Goal: Task Accomplishment & Management: Manage account settings

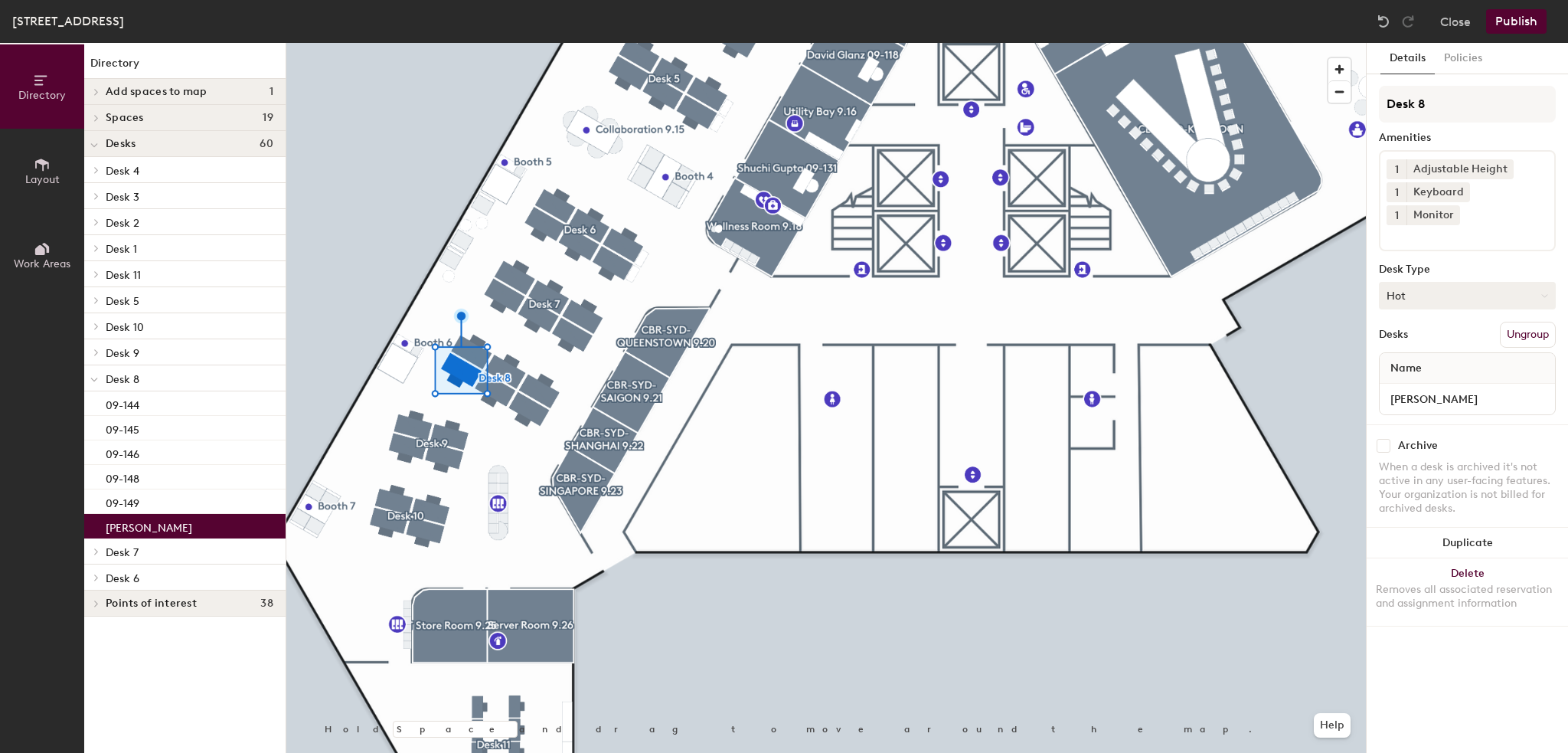
click at [1422, 282] on button "Hot" at bounding box center [1468, 296] width 177 height 28
click at [1412, 331] on div "Assigned" at bounding box center [1456, 343] width 154 height 23
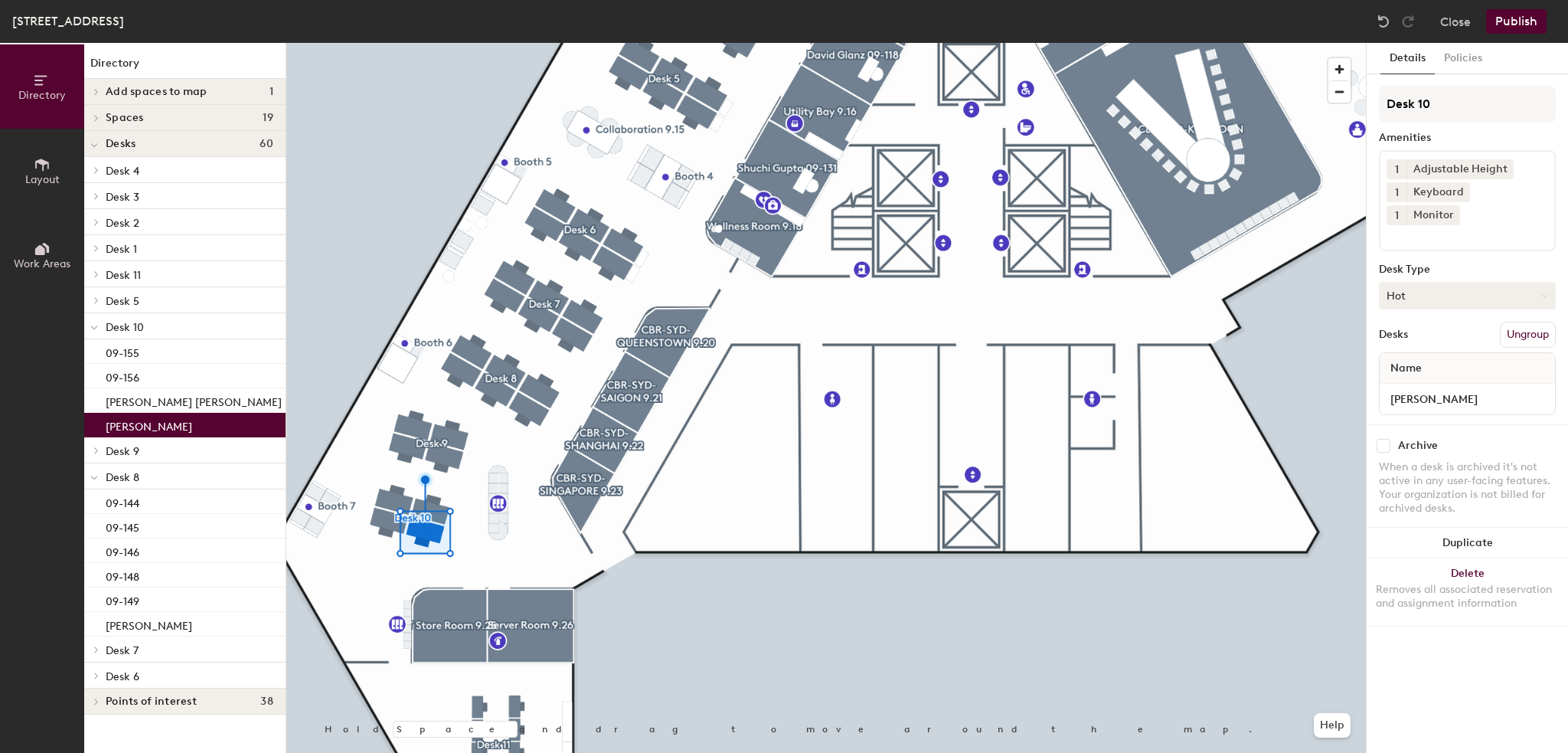
click at [1428, 282] on button "Hot" at bounding box center [1468, 296] width 177 height 28
click at [1416, 331] on div "Assigned" at bounding box center [1456, 343] width 154 height 23
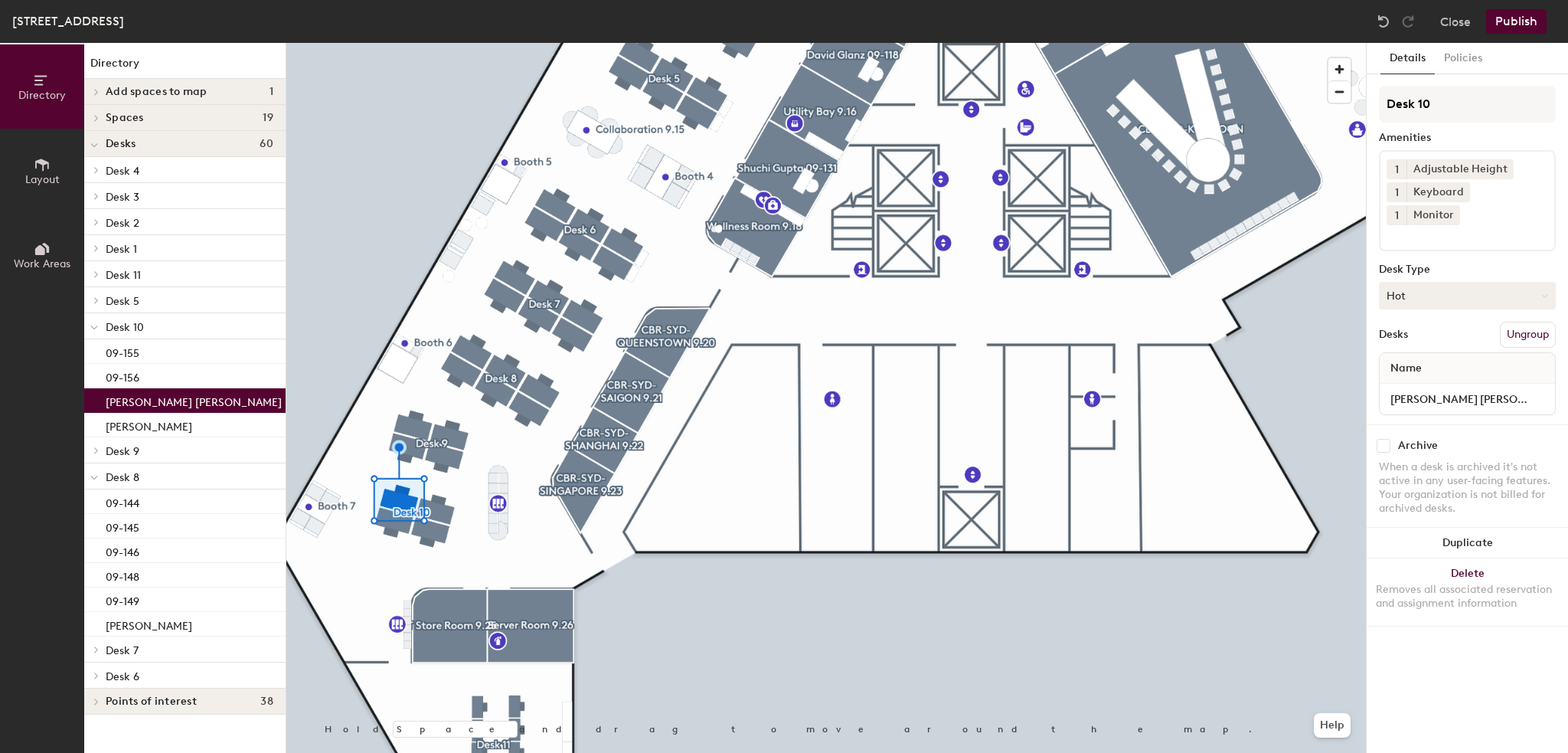
click at [1412, 282] on button "Hot" at bounding box center [1468, 296] width 177 height 28
click at [1392, 331] on div "Assigned" at bounding box center [1456, 343] width 154 height 23
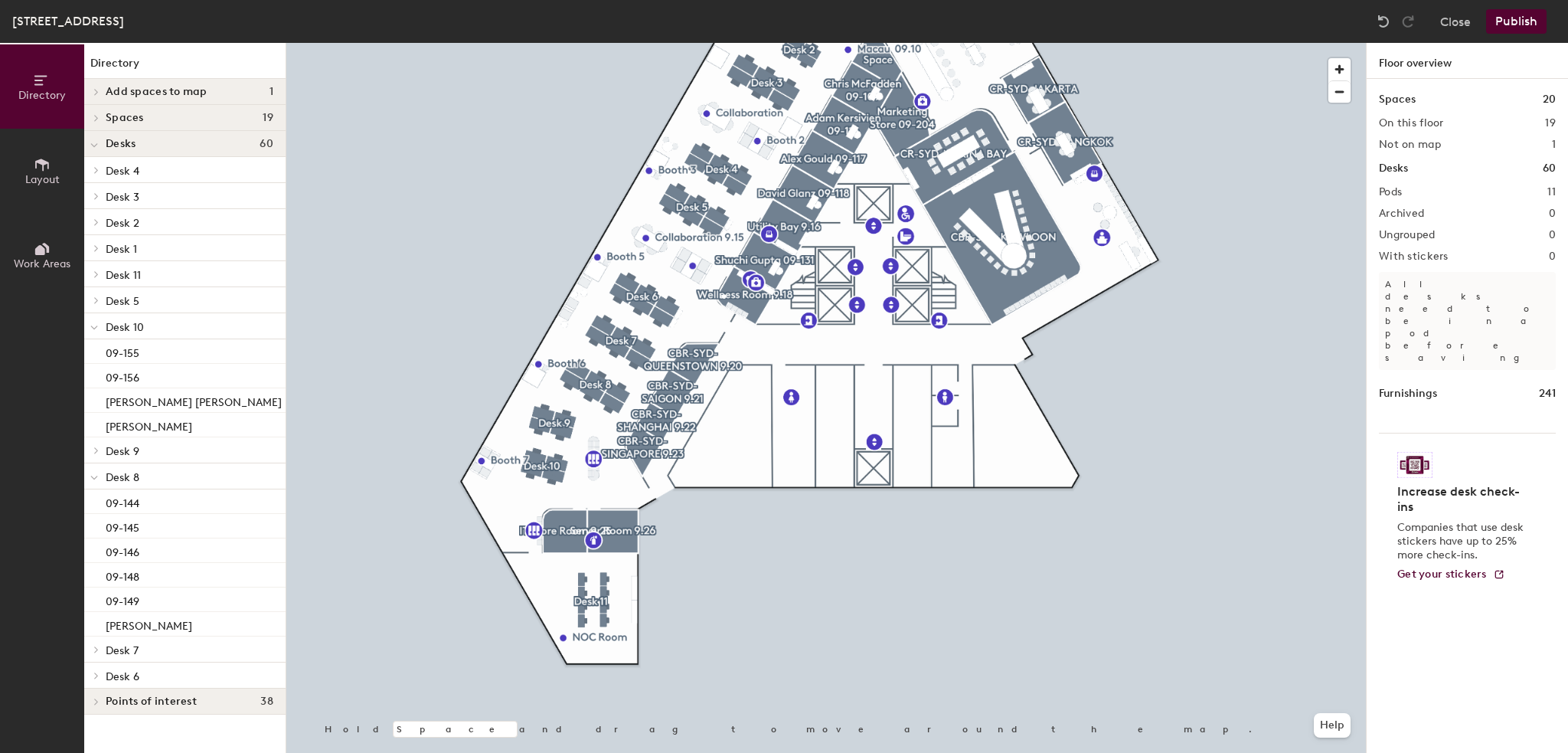
click at [1505, 27] on button "Publish" at bounding box center [1517, 21] width 61 height 24
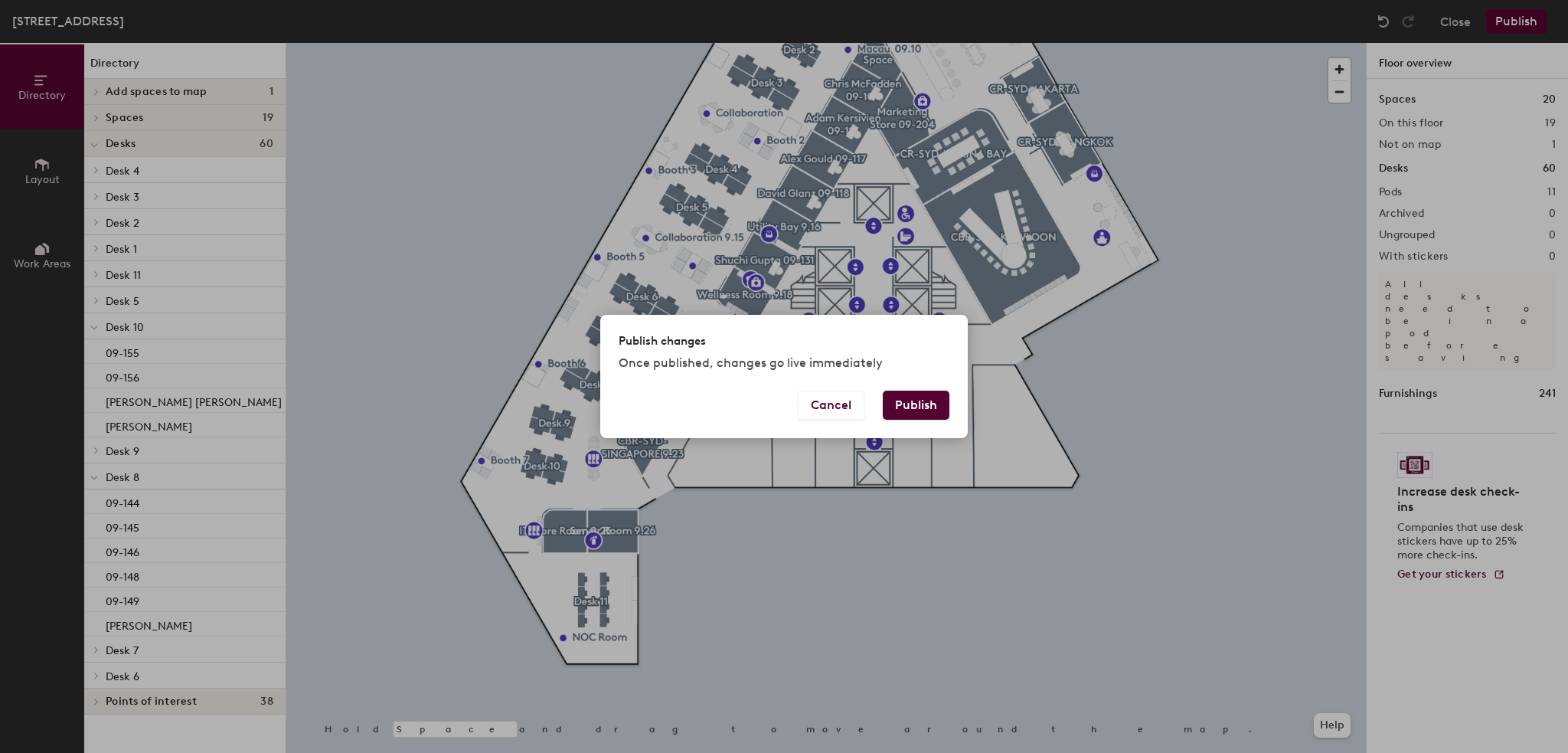
click at [928, 395] on button "Publish" at bounding box center [916, 405] width 67 height 29
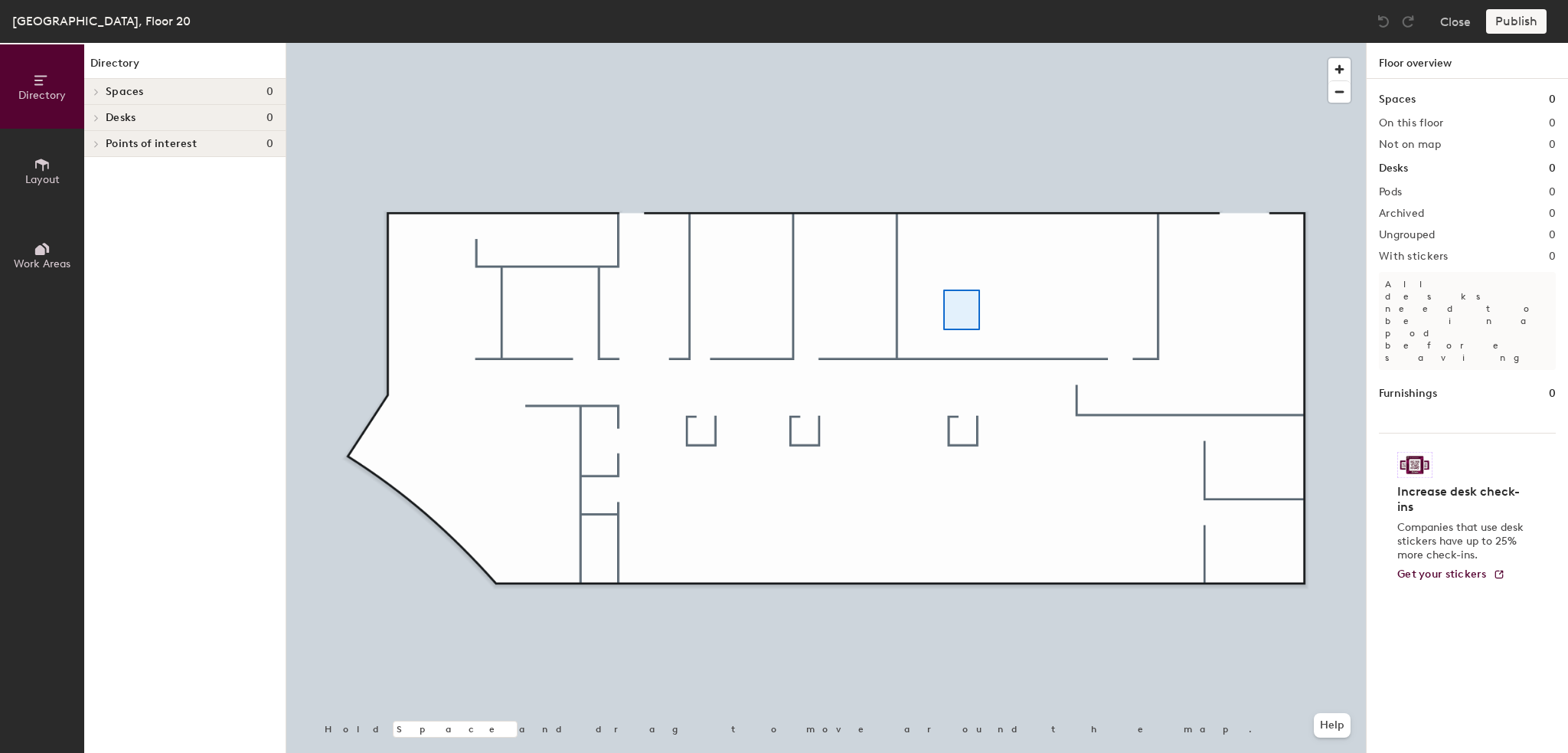
click at [944, 43] on div at bounding box center [826, 43] width 1080 height 0
click at [32, 167] on button "Layout" at bounding box center [42, 171] width 84 height 84
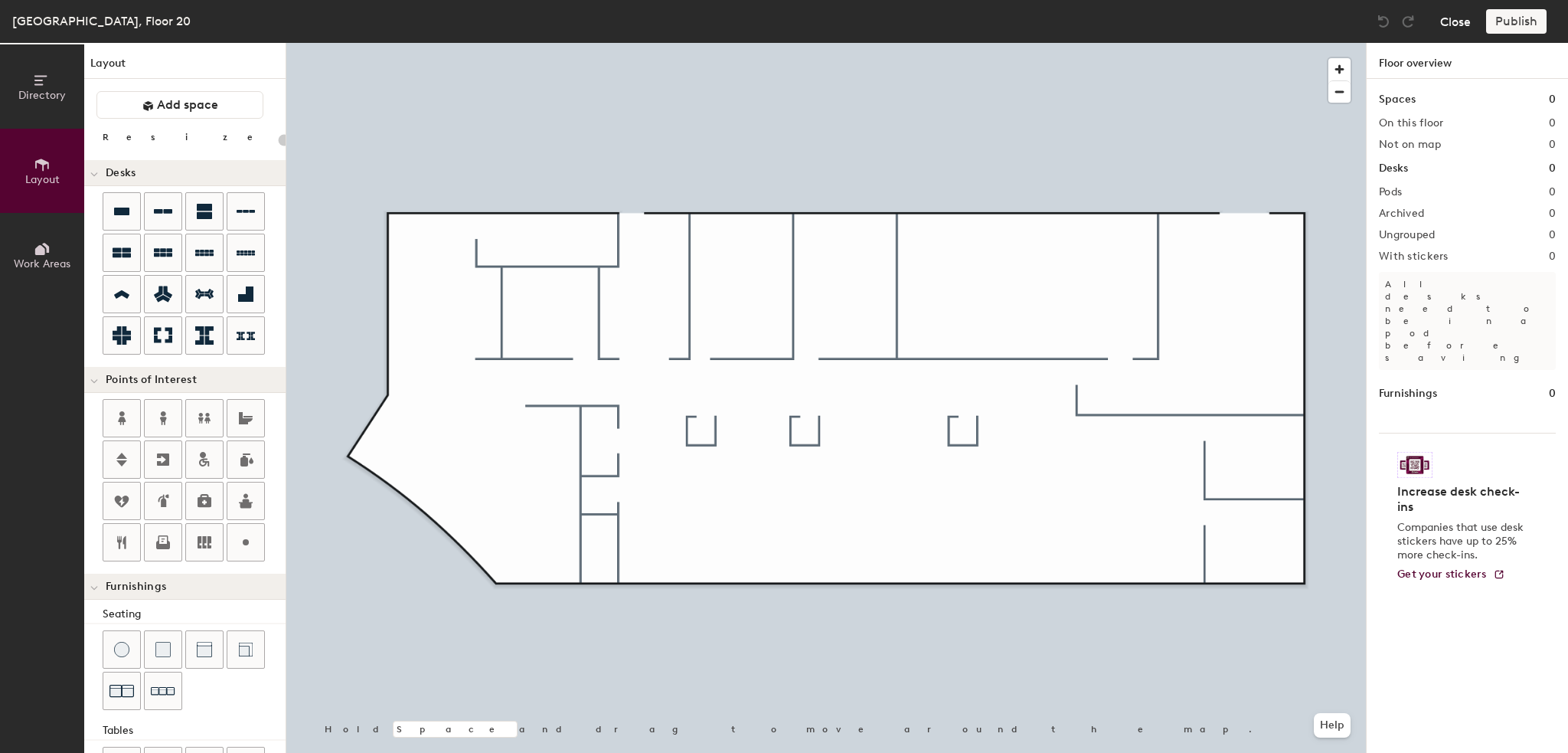
click at [1458, 21] on button "Close" at bounding box center [1455, 21] width 30 height 24
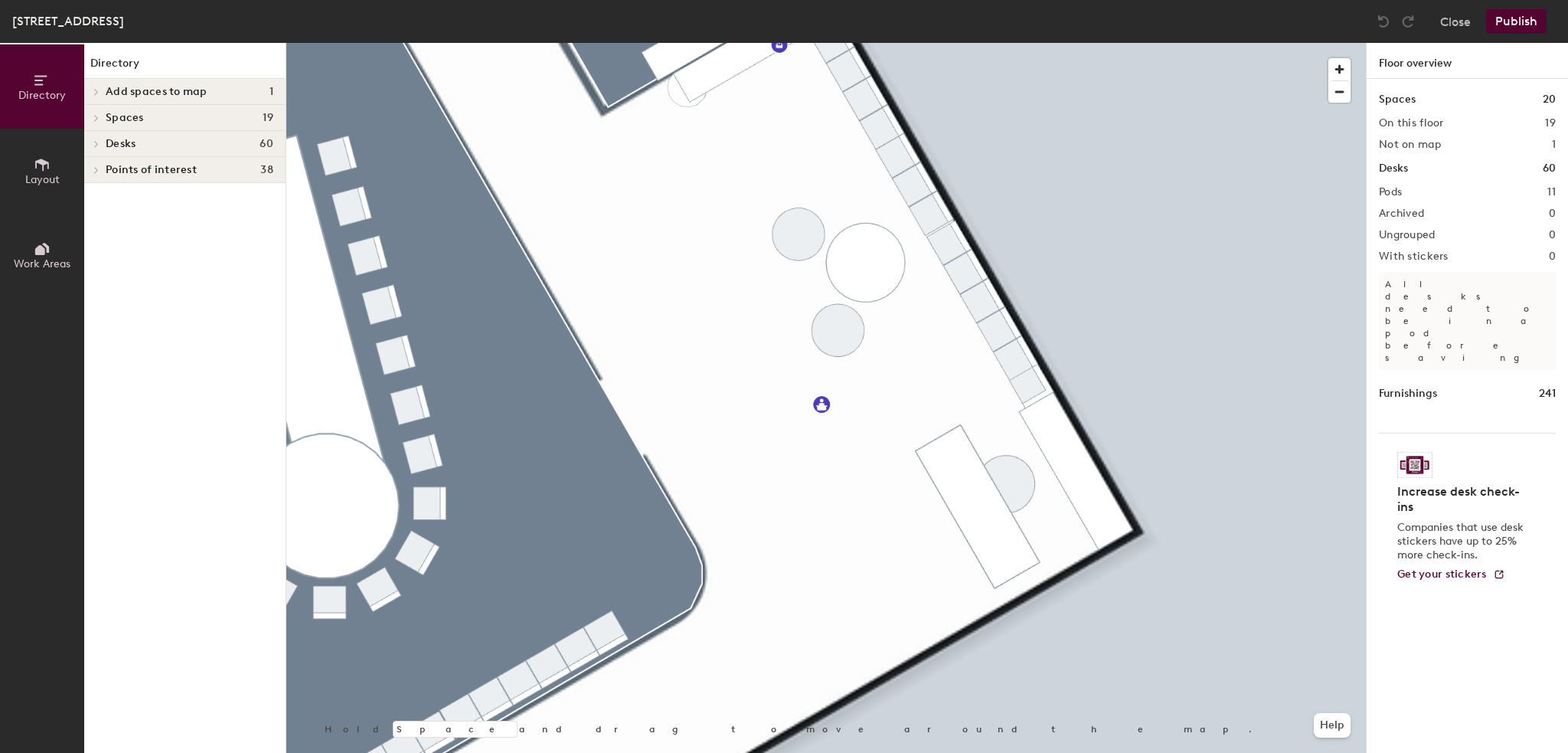
click at [45, 163] on icon at bounding box center [41, 165] width 13 height 13
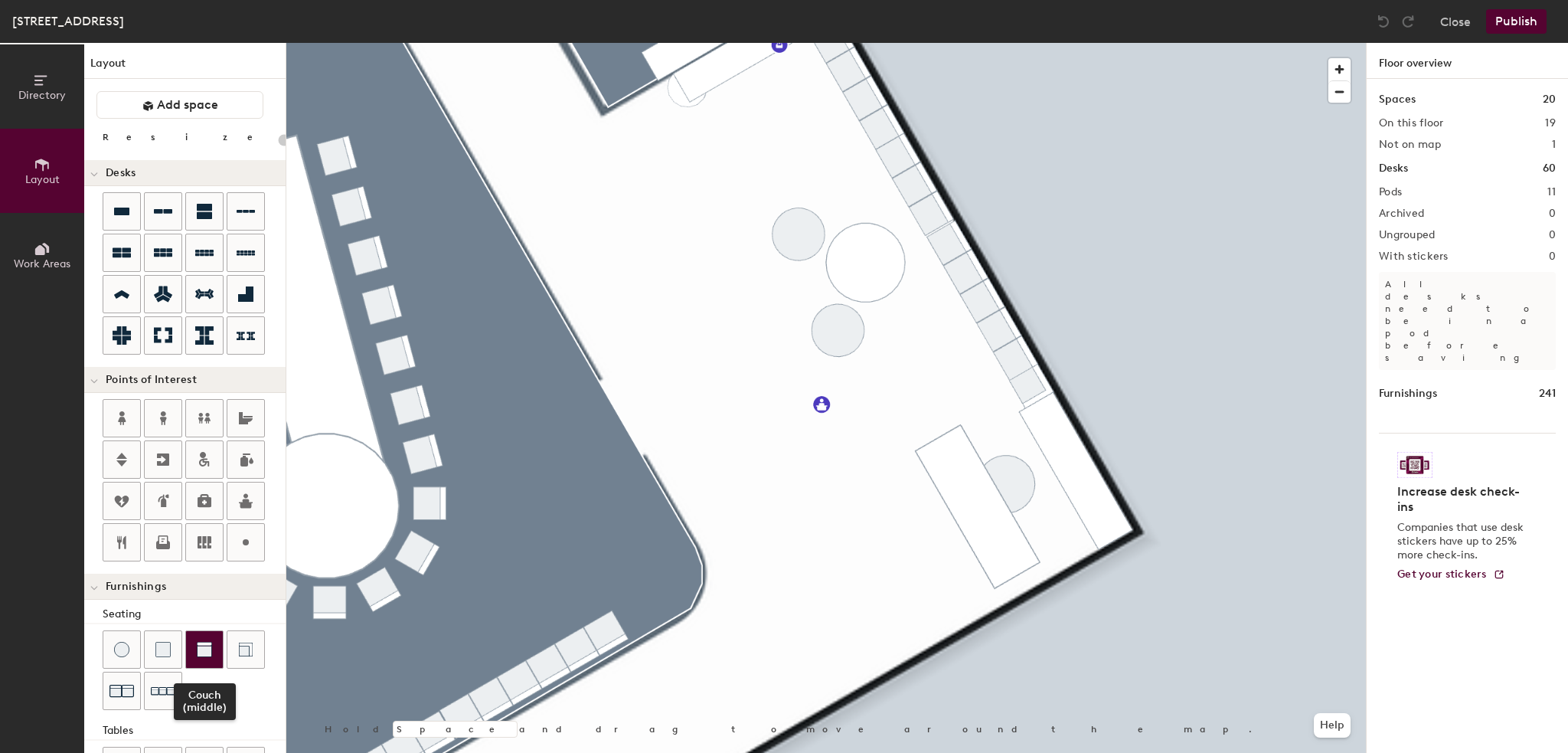
click at [204, 645] on img at bounding box center [204, 649] width 15 height 15
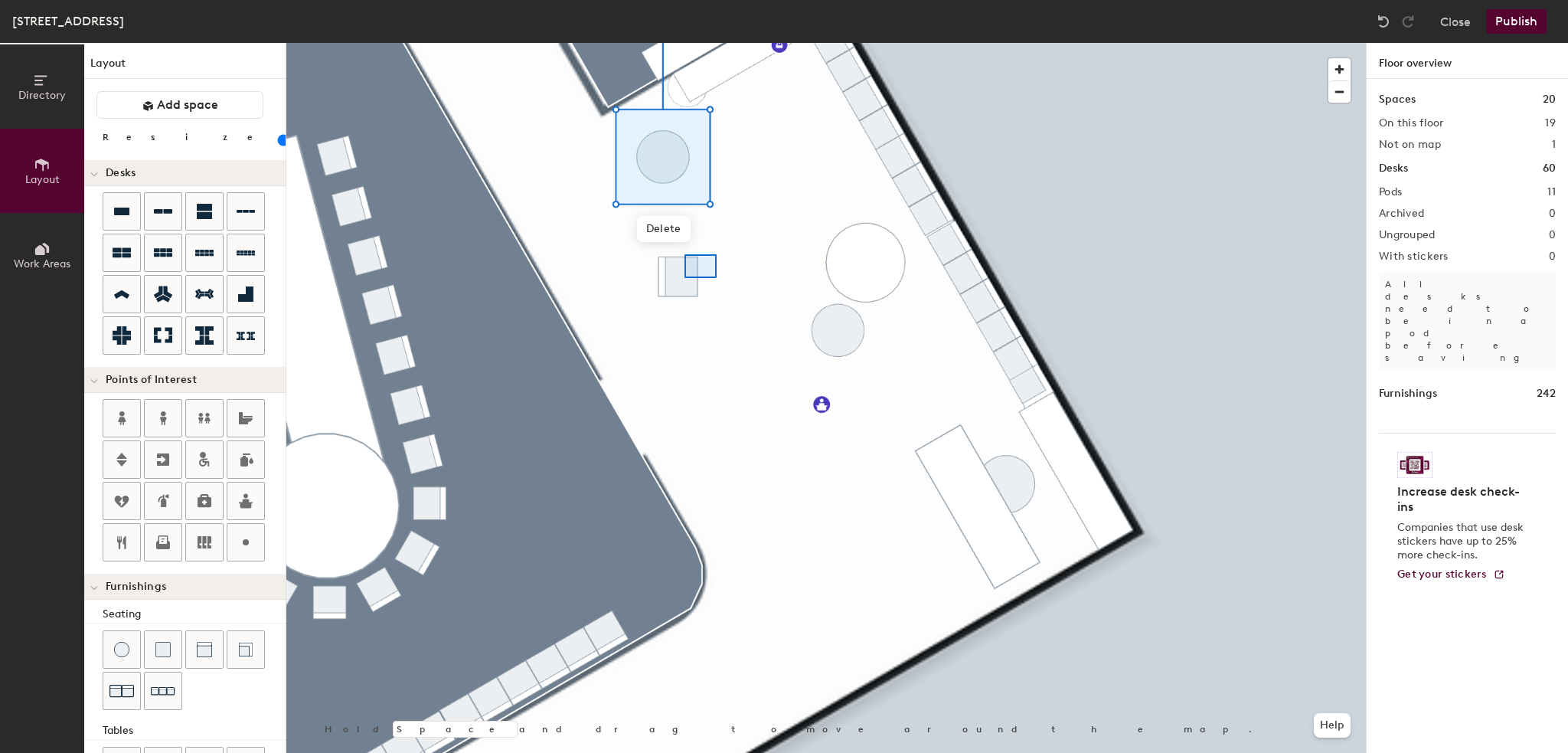
click at [713, 43] on div at bounding box center [826, 43] width 1080 height 0
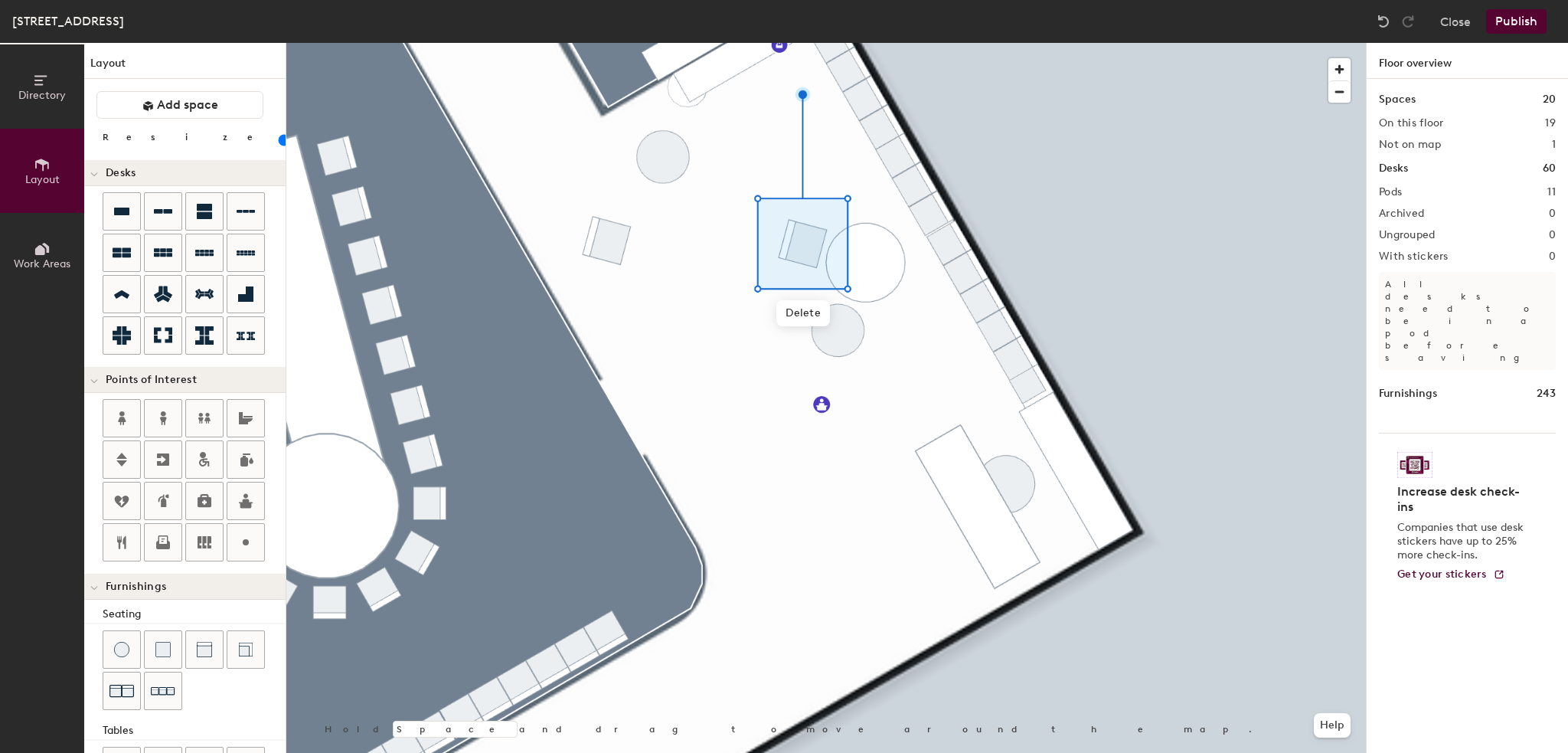
click at [944, 43] on div at bounding box center [826, 43] width 1080 height 0
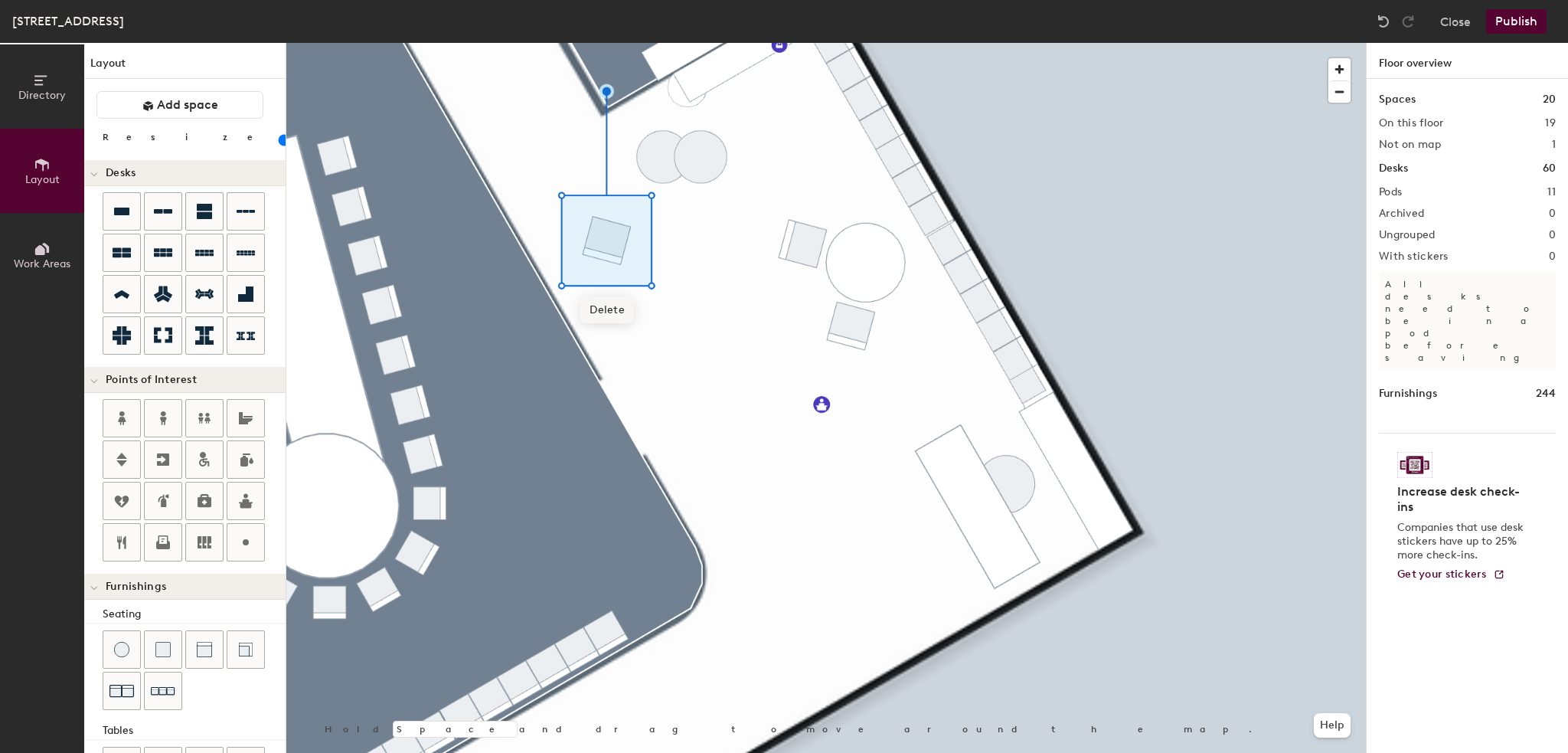
click at [606, 314] on span "Delete" at bounding box center [607, 310] width 54 height 26
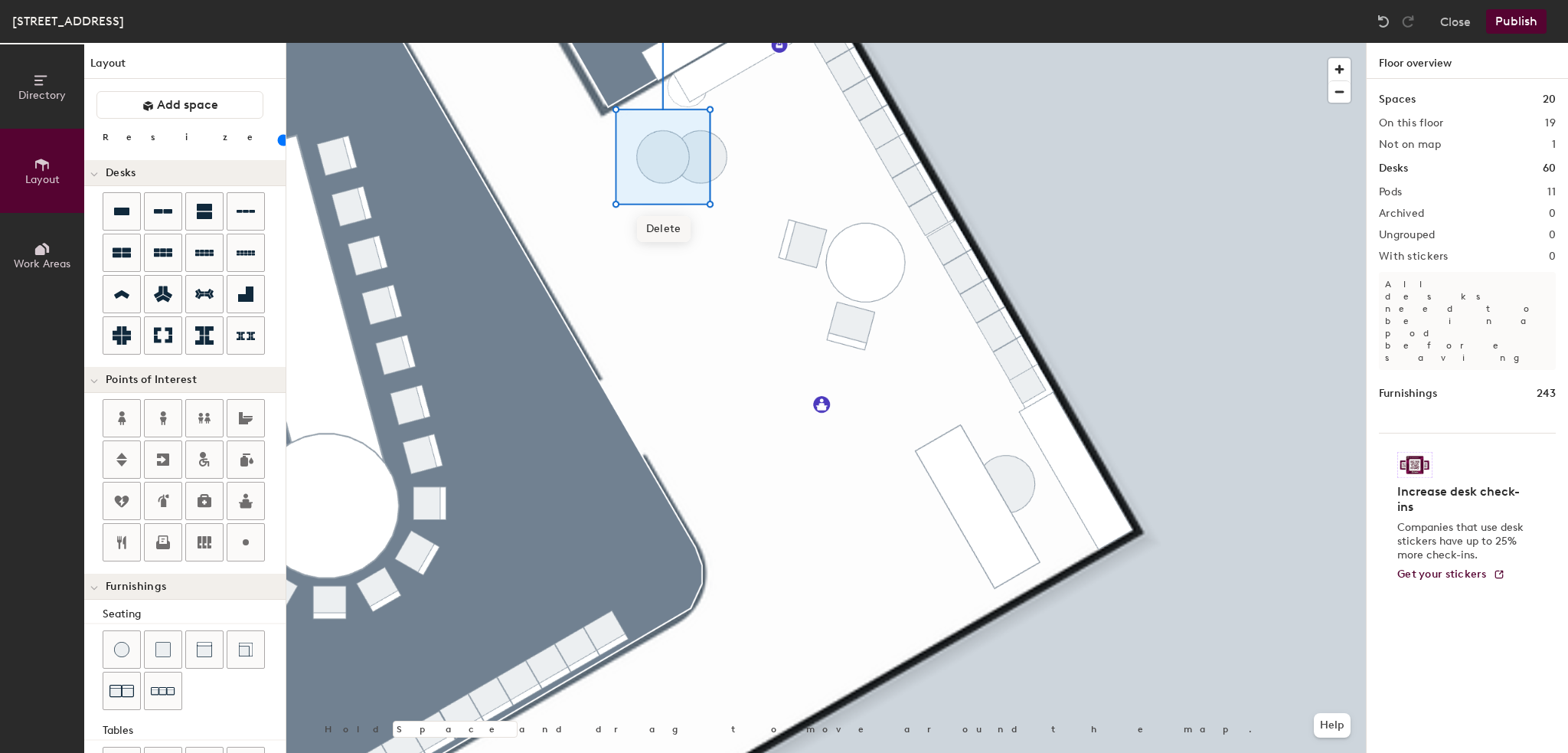
click at [671, 226] on span "Delete" at bounding box center [664, 229] width 54 height 26
click at [700, 223] on span "Delete" at bounding box center [702, 229] width 54 height 26
type input "20"
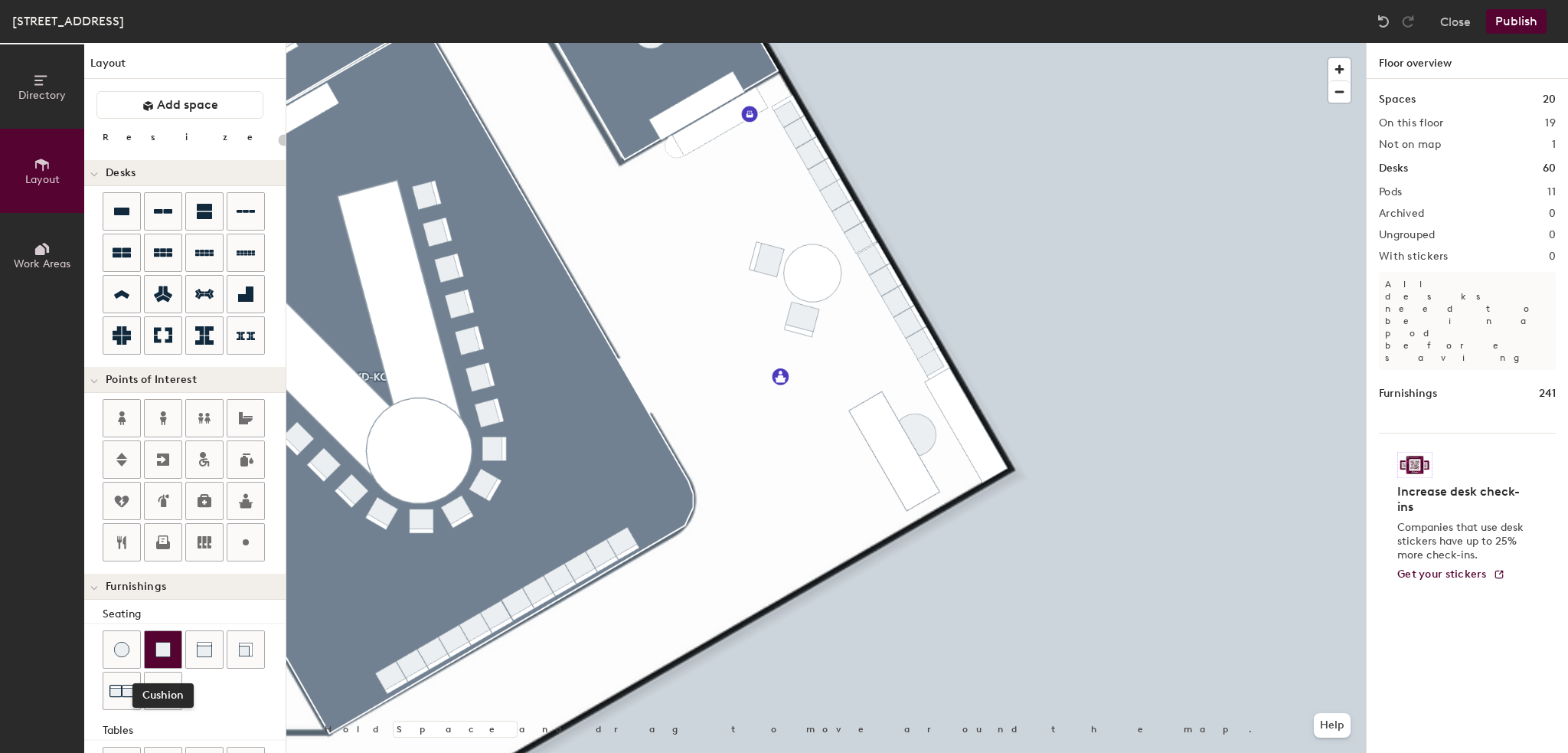
click at [177, 649] on div at bounding box center [163, 649] width 37 height 37
type input "20"
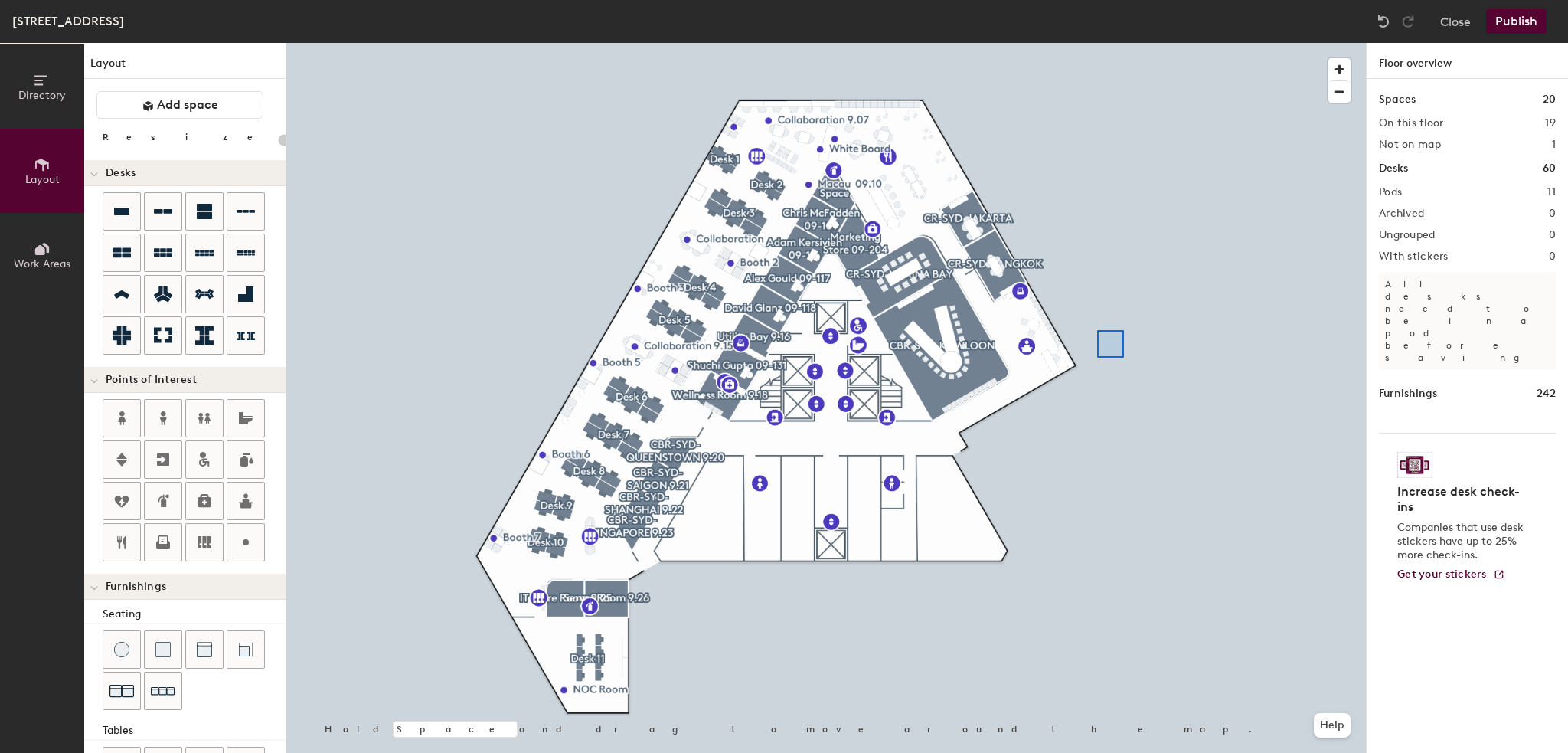
click at [1097, 43] on div at bounding box center [826, 43] width 1080 height 0
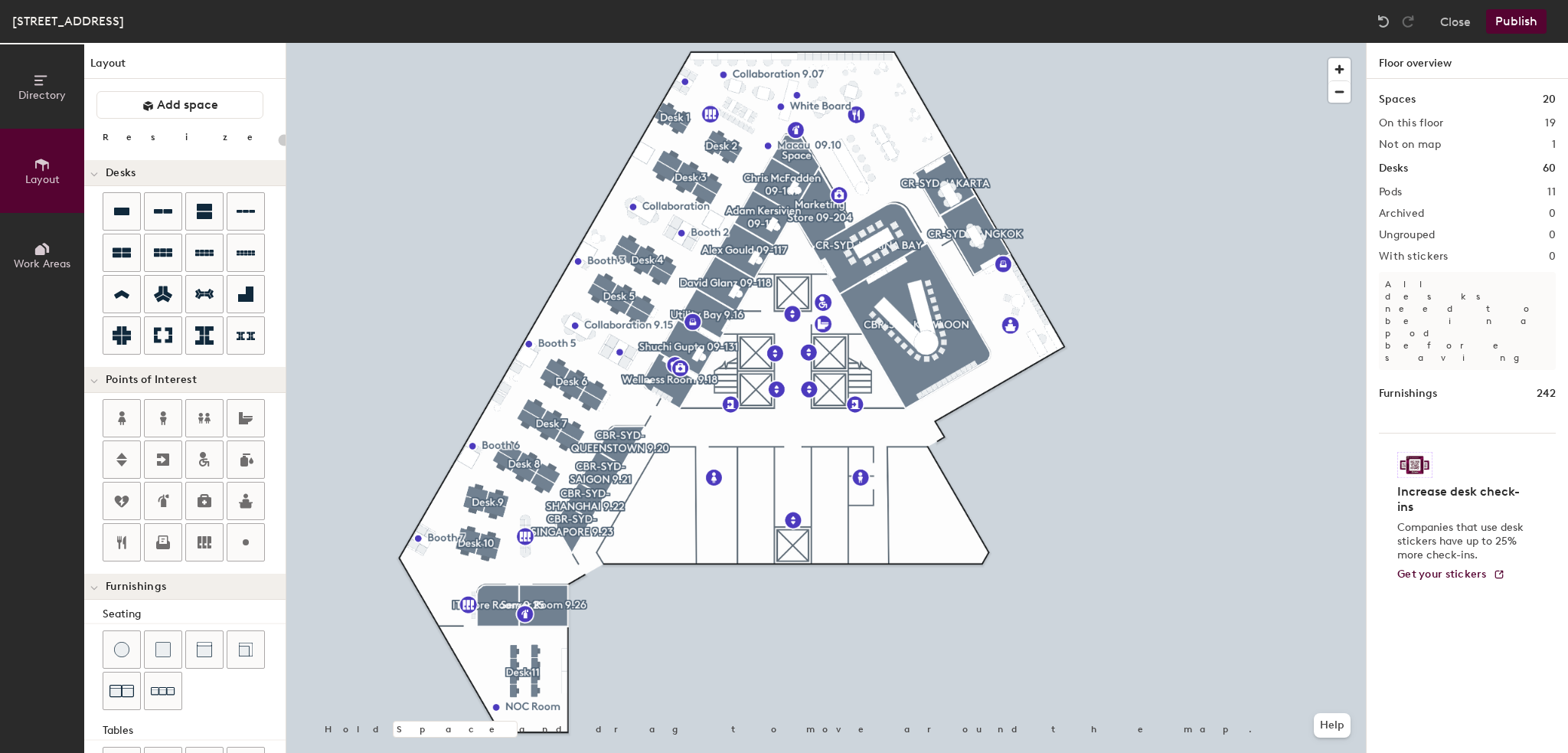
click at [1514, 26] on button "Publish" at bounding box center [1517, 21] width 61 height 24
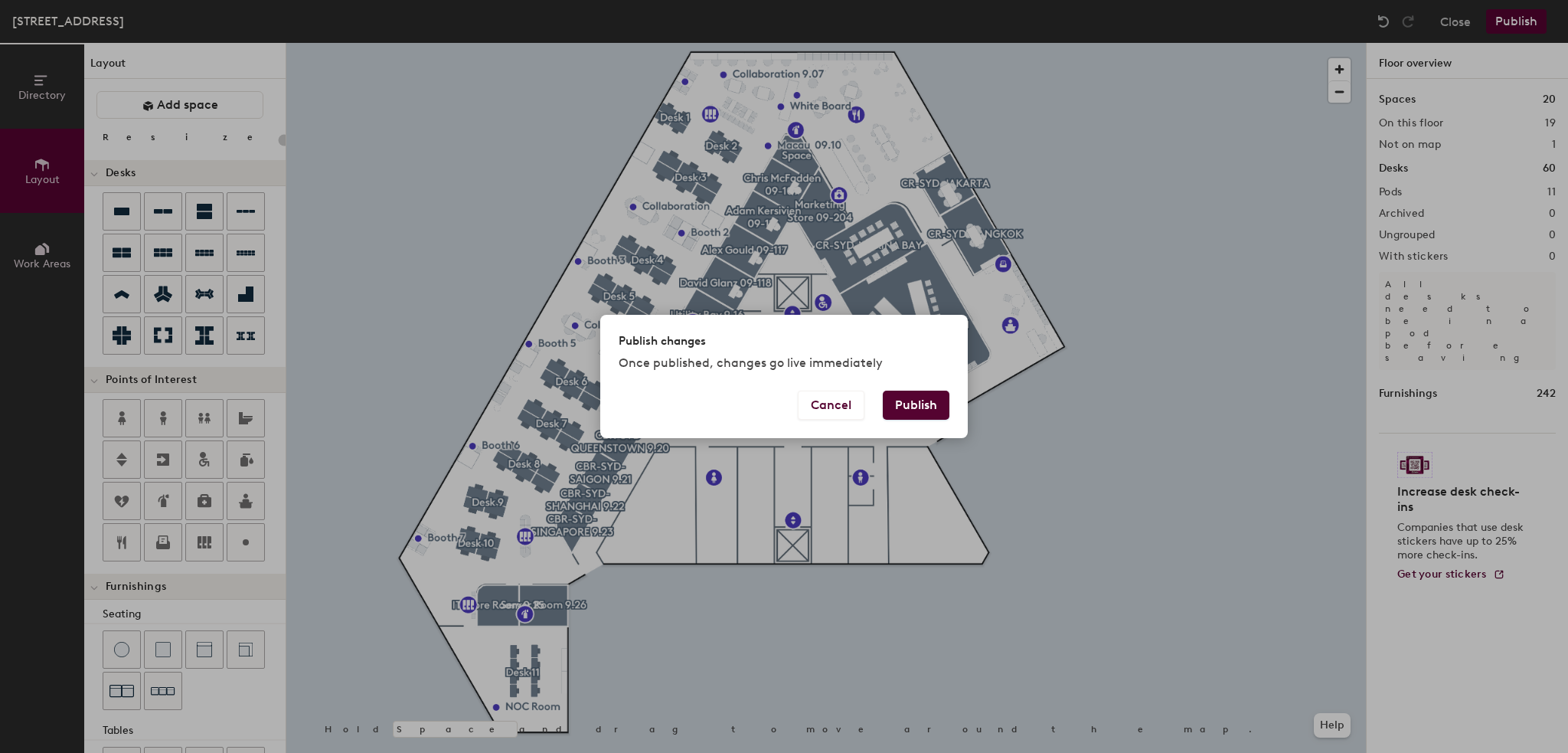
click at [906, 404] on button "Publish" at bounding box center [916, 405] width 67 height 29
type input "20"
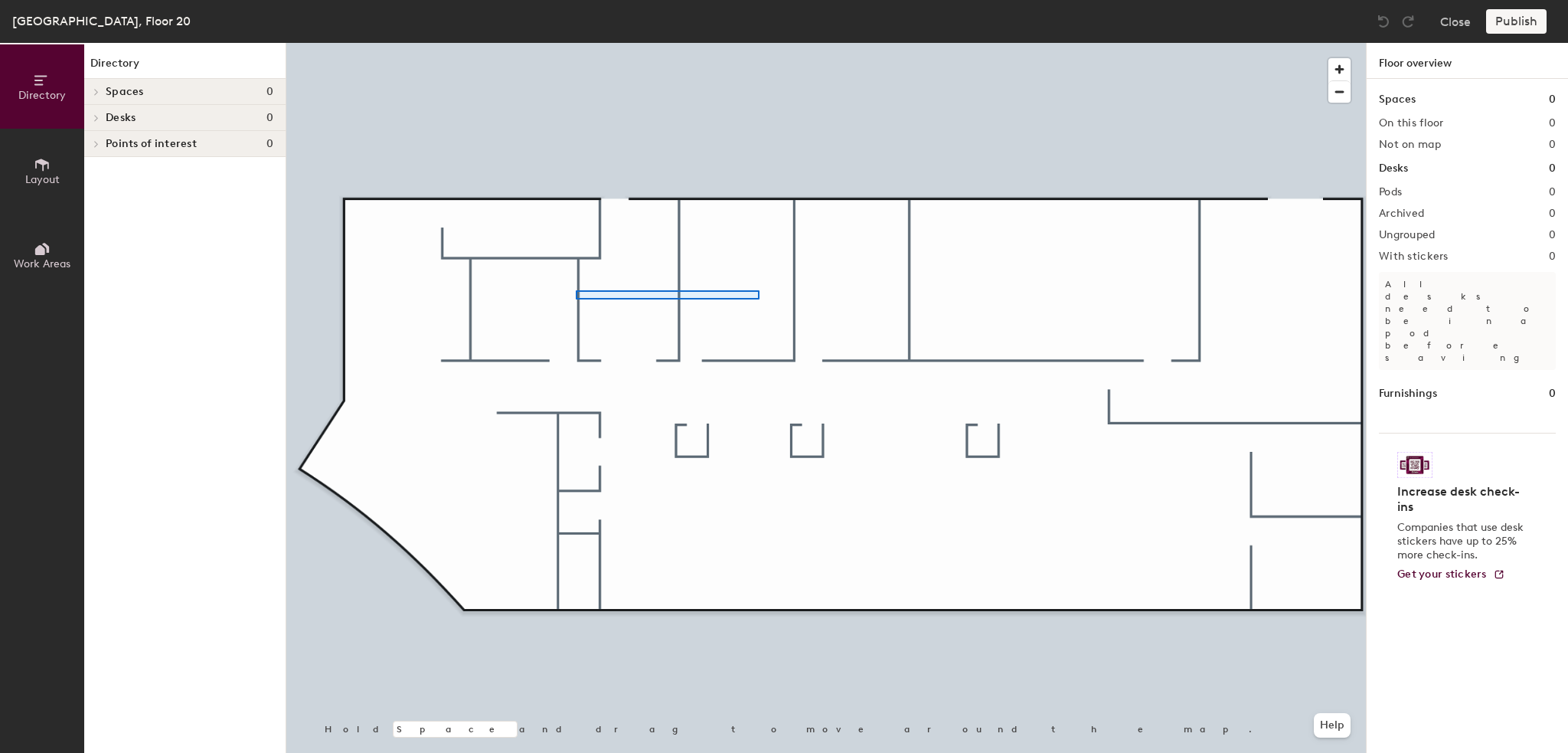
click at [576, 43] on div at bounding box center [826, 43] width 1080 height 0
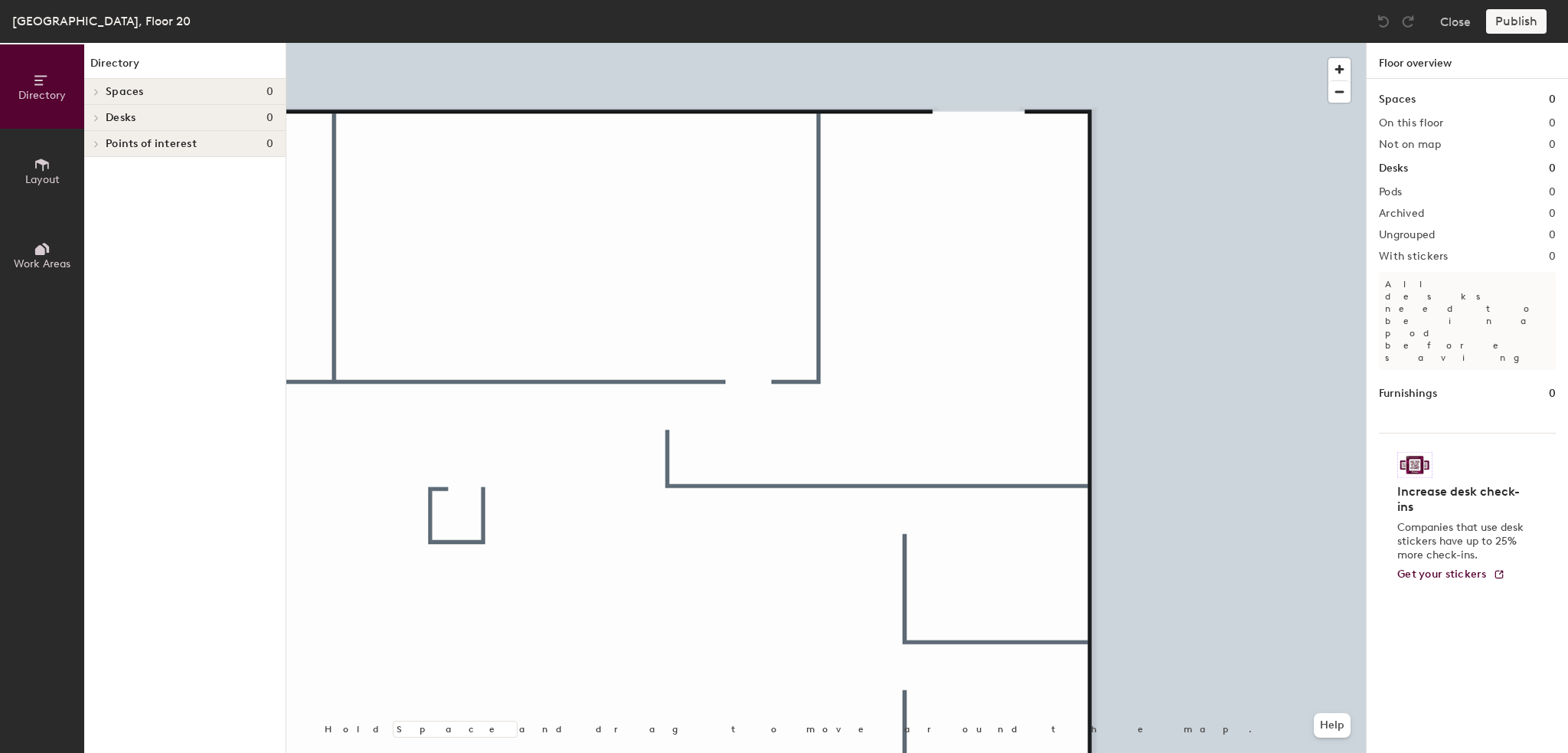
click at [34, 156] on icon at bounding box center [42, 164] width 17 height 17
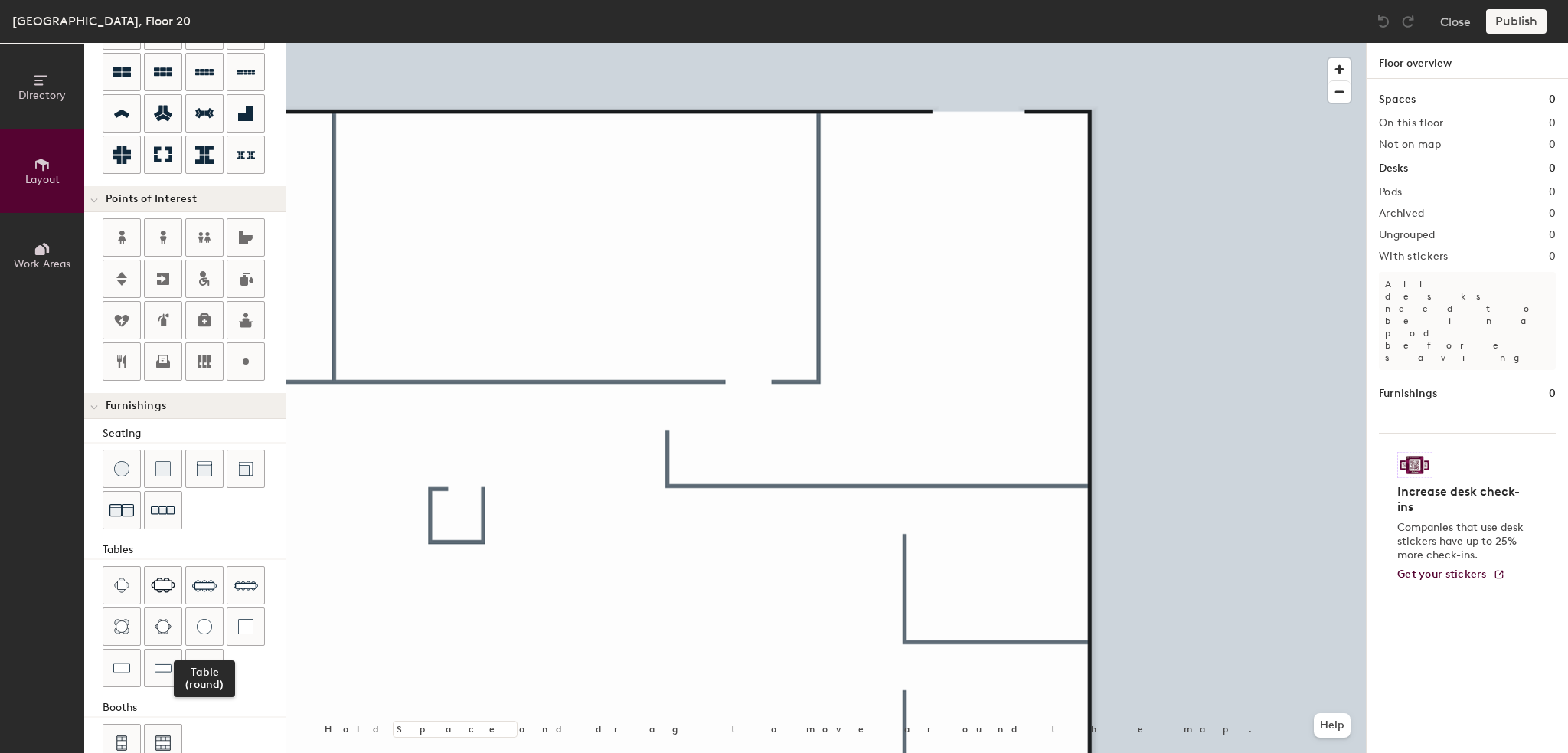
scroll to position [208, 0]
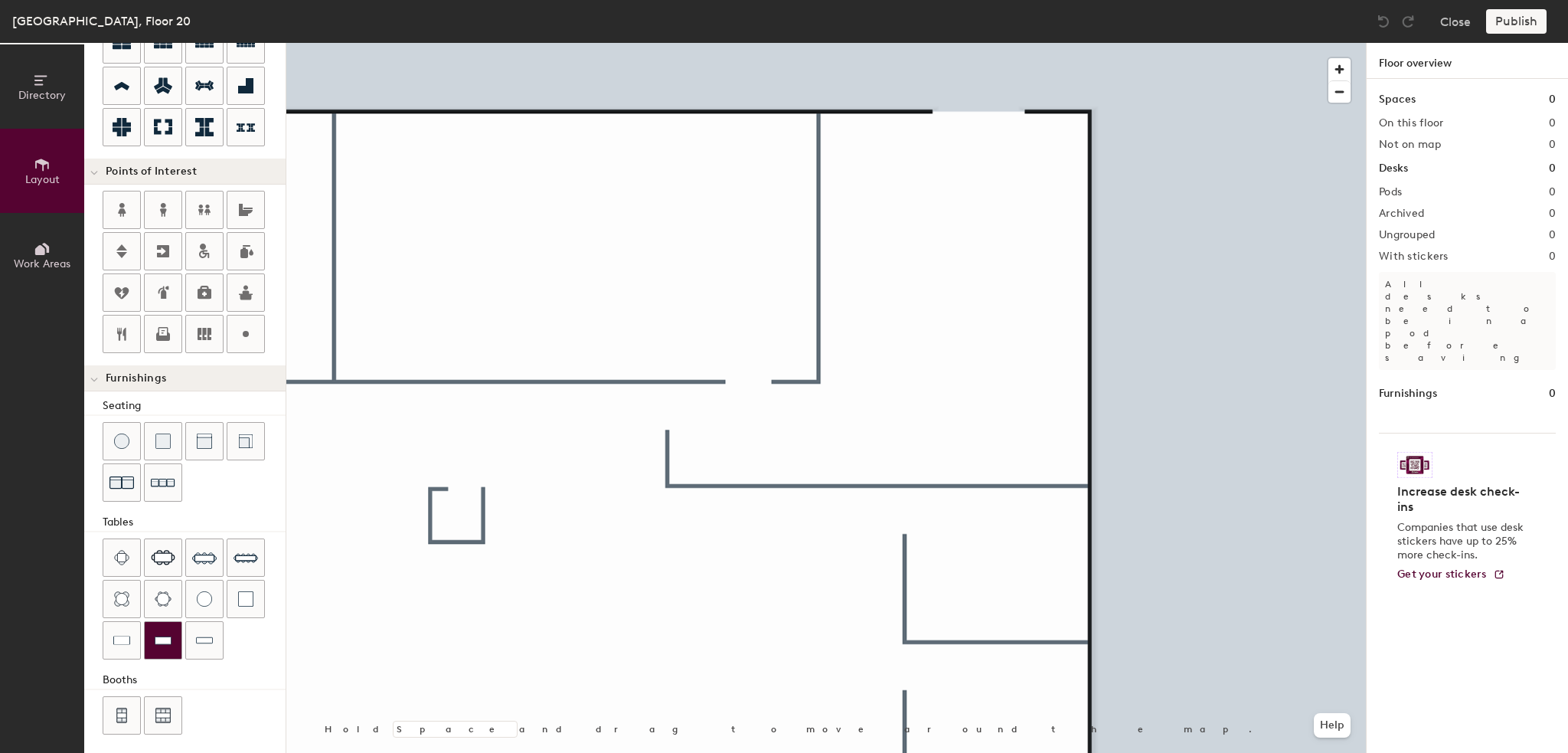
click at [170, 634] on img at bounding box center [163, 640] width 17 height 15
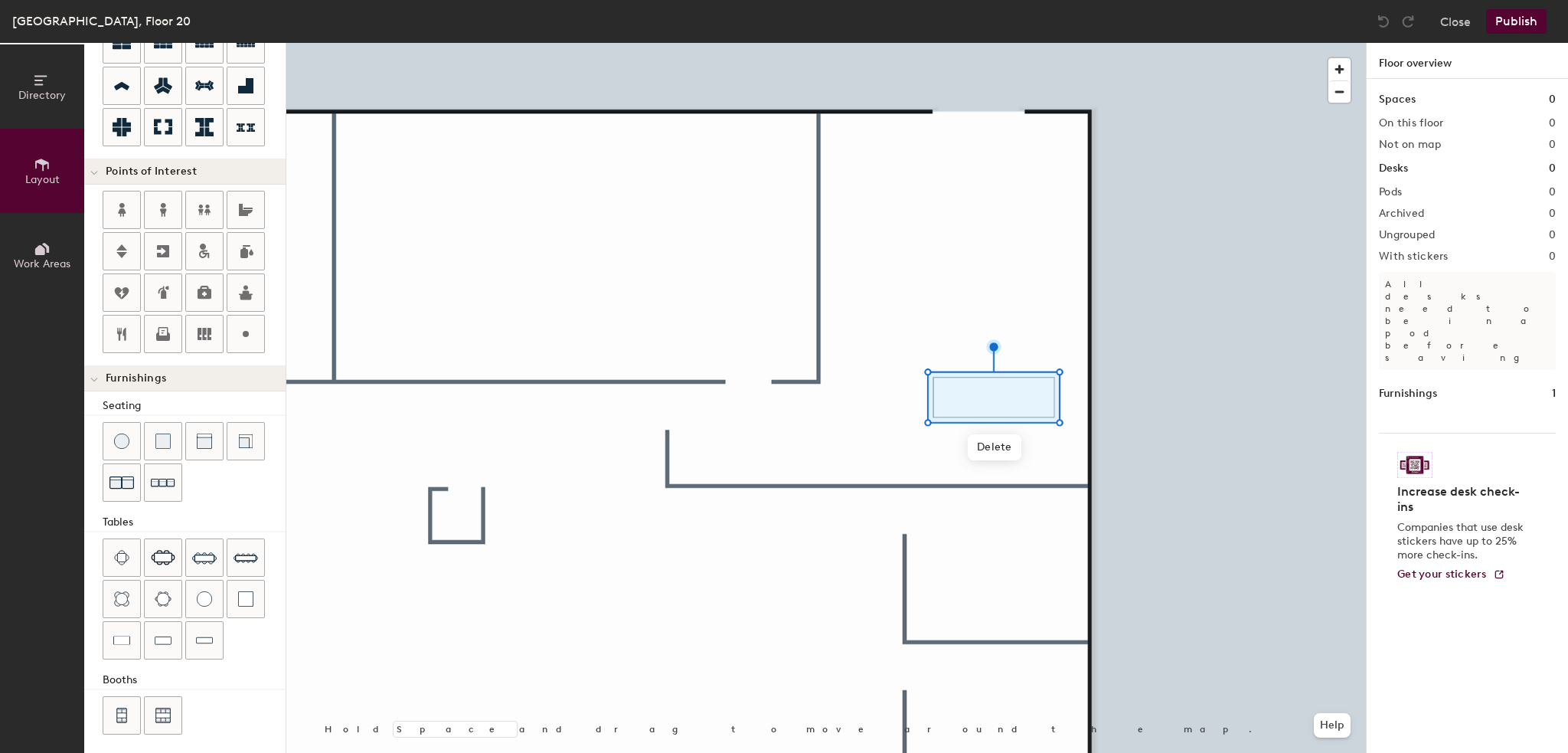
drag, startPoint x: 211, startPoint y: 643, endPoint x: 239, endPoint y: 624, distance: 33.8
click at [210, 640] on img at bounding box center [204, 640] width 17 height 15
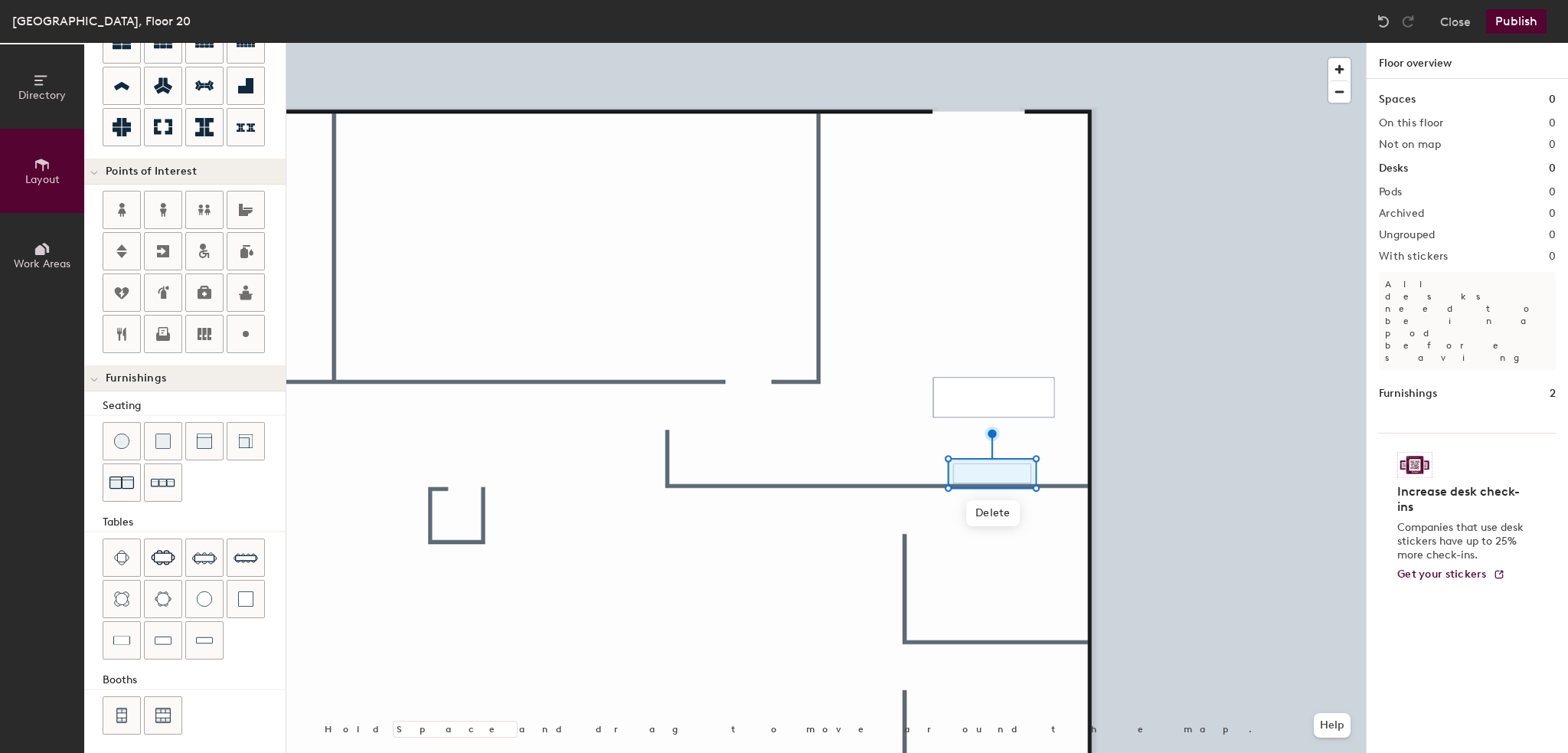
click at [887, 43] on div at bounding box center [826, 43] width 1080 height 0
click at [118, 438] on img at bounding box center [121, 440] width 15 height 15
click at [214, 585] on div at bounding box center [204, 598] width 37 height 37
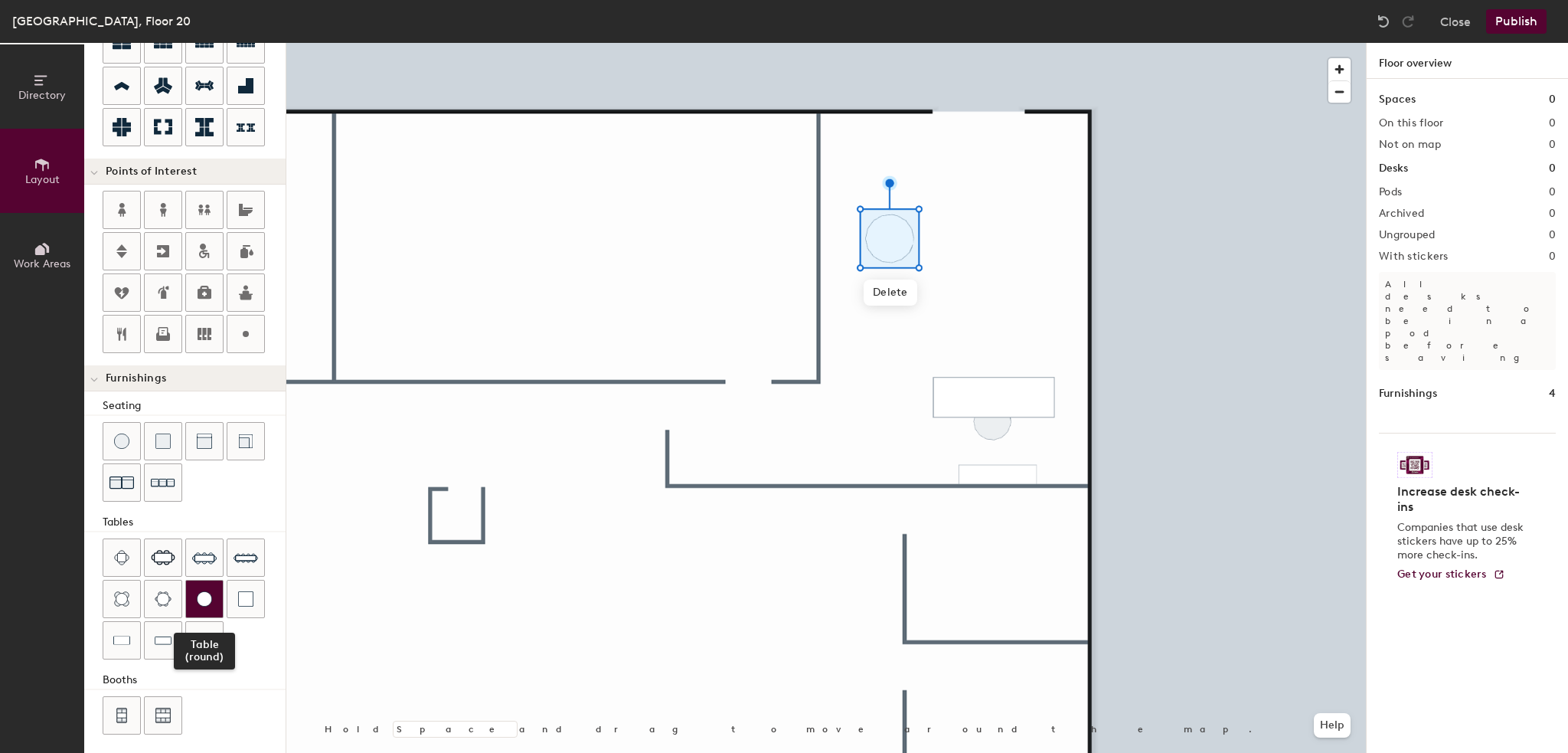
click at [209, 591] on img at bounding box center [204, 598] width 15 height 15
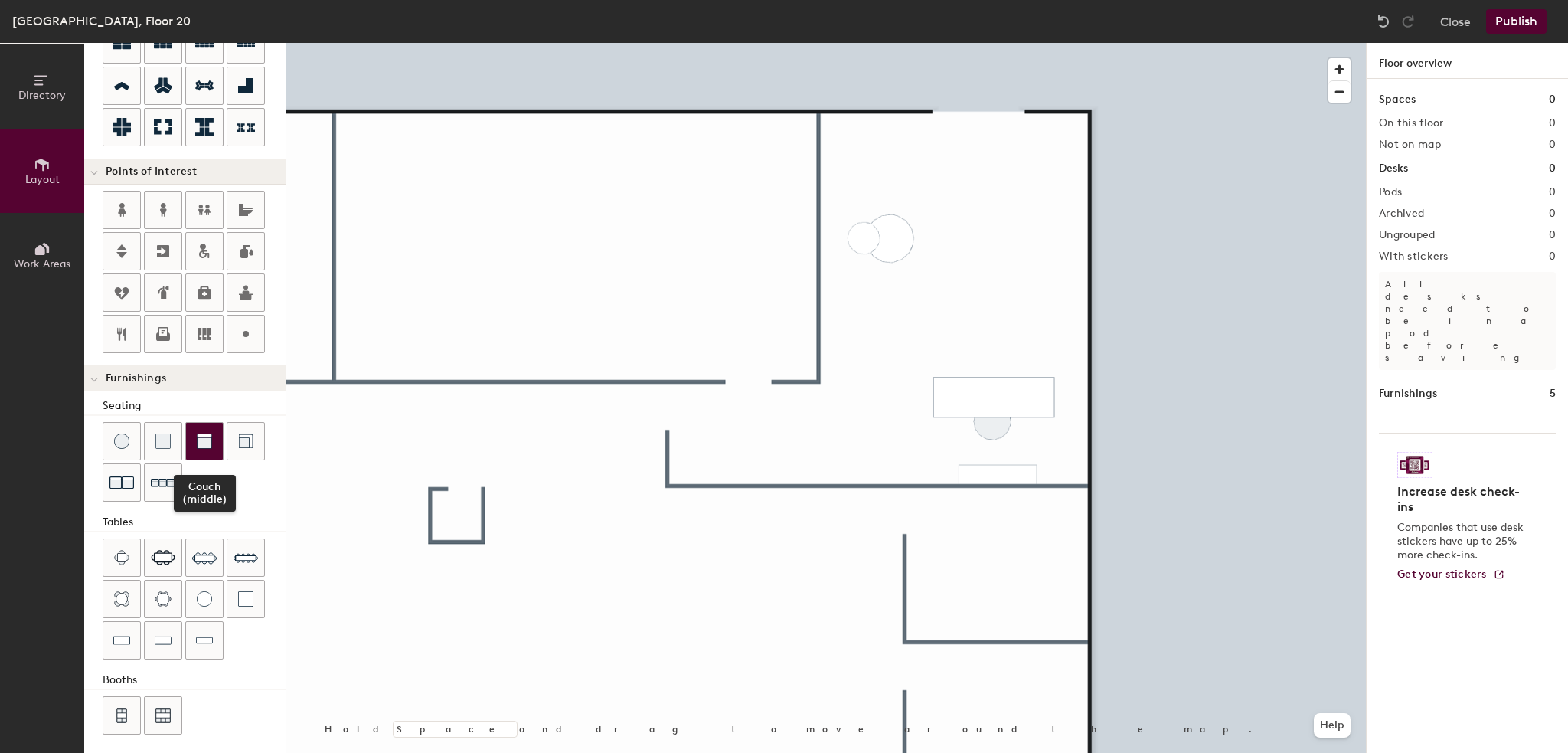
click at [196, 444] on div at bounding box center [204, 440] width 37 height 37
click at [1032, 43] on div at bounding box center [826, 43] width 1080 height 0
click at [974, 247] on span "Delete" at bounding box center [972, 242] width 54 height 26
click at [980, 43] on div at bounding box center [826, 43] width 1080 height 0
click at [1492, 24] on button "Publish" at bounding box center [1517, 21] width 61 height 24
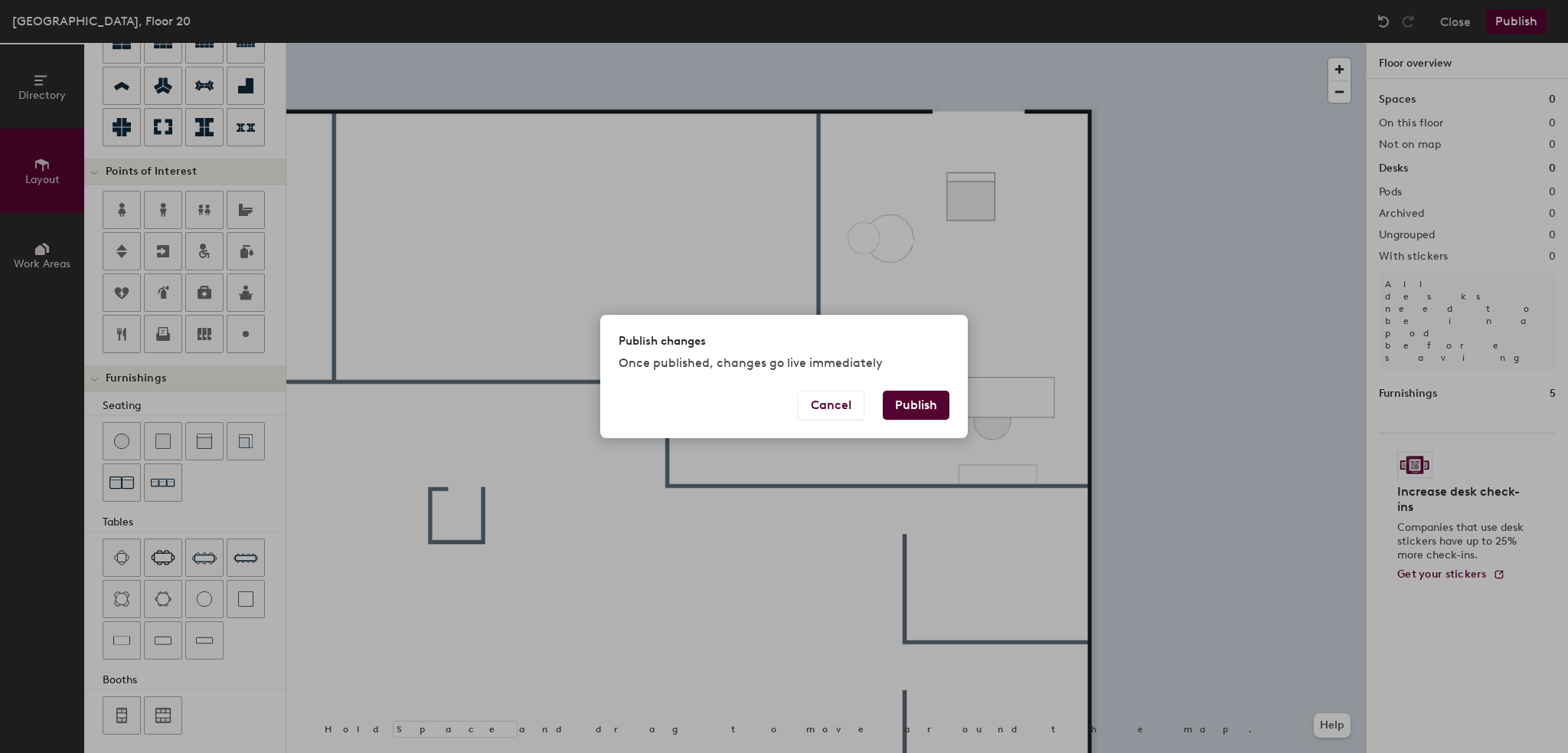
click at [921, 406] on button "Publish" at bounding box center [916, 405] width 67 height 29
type input "20"
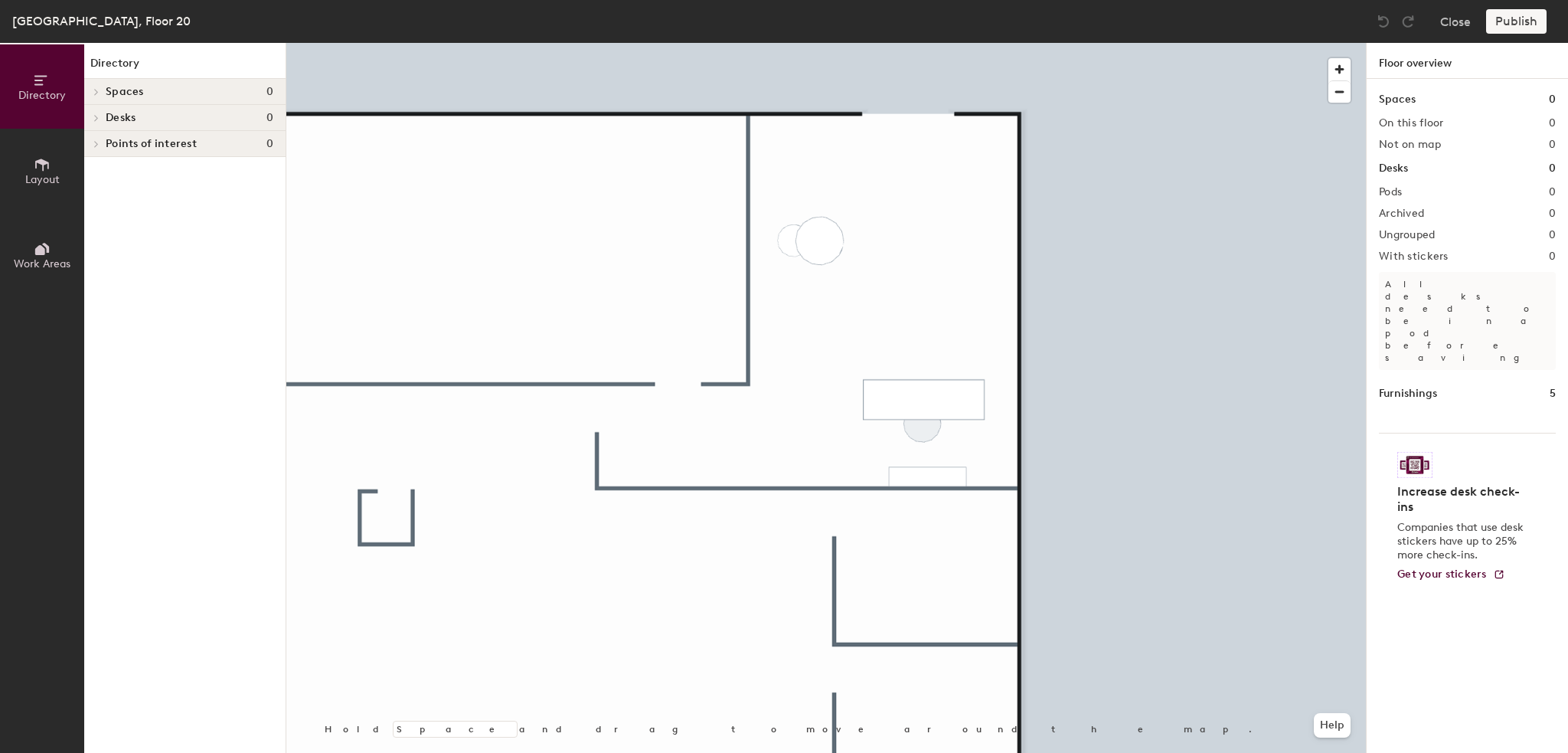
click at [49, 170] on icon at bounding box center [42, 164] width 17 height 17
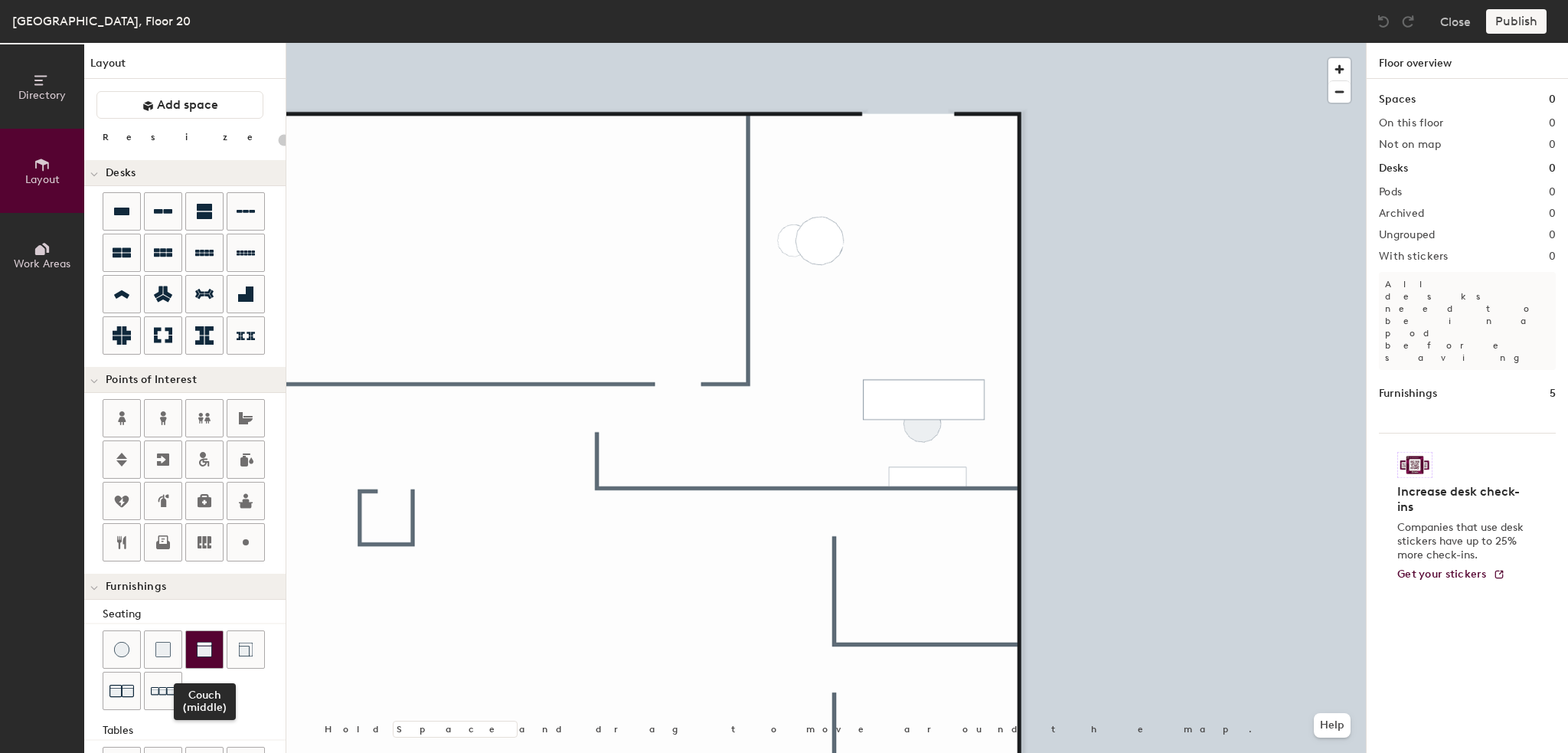
click at [214, 642] on div at bounding box center [204, 649] width 37 height 37
click at [960, 43] on div at bounding box center [826, 43] width 1080 height 0
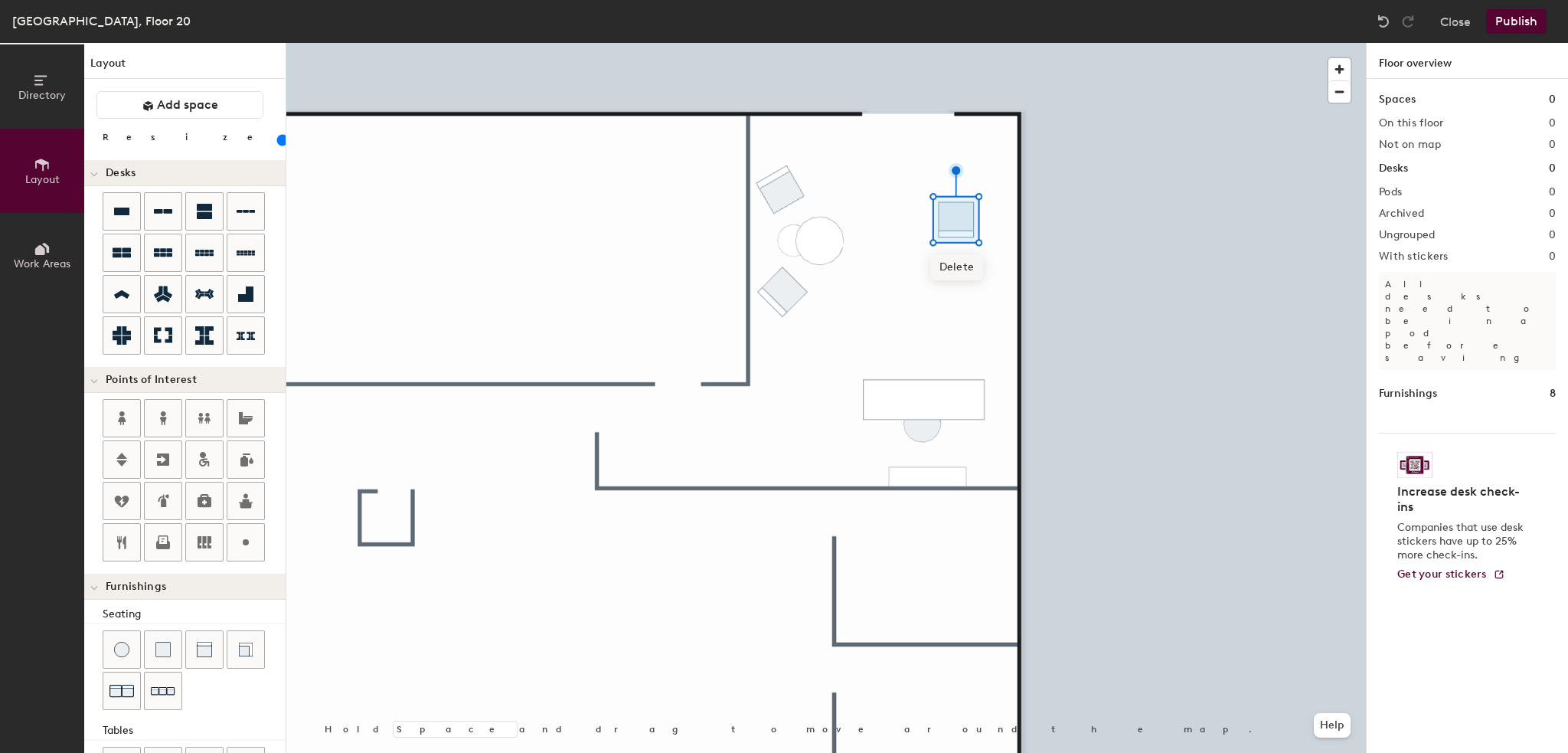
click at [962, 268] on span "Delete" at bounding box center [957, 267] width 54 height 26
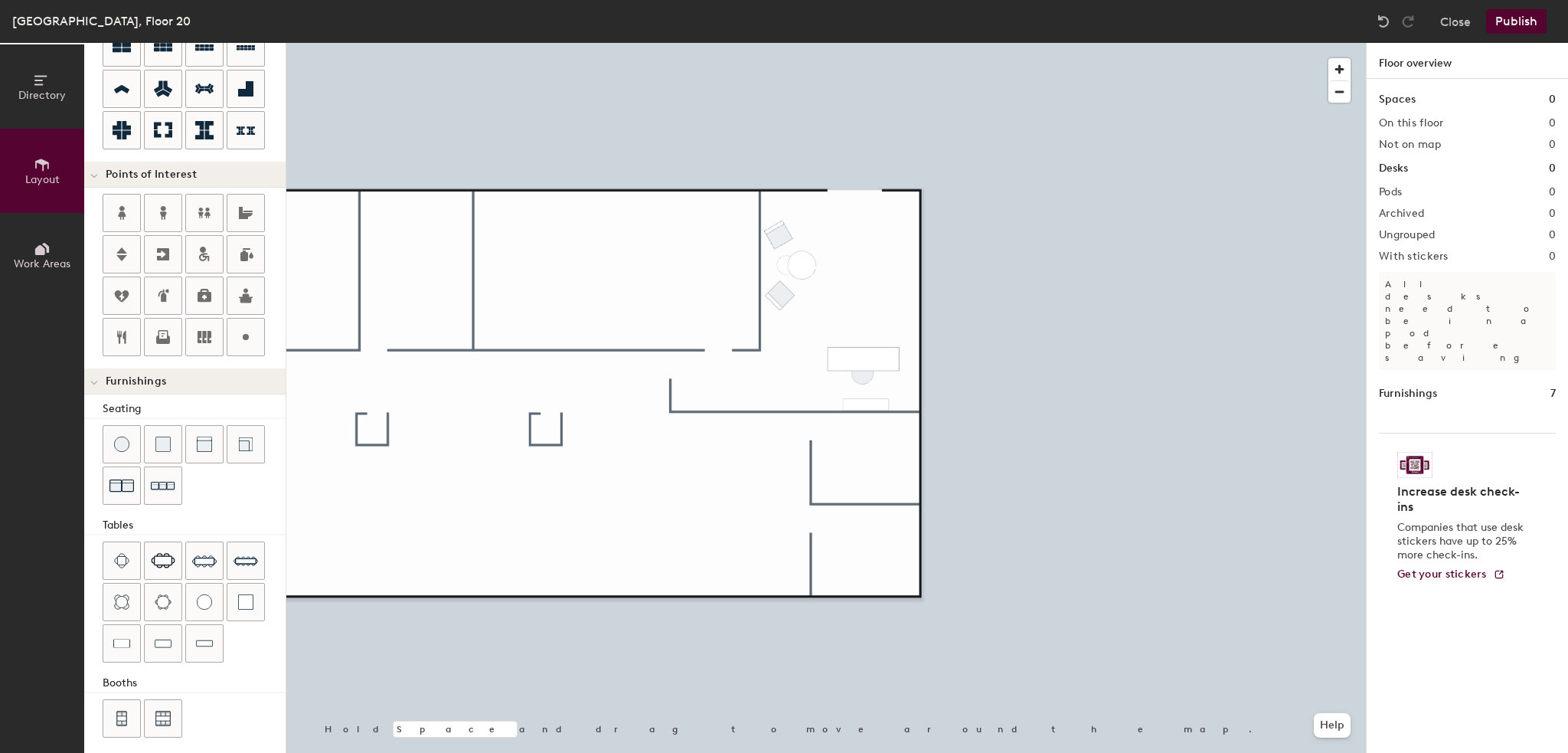
scroll to position [208, 0]
click at [200, 638] on img at bounding box center [204, 640] width 17 height 15
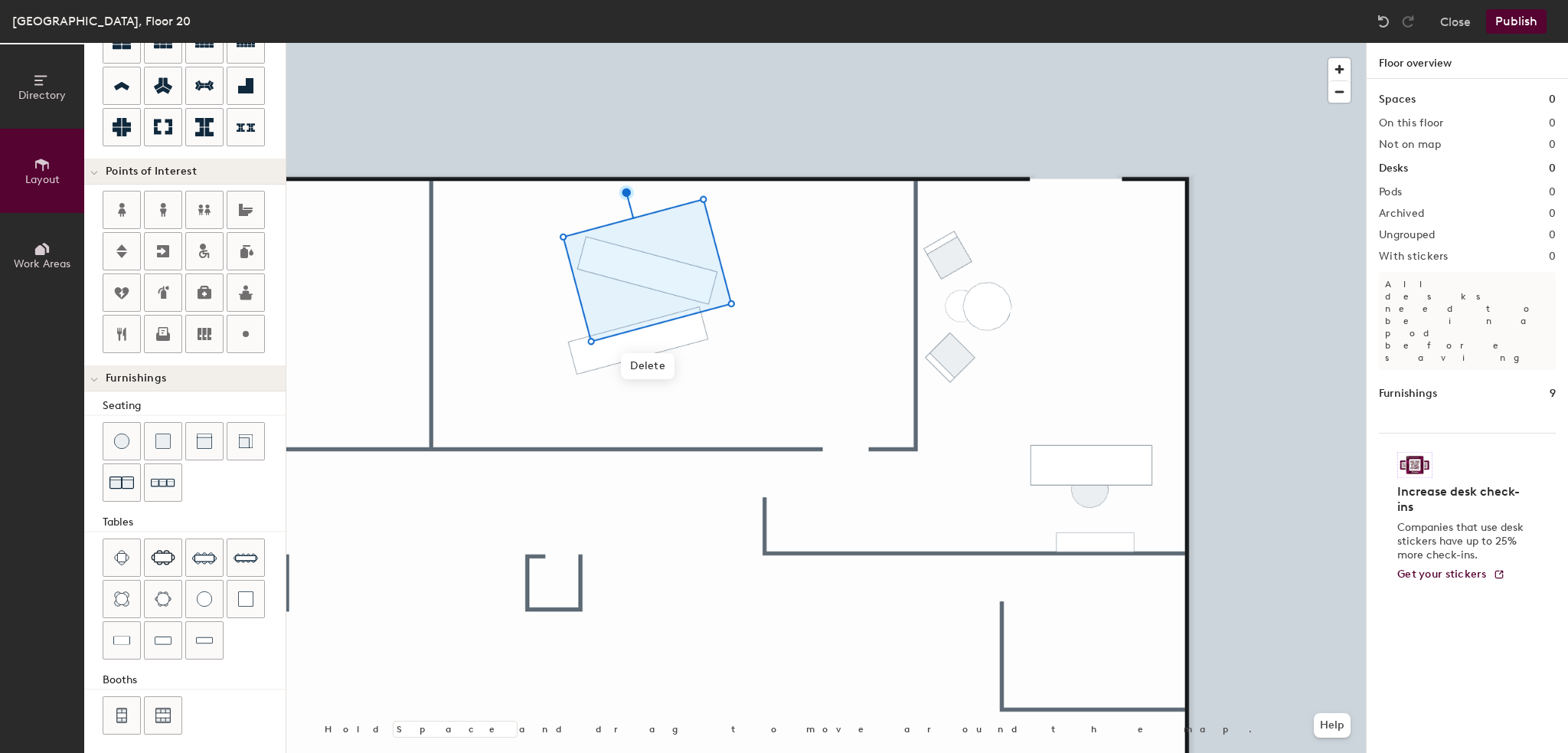
click at [616, 43] on div at bounding box center [826, 43] width 1080 height 0
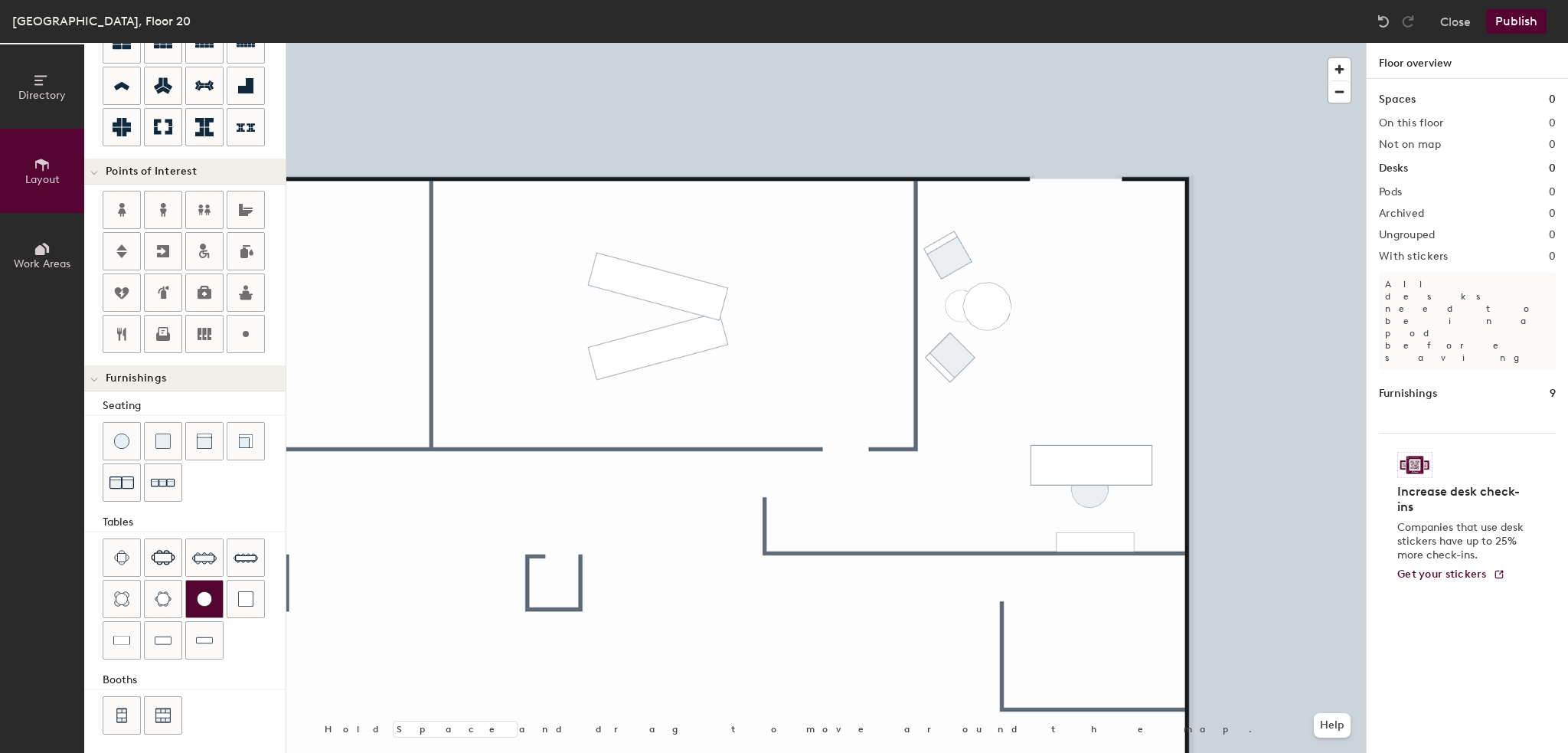
click at [206, 604] on div at bounding box center [204, 598] width 37 height 37
click at [867, 307] on span "Delete" at bounding box center [867, 311] width 54 height 26
click at [809, 43] on div at bounding box center [826, 43] width 1080 height 0
click at [1539, 19] on button "Publish" at bounding box center [1517, 21] width 61 height 24
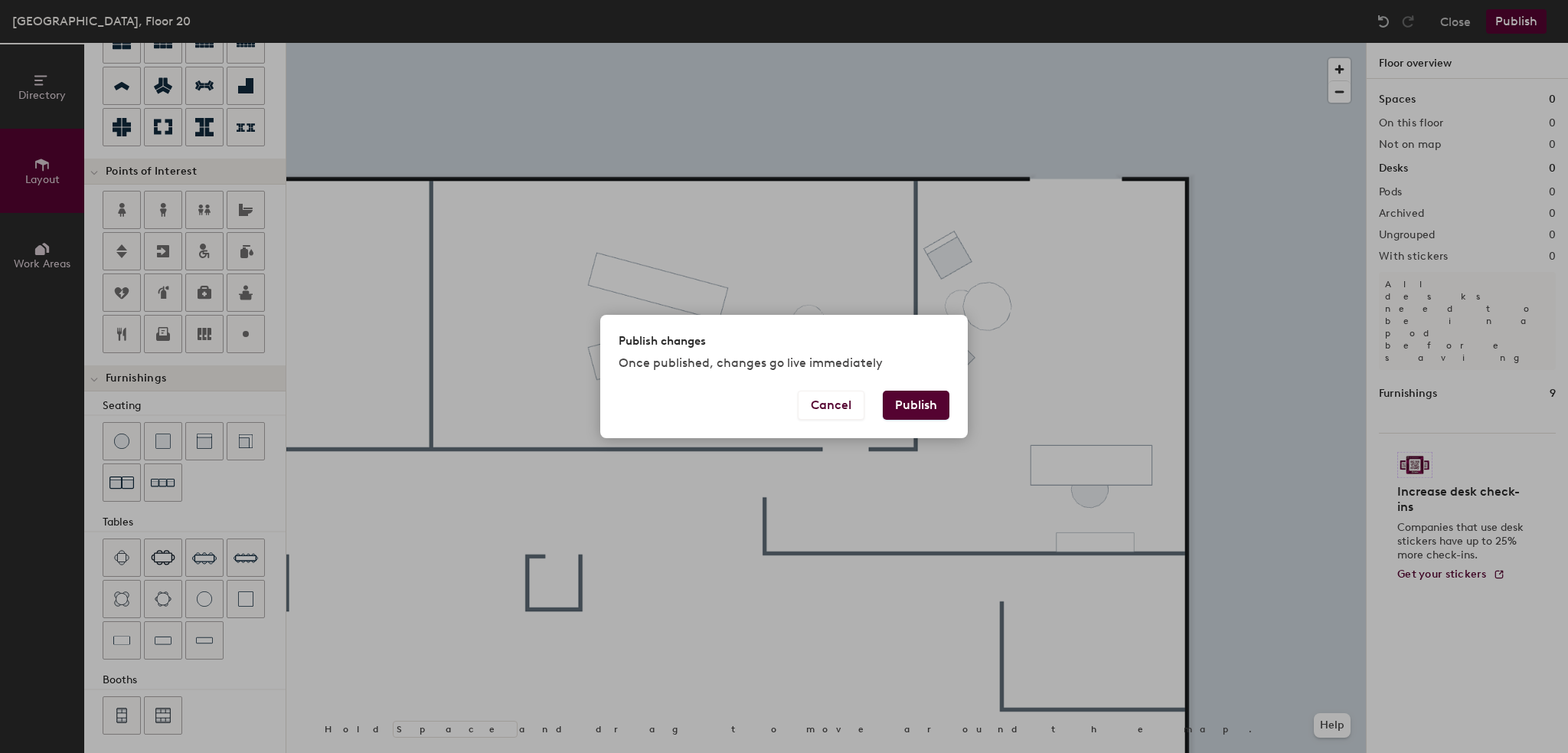
click at [918, 402] on button "Publish" at bounding box center [916, 405] width 67 height 29
type input "20"
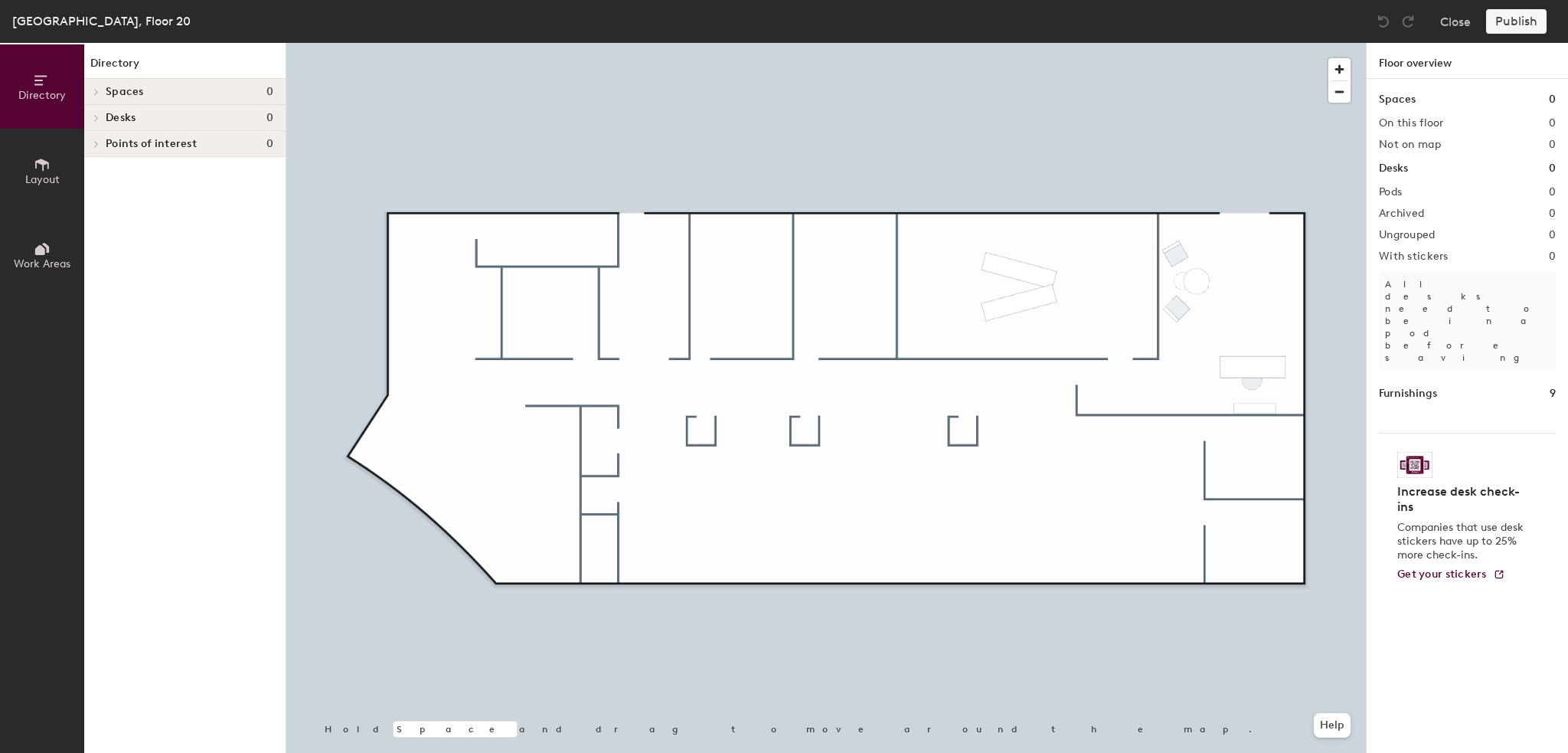
click at [37, 154] on button "Layout" at bounding box center [42, 171] width 84 height 84
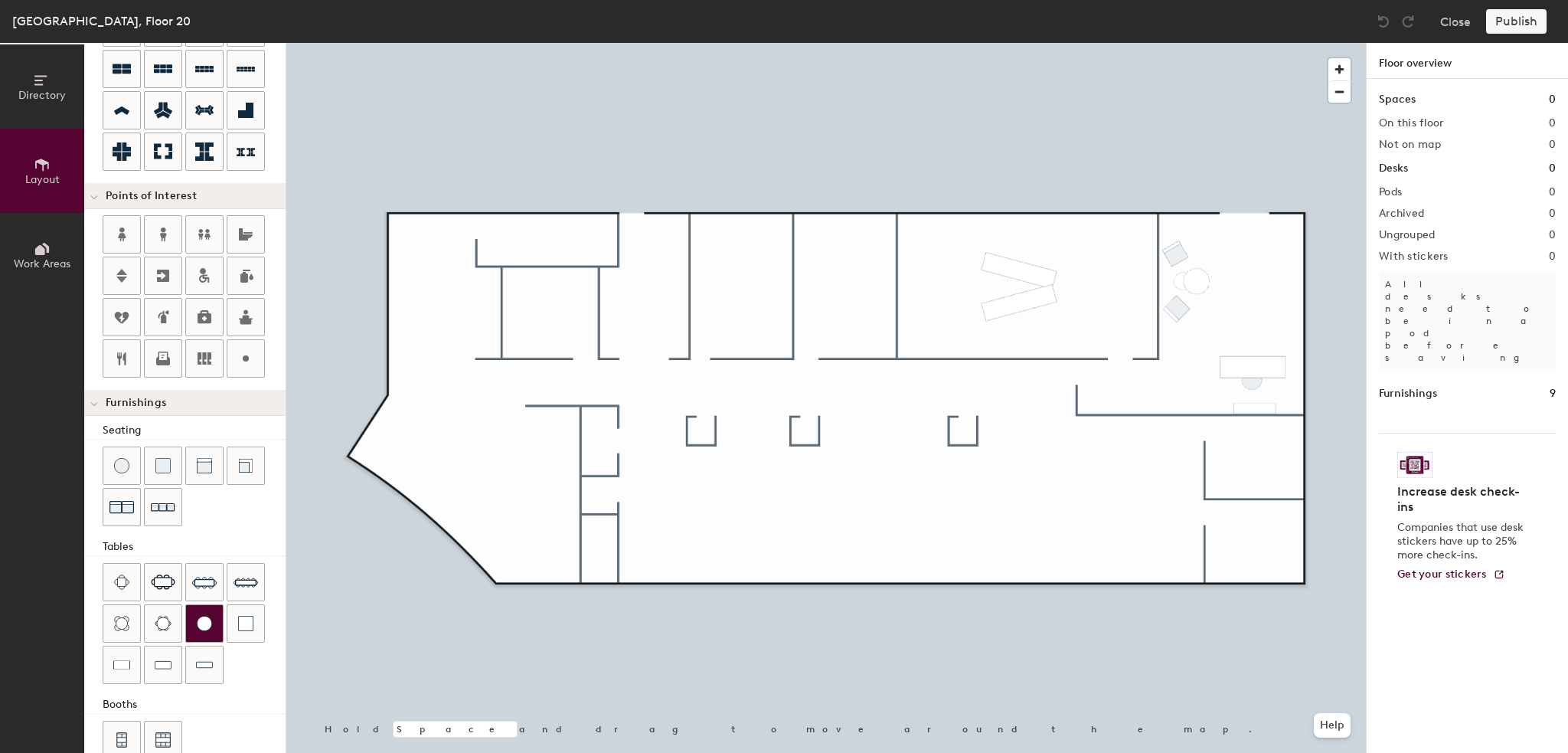
scroll to position [208, 0]
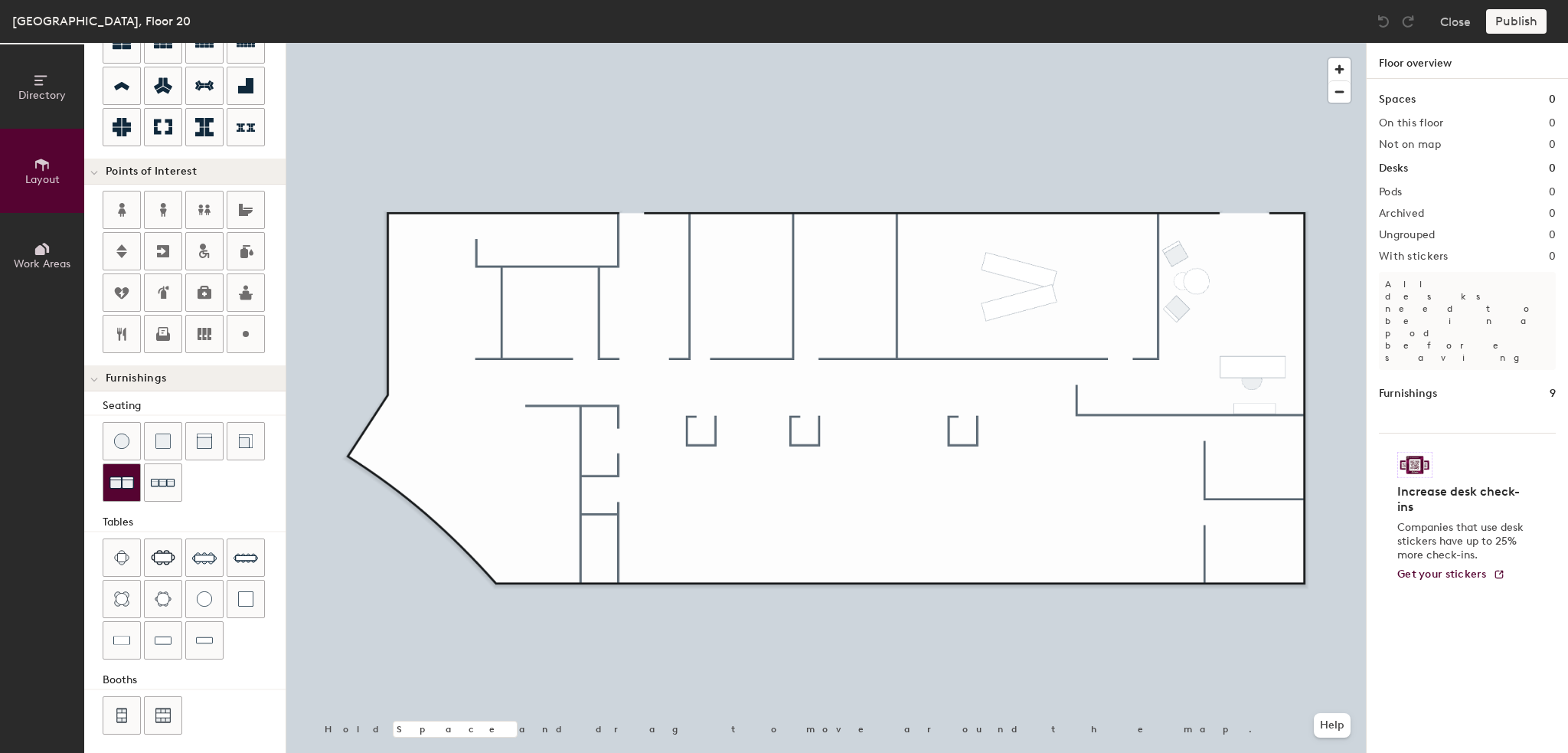
click at [136, 482] on div at bounding box center [121, 482] width 37 height 37
click at [1381, 15] on img at bounding box center [1383, 21] width 15 height 15
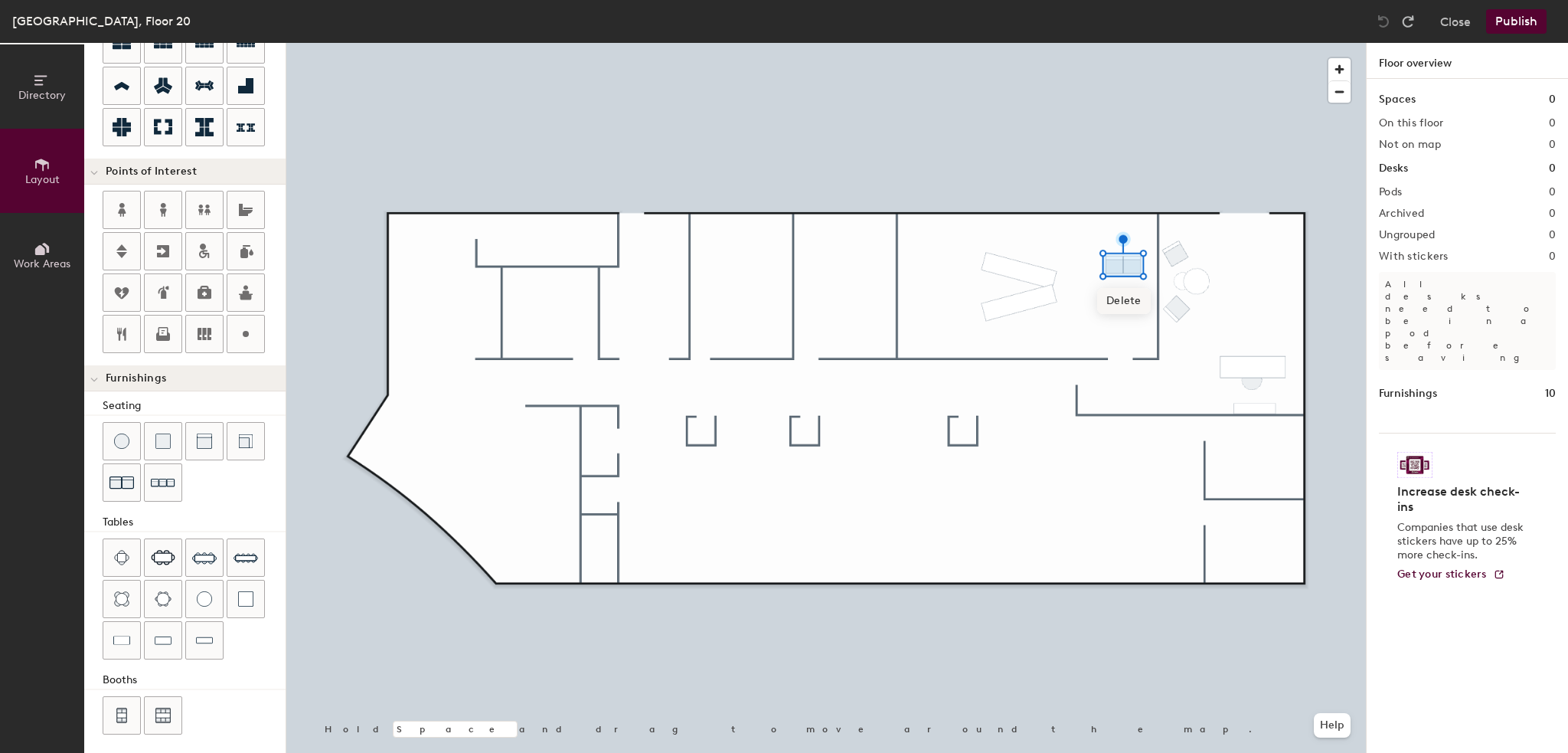
click at [1130, 298] on span "Delete" at bounding box center [1124, 300] width 54 height 26
click at [1460, 23] on button "Close" at bounding box center [1455, 21] width 30 height 24
type input "20"
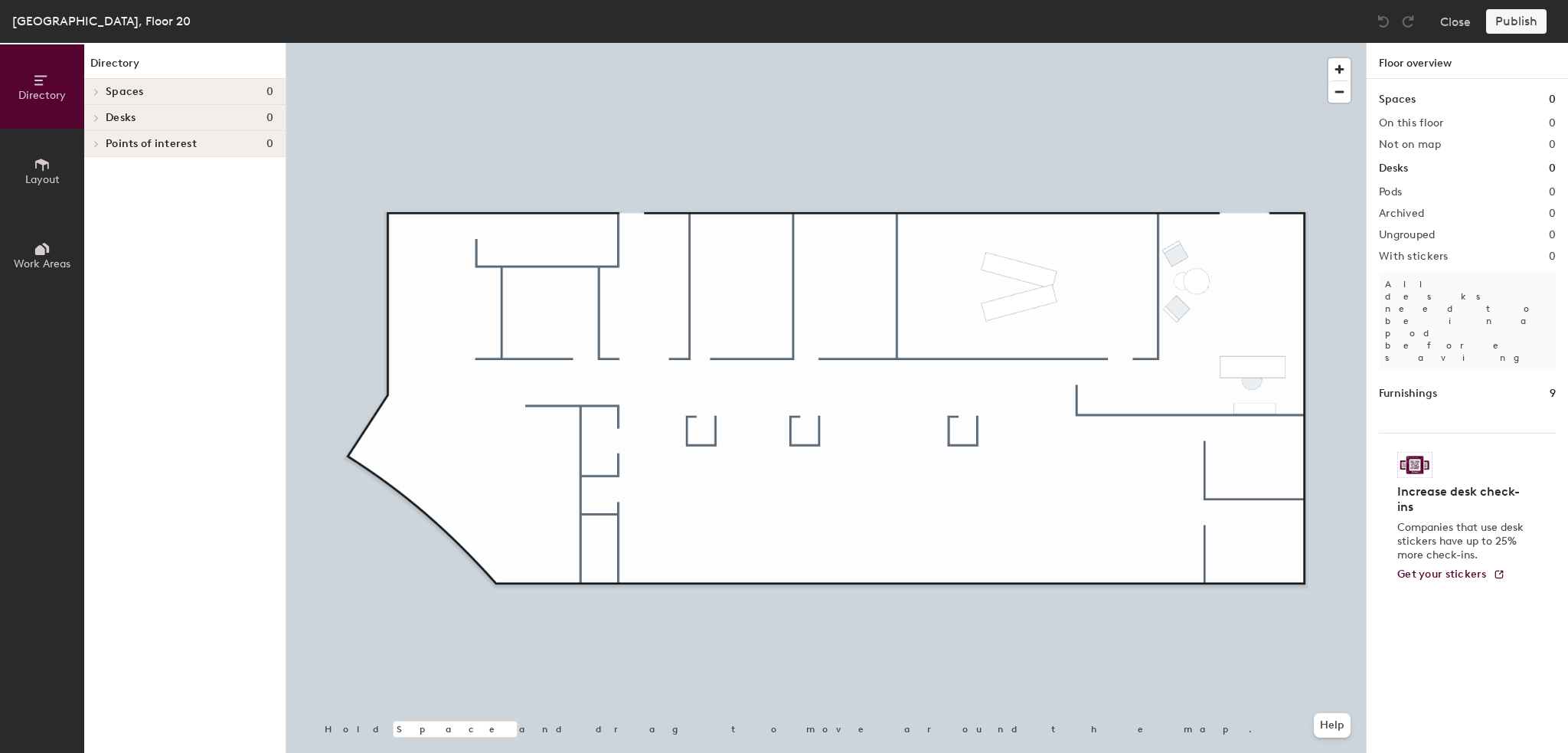
click at [46, 175] on span "Layout" at bounding box center [42, 180] width 35 height 13
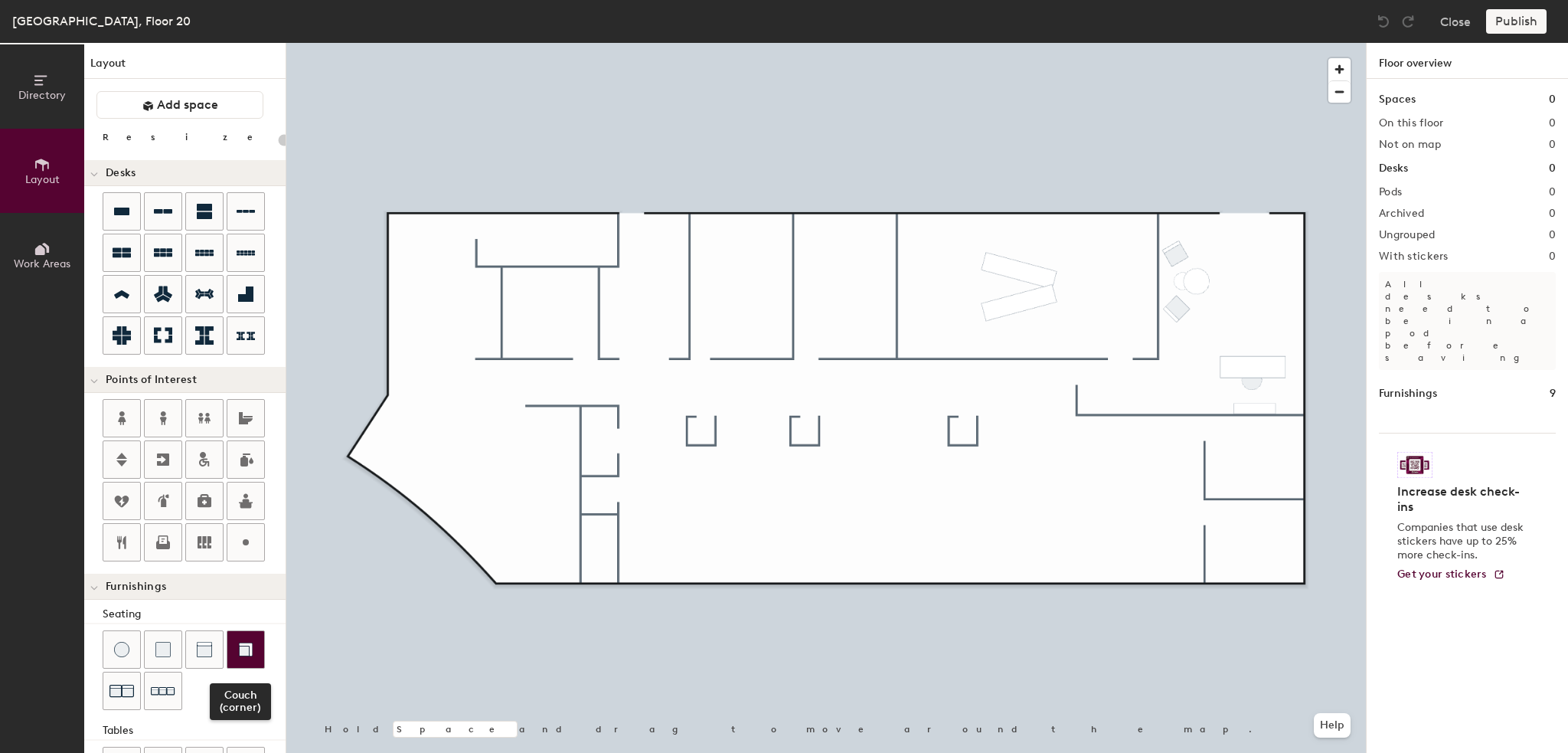
click at [246, 650] on img at bounding box center [246, 649] width 15 height 15
click at [1150, 264] on span "Delete" at bounding box center [1148, 263] width 54 height 26
click at [1155, 387] on span "Delete" at bounding box center [1147, 385] width 54 height 26
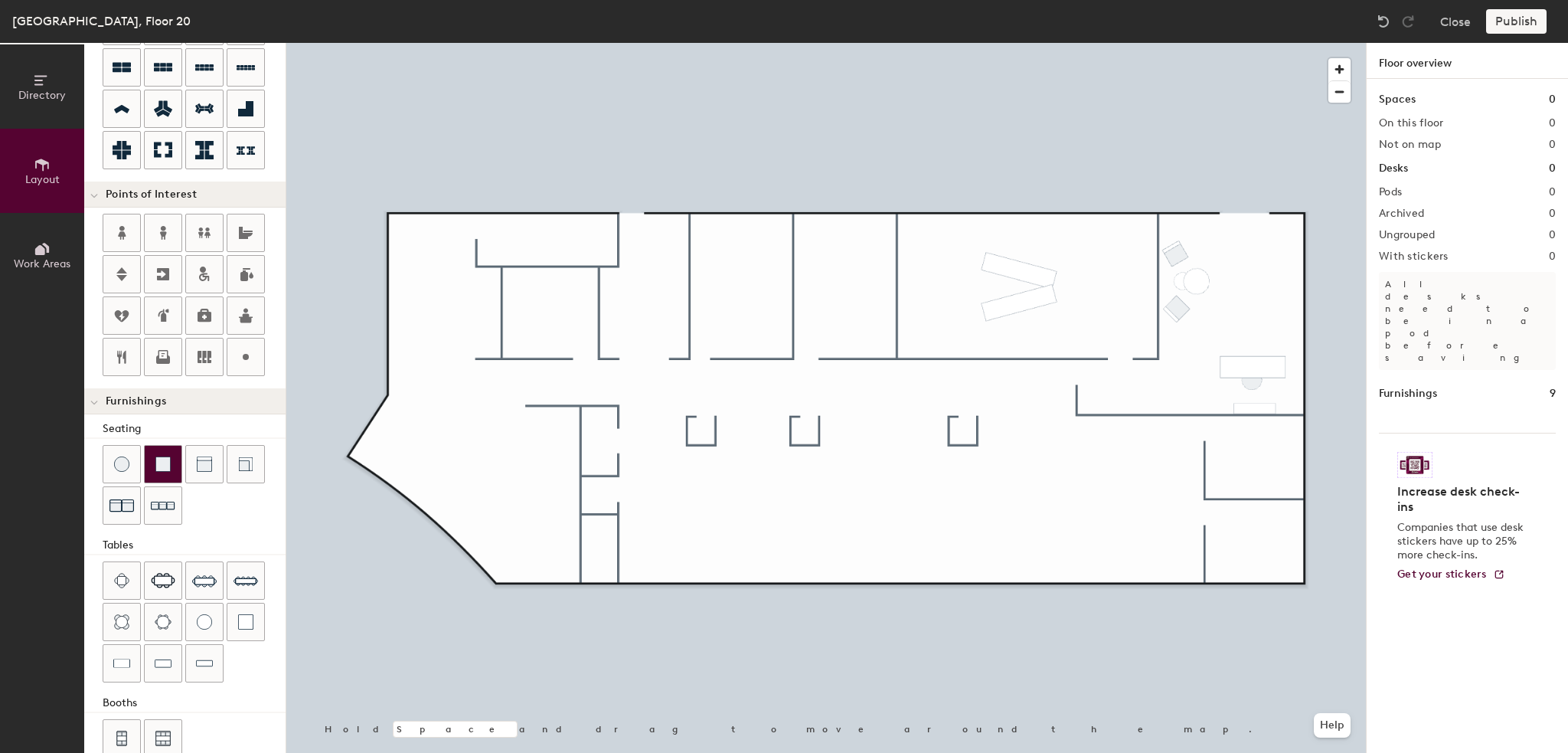
scroll to position [208, 0]
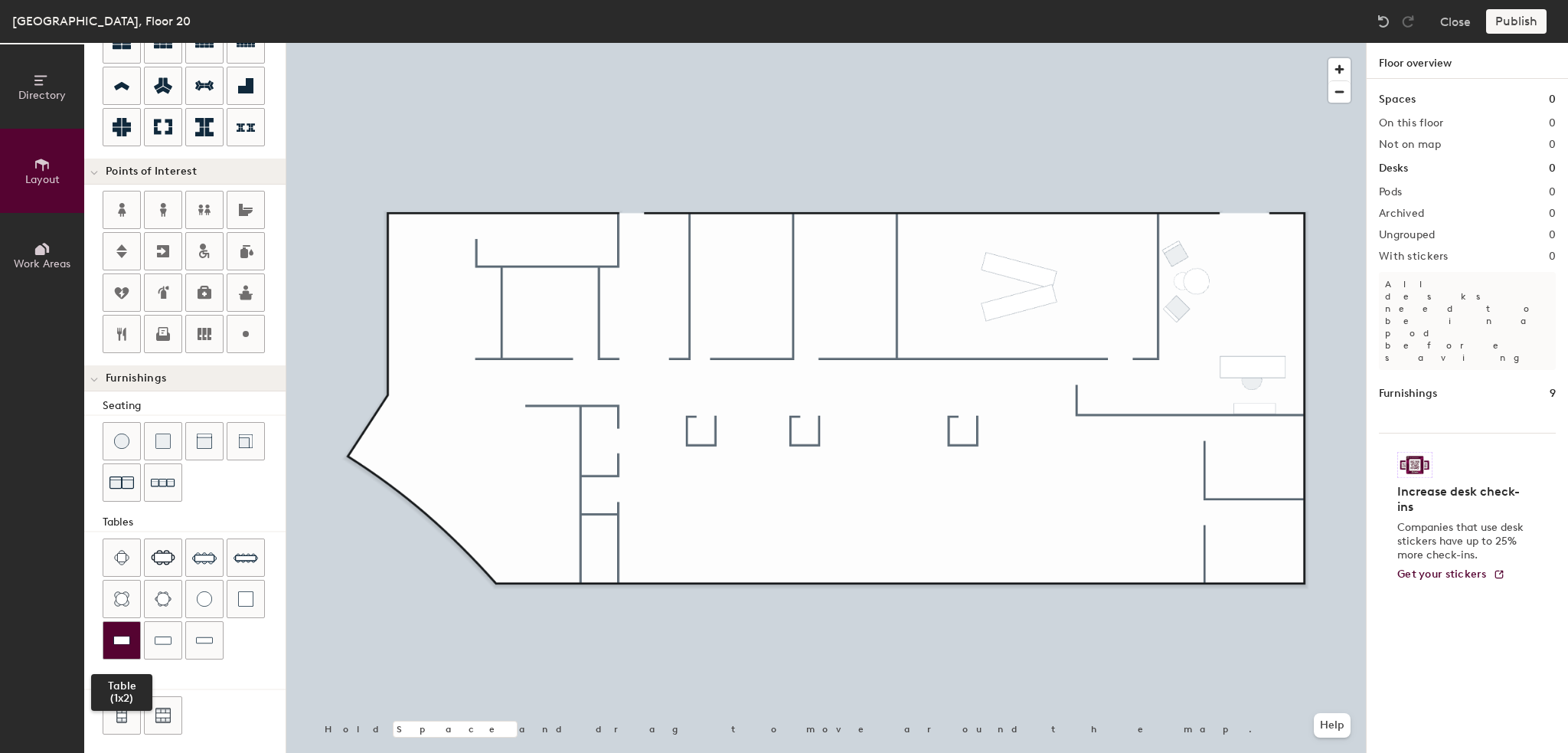
click at [127, 643] on div at bounding box center [121, 640] width 37 height 37
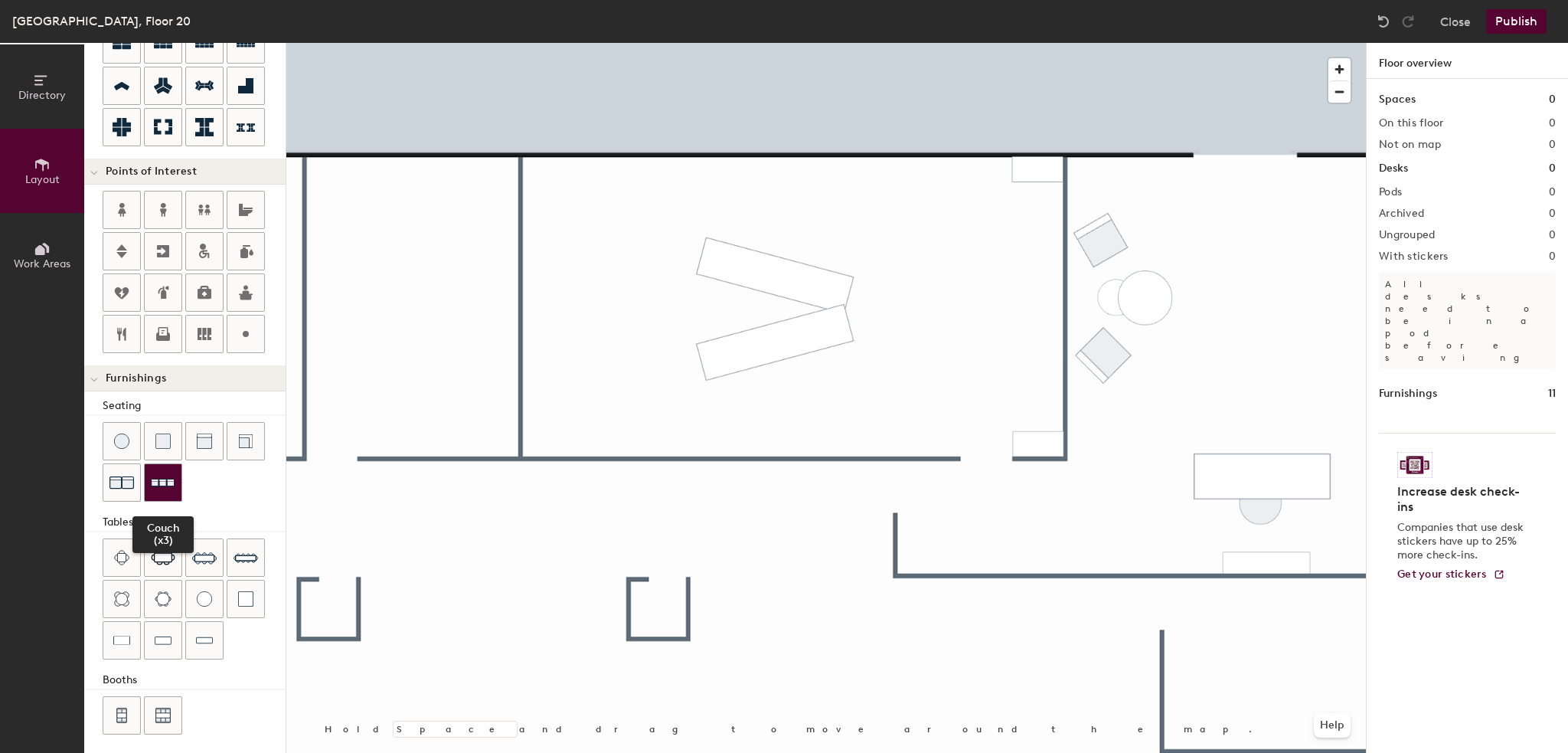
click at [147, 474] on div at bounding box center [163, 482] width 37 height 37
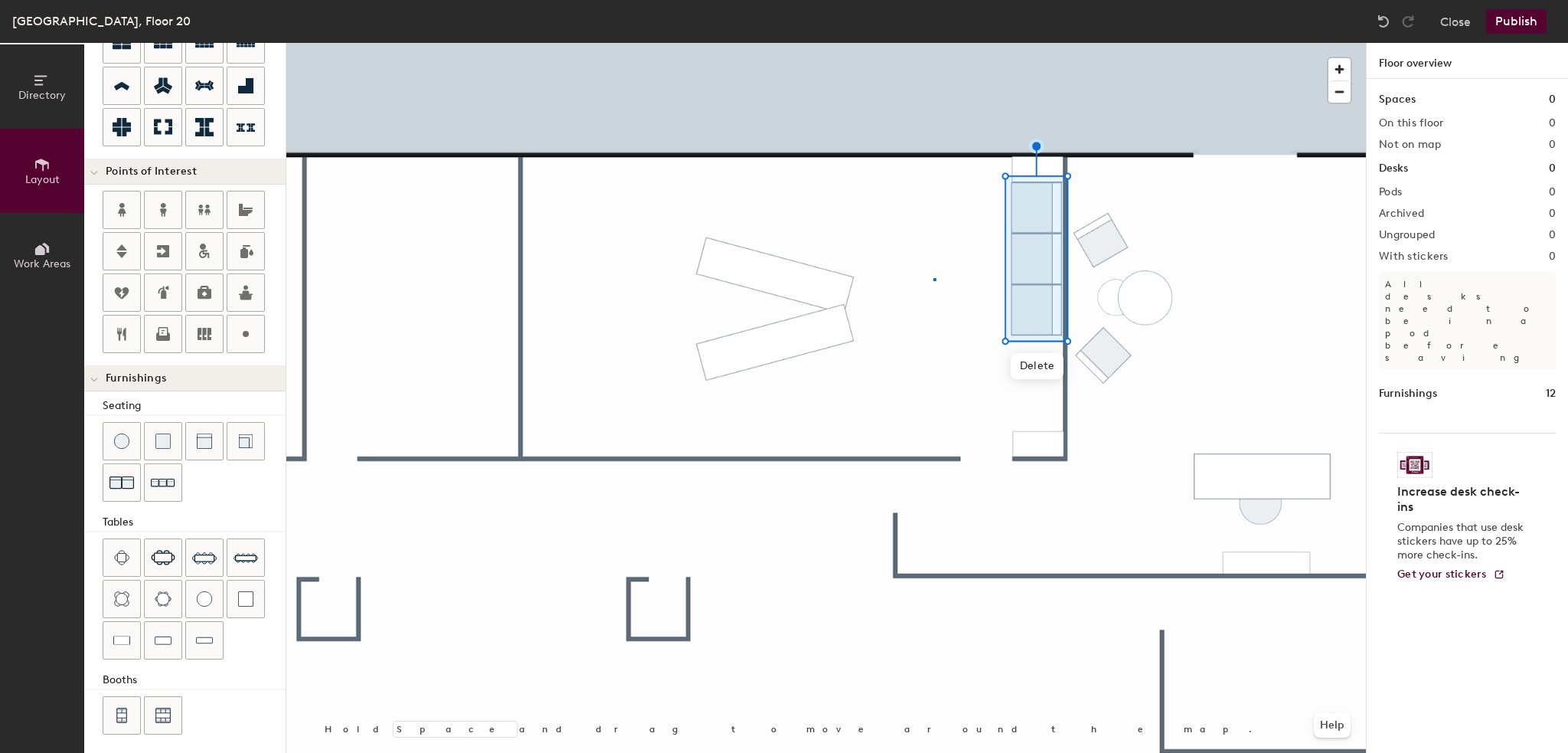
click at [933, 43] on div at bounding box center [826, 43] width 1080 height 0
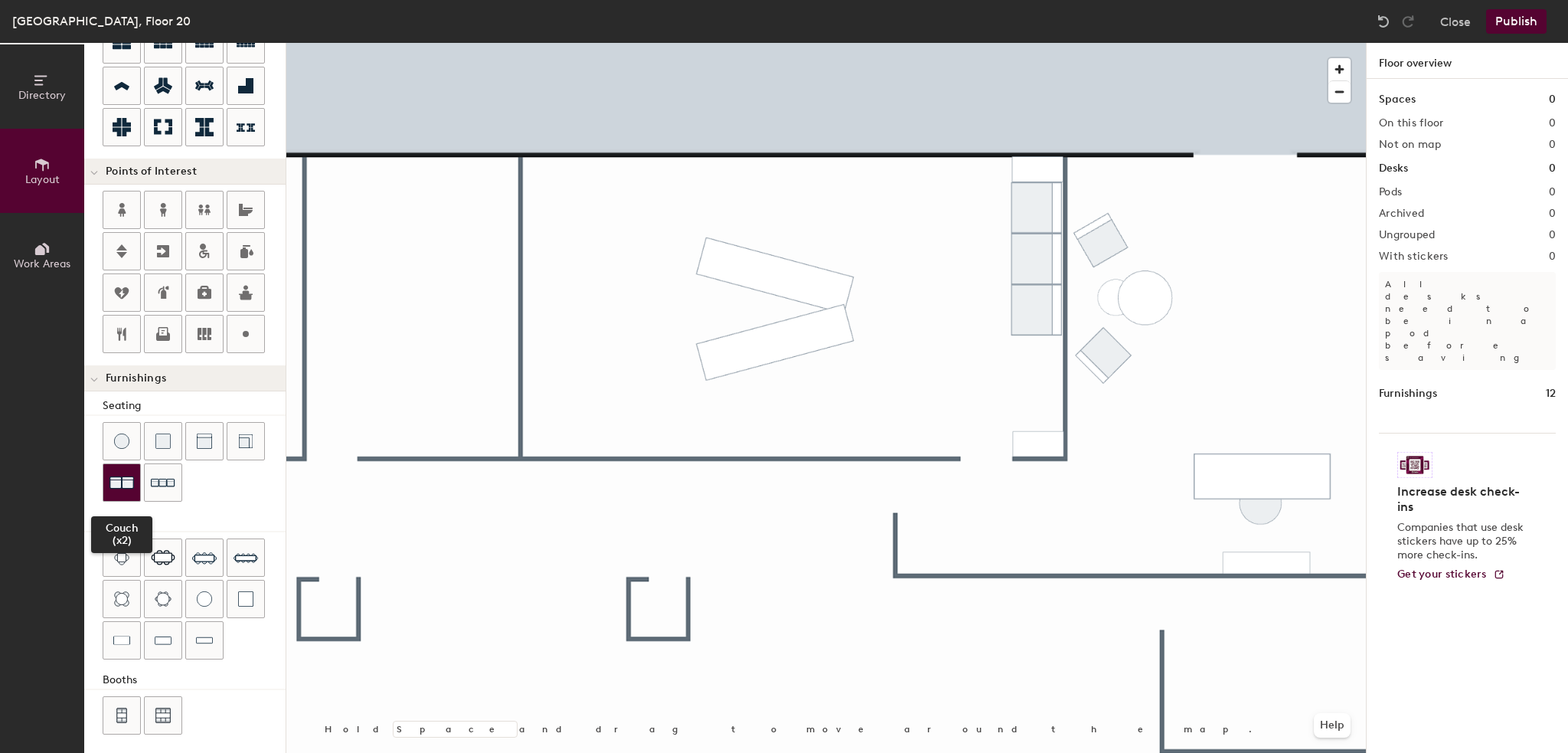
click at [119, 477] on img at bounding box center [121, 482] width 24 height 24
click at [1029, 43] on div at bounding box center [826, 43] width 1080 height 0
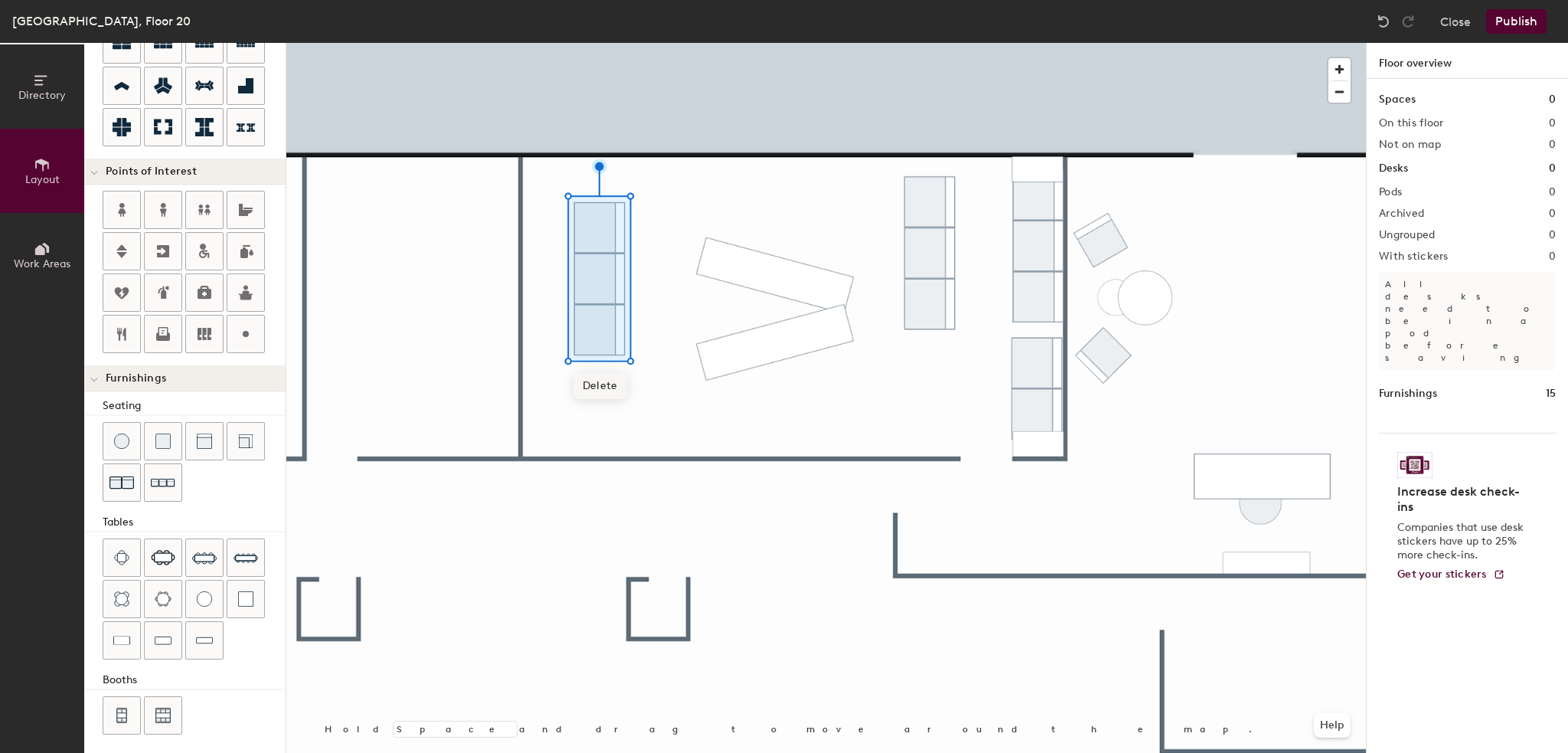
click at [611, 390] on span "Delete" at bounding box center [600, 386] width 54 height 26
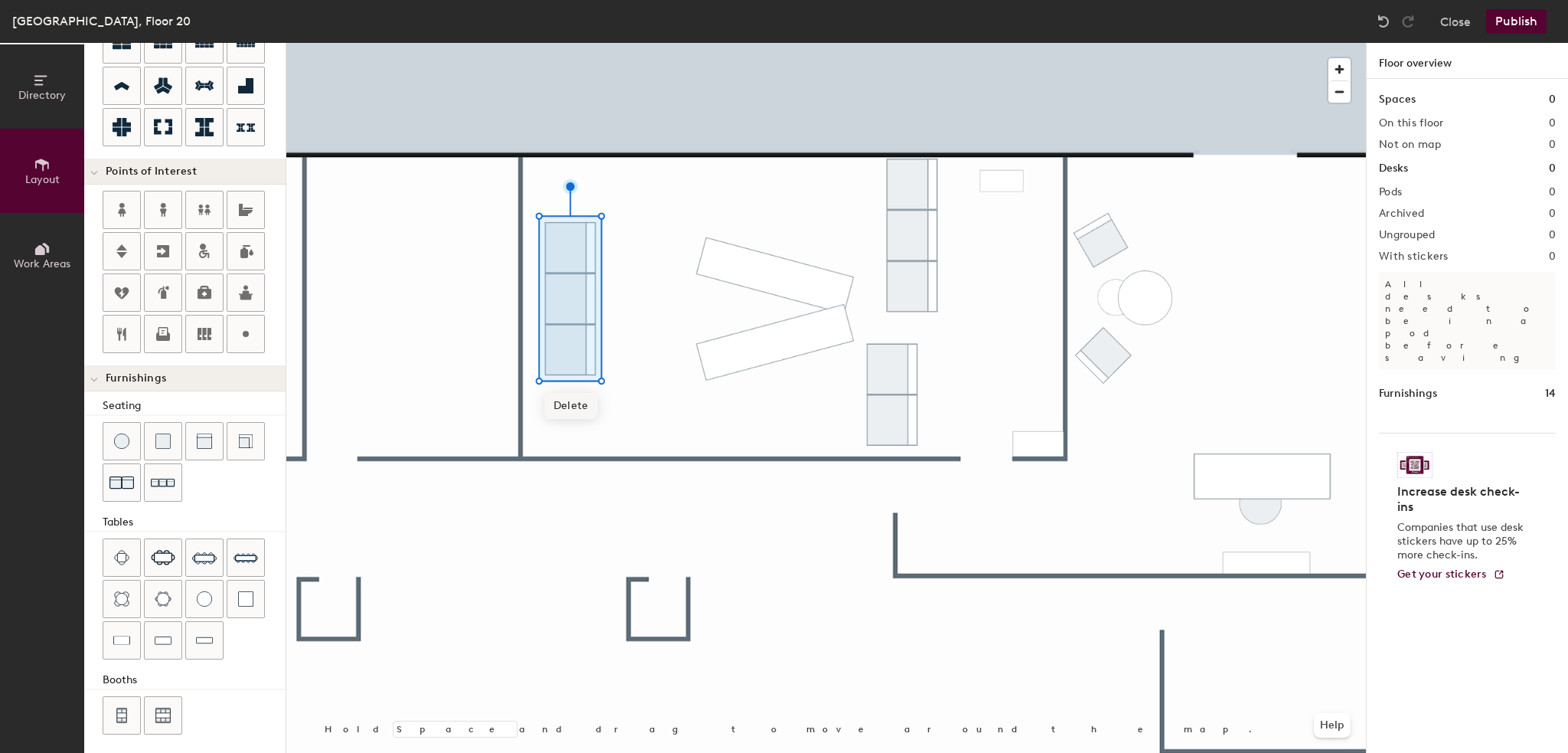
click at [569, 400] on span "Delete" at bounding box center [571, 406] width 54 height 26
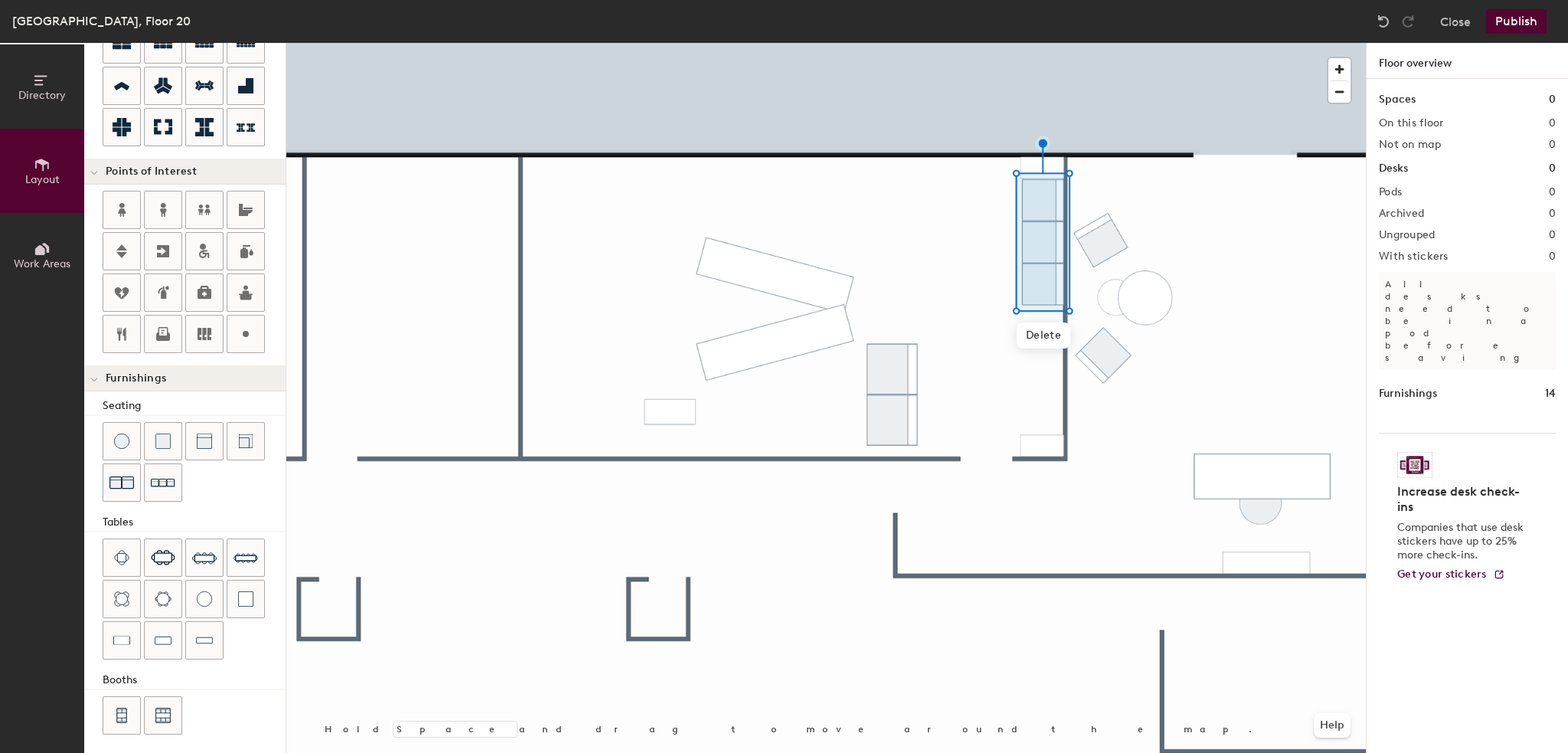
click at [982, 43] on div at bounding box center [826, 43] width 1080 height 0
click at [1030, 43] on div at bounding box center [826, 43] width 1080 height 0
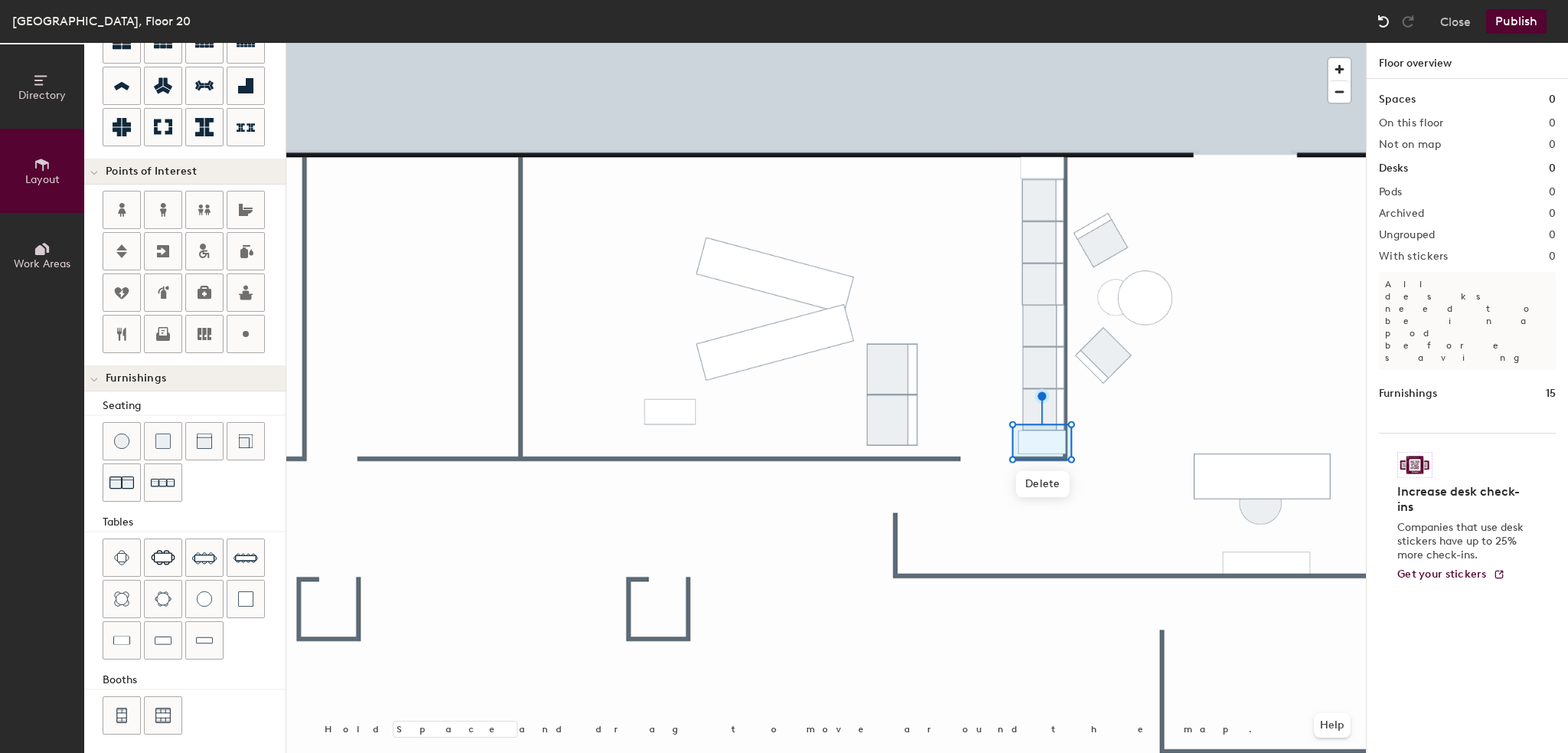
click at [1385, 21] on img at bounding box center [1383, 21] width 15 height 15
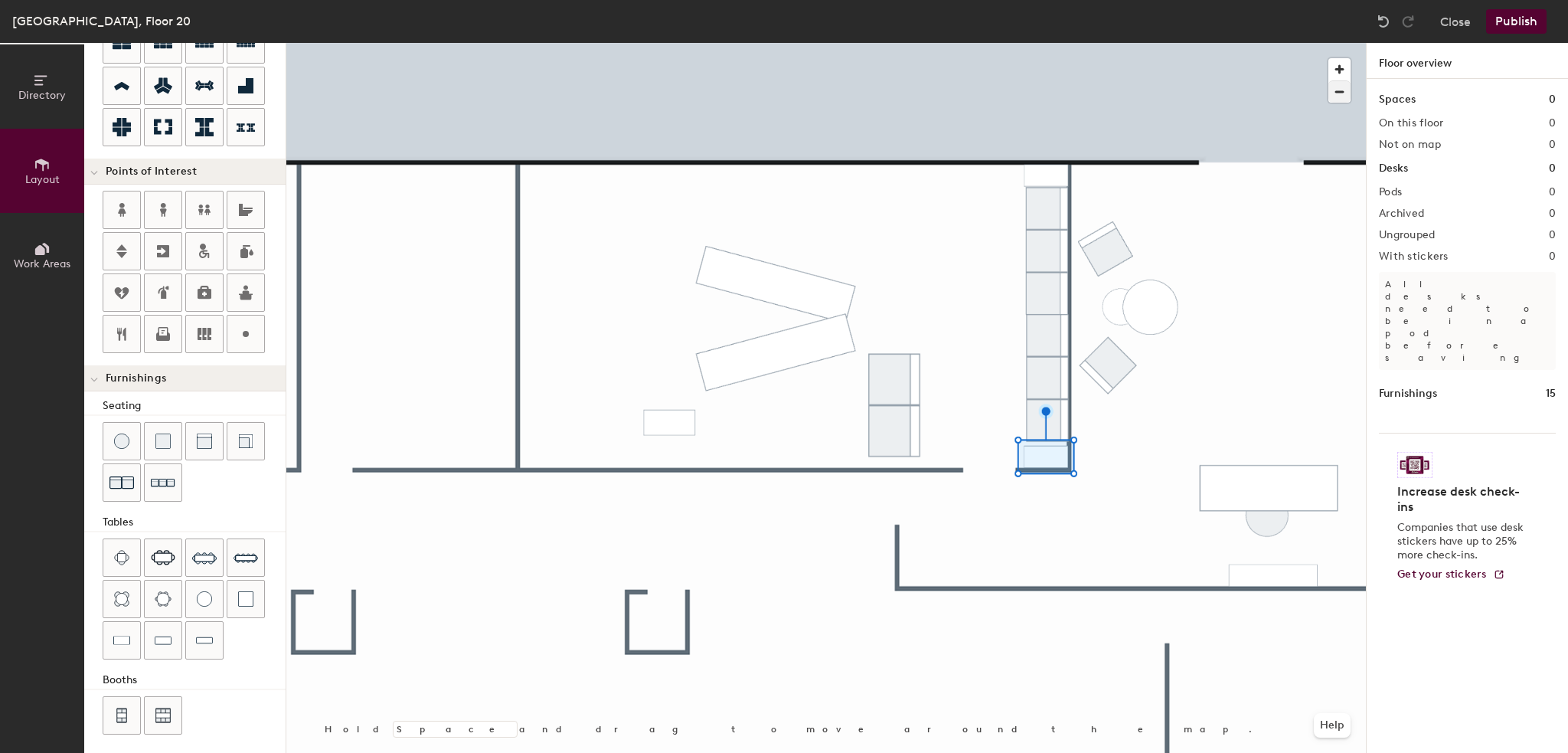
type input "100"
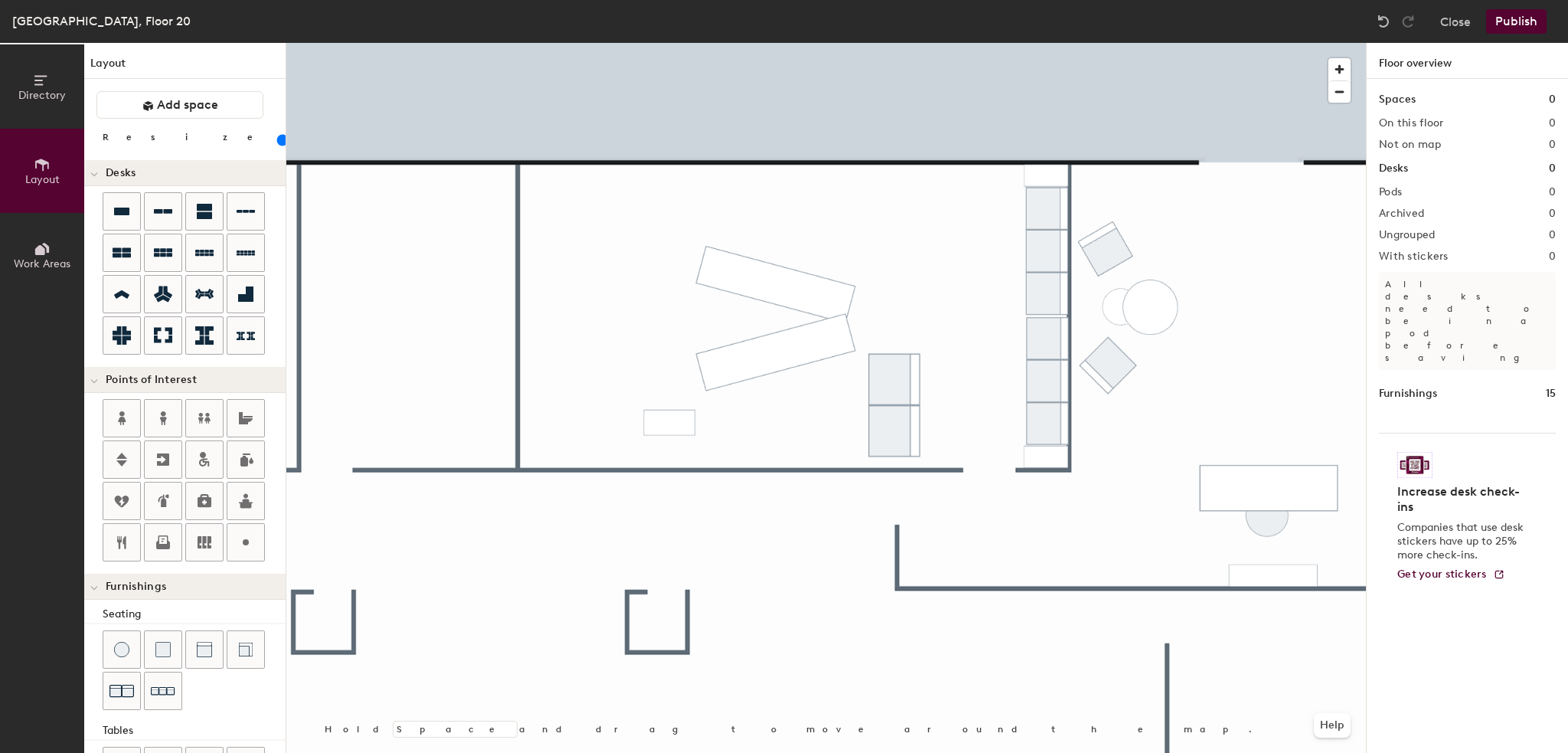
scroll to position [208, 0]
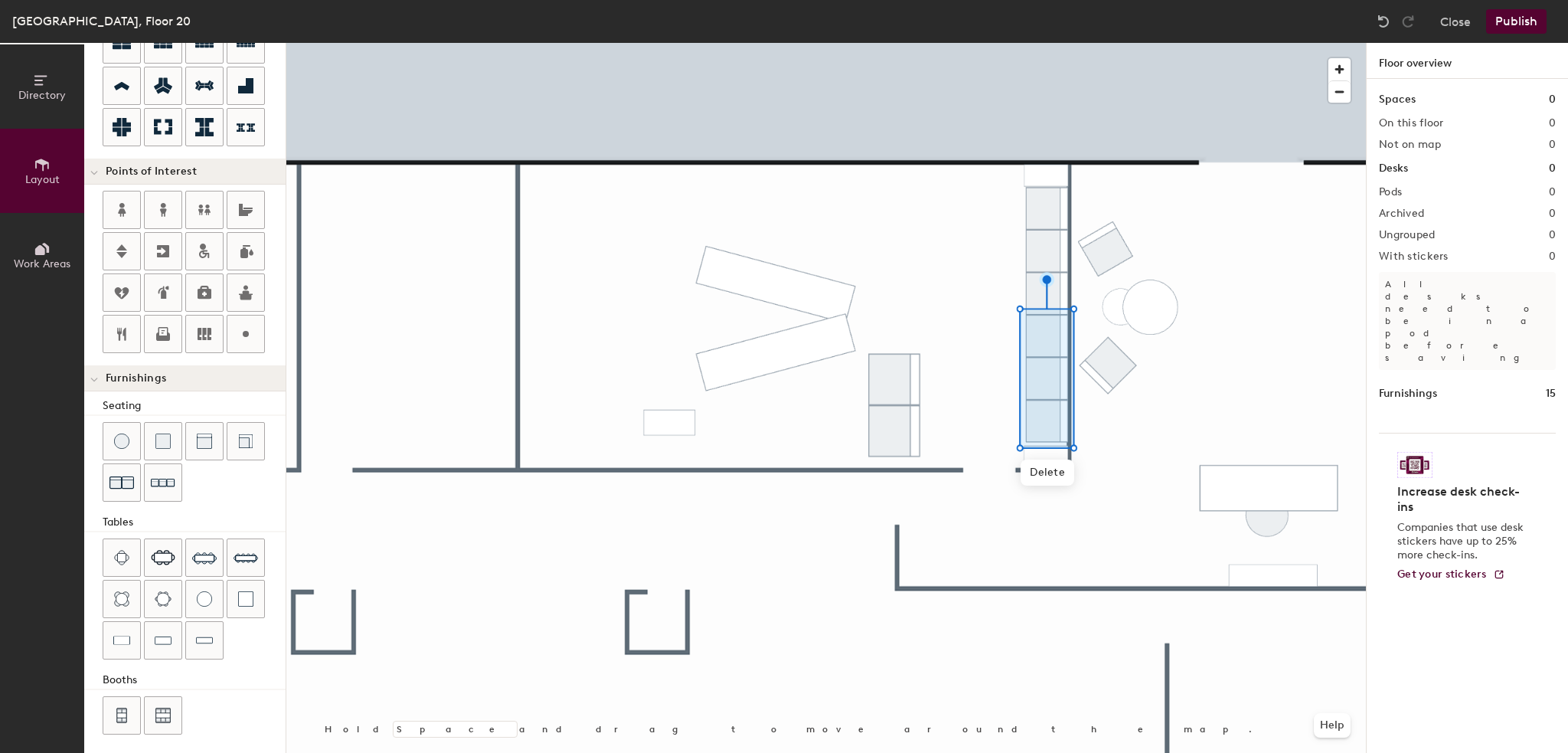
click at [905, 43] on div at bounding box center [826, 43] width 1080 height 0
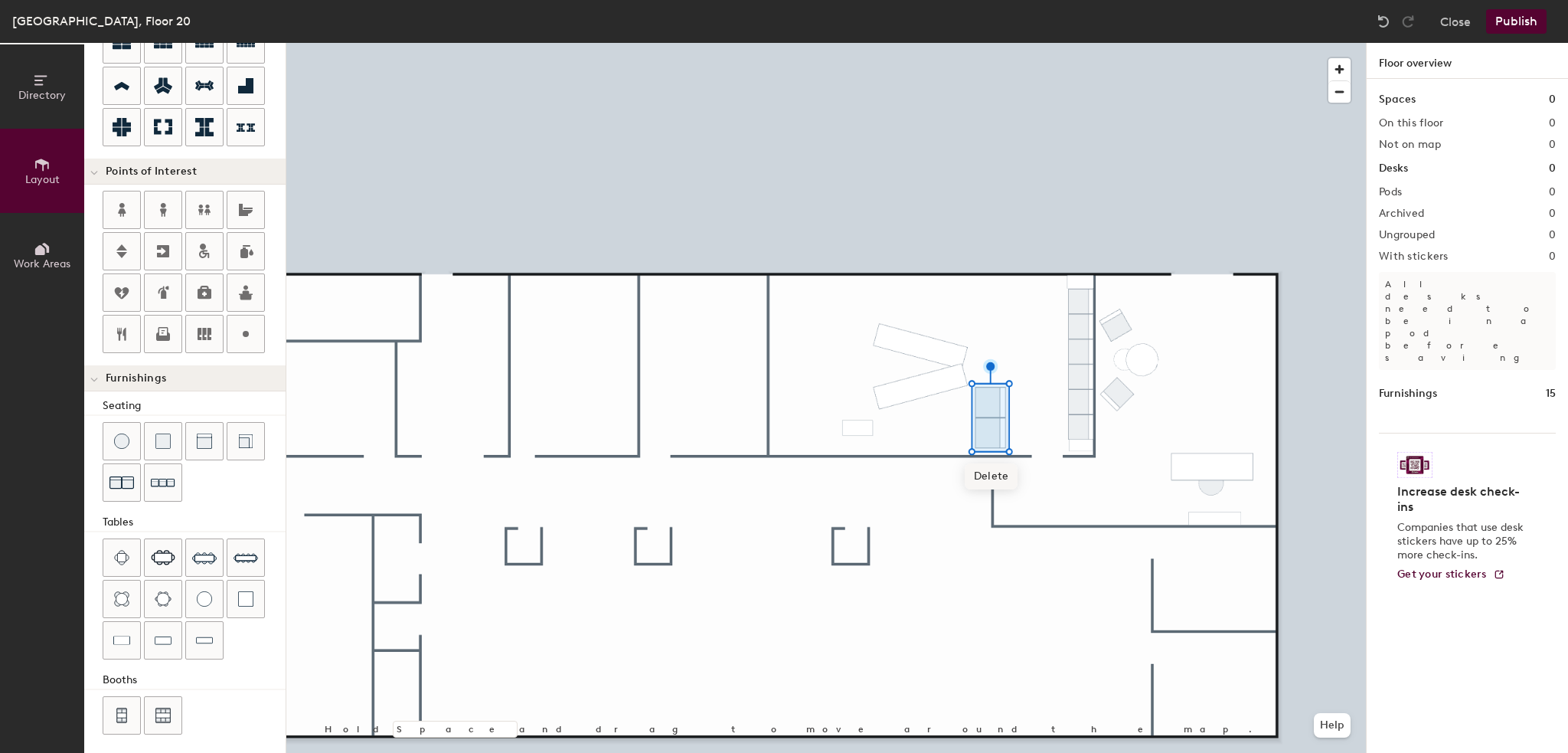
click at [981, 487] on span "Delete" at bounding box center [992, 476] width 54 height 26
click at [849, 43] on div at bounding box center [826, 43] width 1080 height 0
click at [863, 464] on span "Delete" at bounding box center [858, 463] width 54 height 26
click at [201, 598] on img at bounding box center [204, 598] width 15 height 15
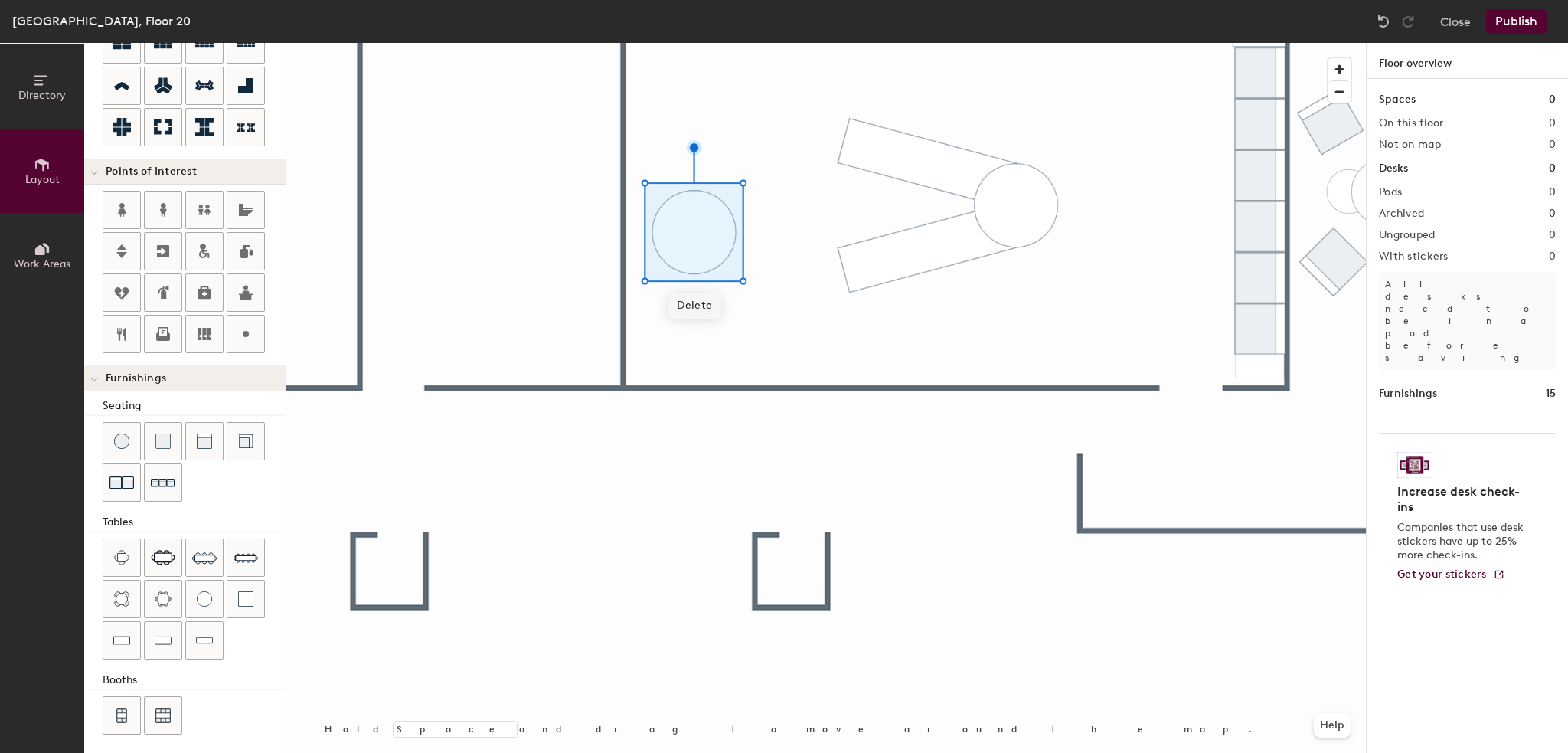
click at [707, 303] on span "Delete" at bounding box center [695, 305] width 54 height 26
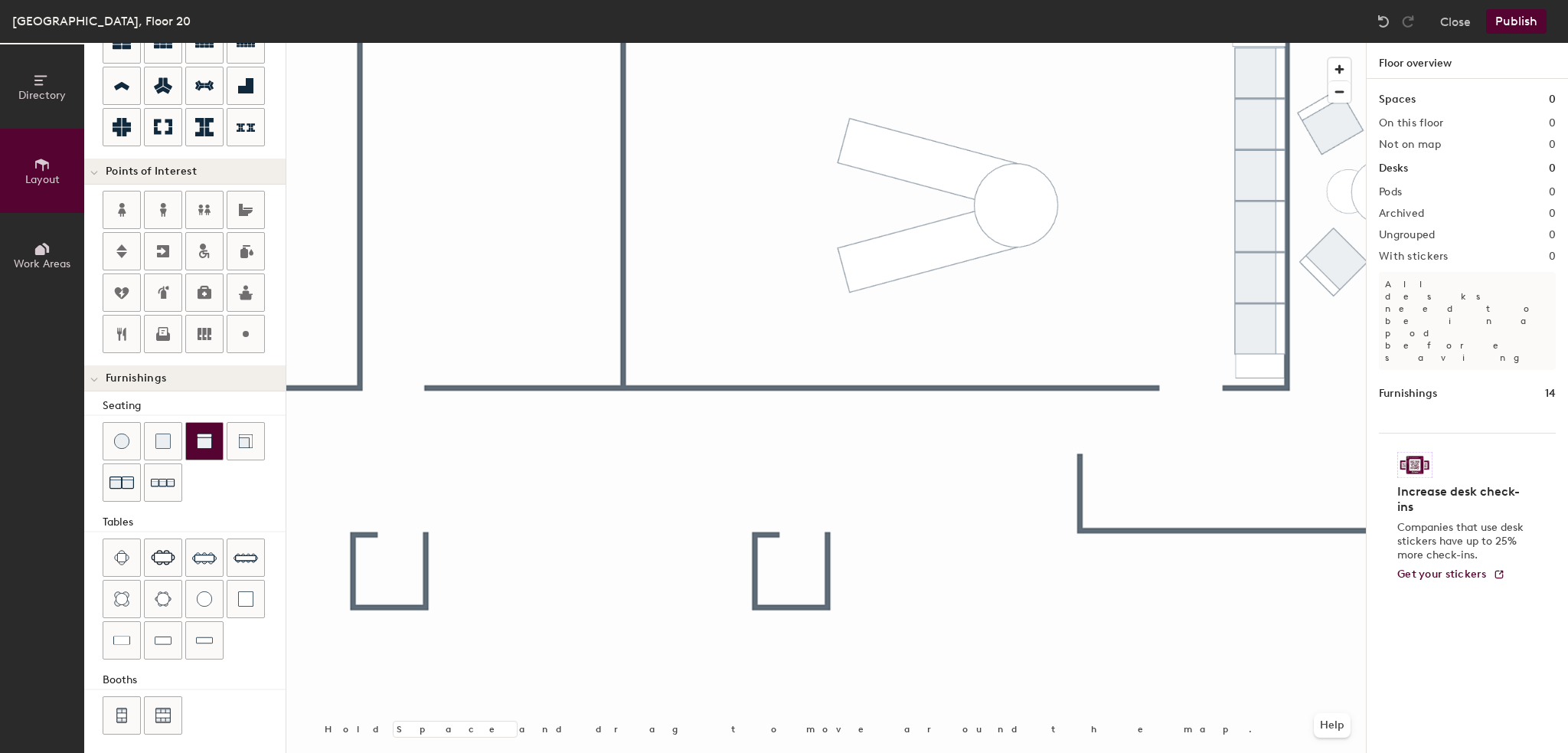
click at [202, 441] on img at bounding box center [204, 440] width 15 height 15
click at [638, 29] on div "[GEOGRAPHIC_DATA], Floor 20 Close Publish" at bounding box center [784, 21] width 1568 height 43
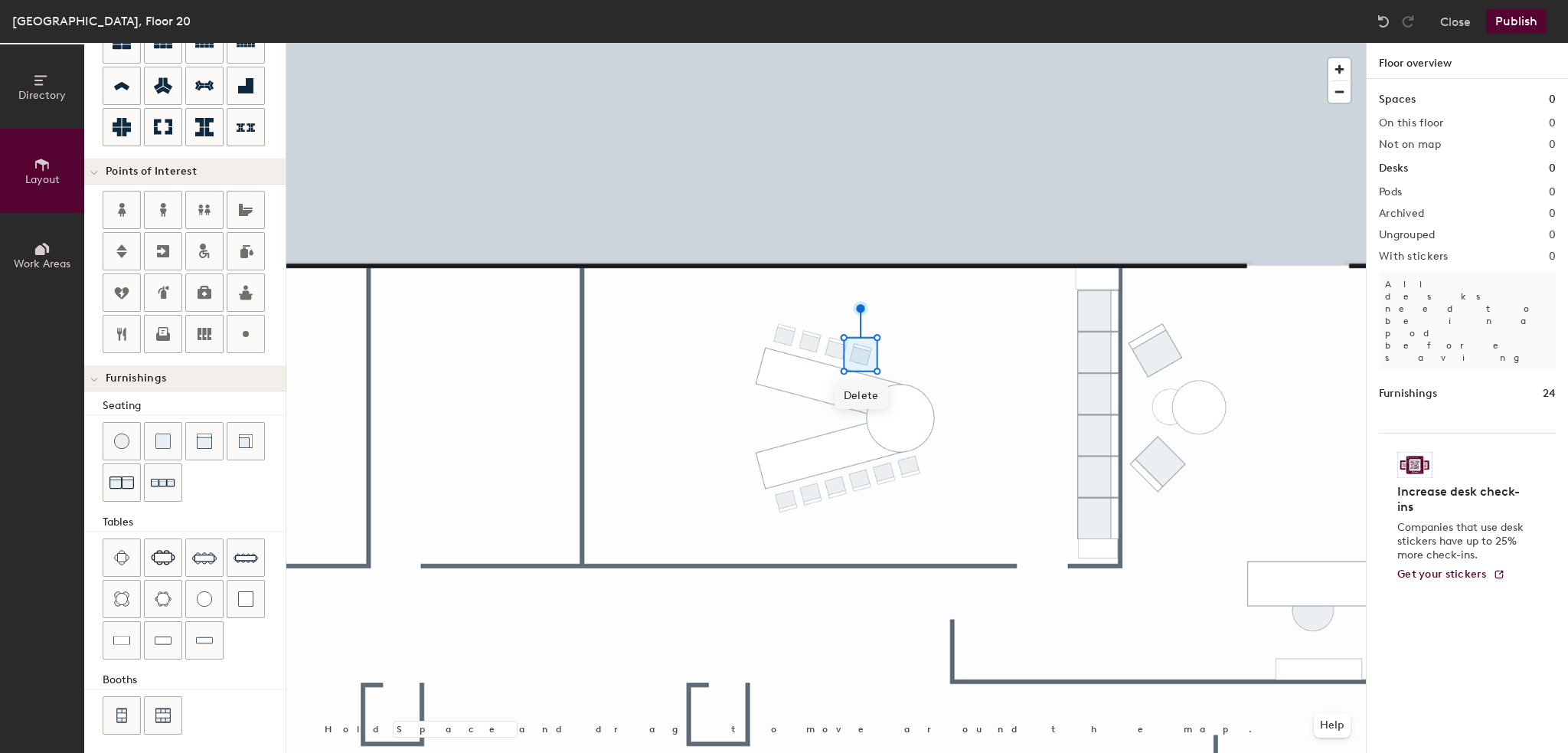
click at [853, 395] on span "Delete" at bounding box center [862, 396] width 54 height 26
click at [949, 43] on div at bounding box center [826, 43] width 1080 height 0
click at [901, 502] on span "Delete" at bounding box center [910, 507] width 54 height 26
click at [888, 43] on div at bounding box center [826, 43] width 1080 height 0
click at [889, 508] on span "Delete" at bounding box center [885, 515] width 54 height 26
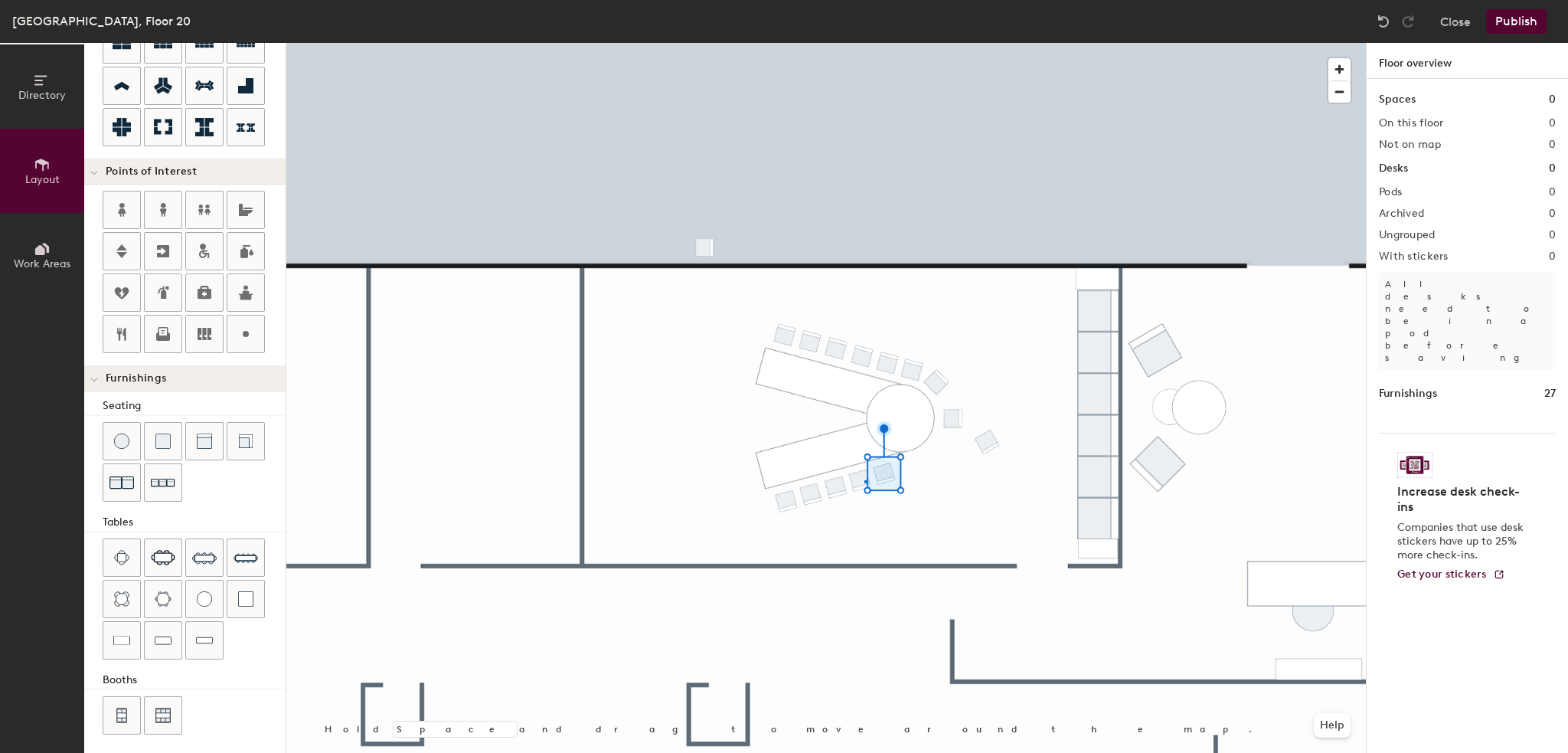
click at [864, 43] on div at bounding box center [826, 43] width 1080 height 0
click at [876, 520] on span "Delete" at bounding box center [861, 521] width 54 height 26
click at [845, 524] on span "Delete" at bounding box center [837, 528] width 54 height 26
click at [821, 530] on span "Delete" at bounding box center [812, 535] width 54 height 26
type input "60"
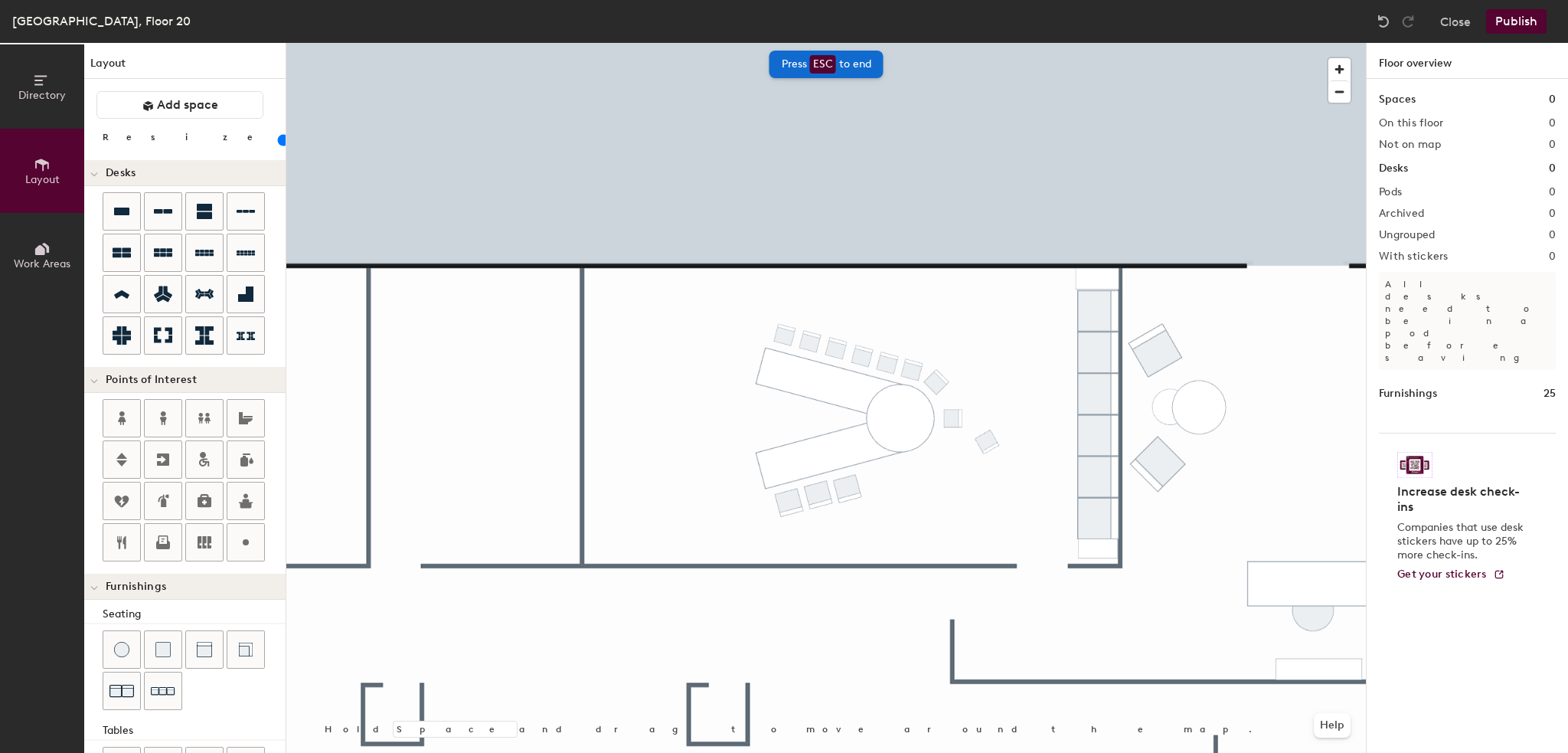
scroll to position [208, 0]
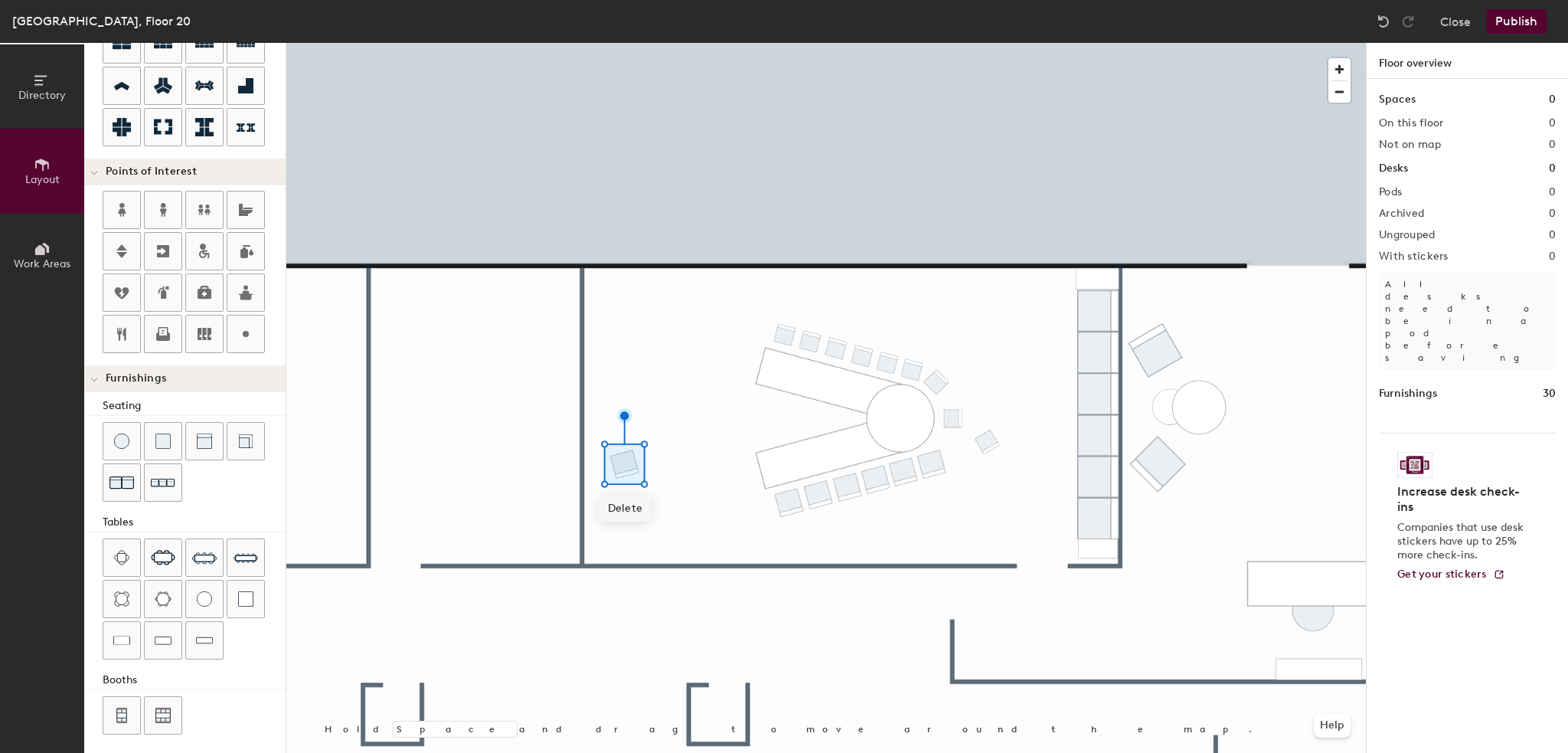
click at [938, 43] on div at bounding box center [826, 43] width 1080 height 0
click at [958, 458] on span "Delete" at bounding box center [954, 456] width 54 height 26
click at [965, 43] on div at bounding box center [826, 43] width 1080 height 0
click at [976, 487] on span "Delete" at bounding box center [959, 488] width 54 height 26
click at [944, 511] on span "Delete" at bounding box center [933, 505] width 54 height 26
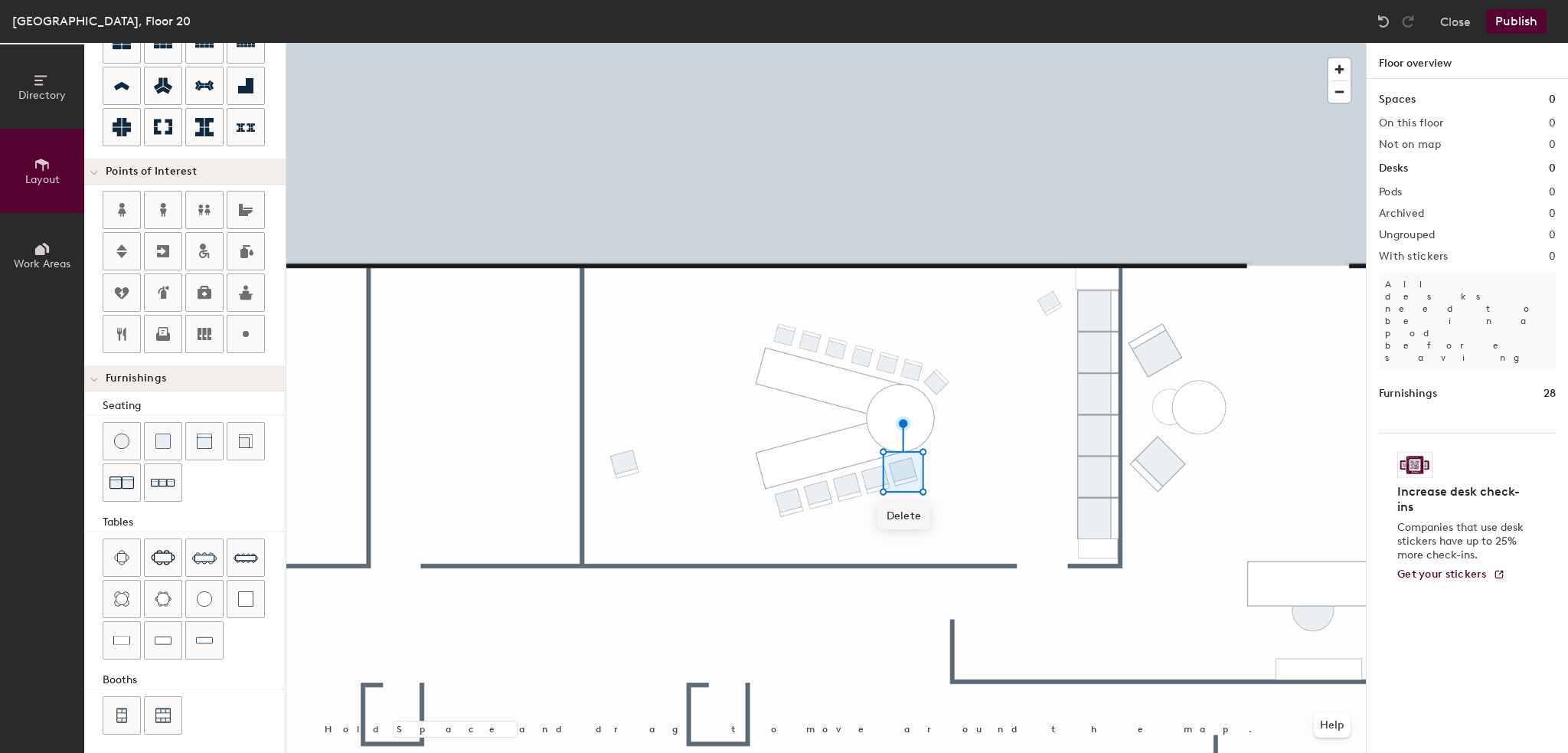
click at [908, 518] on span "Delete" at bounding box center [905, 515] width 54 height 26
click at [882, 523] on span "Delete" at bounding box center [877, 523] width 54 height 26
click at [847, 43] on div at bounding box center [826, 43] width 1080 height 0
click at [848, 535] on span "Delete" at bounding box center [848, 531] width 54 height 26
click at [822, 531] on span "Delete" at bounding box center [820, 539] width 54 height 26
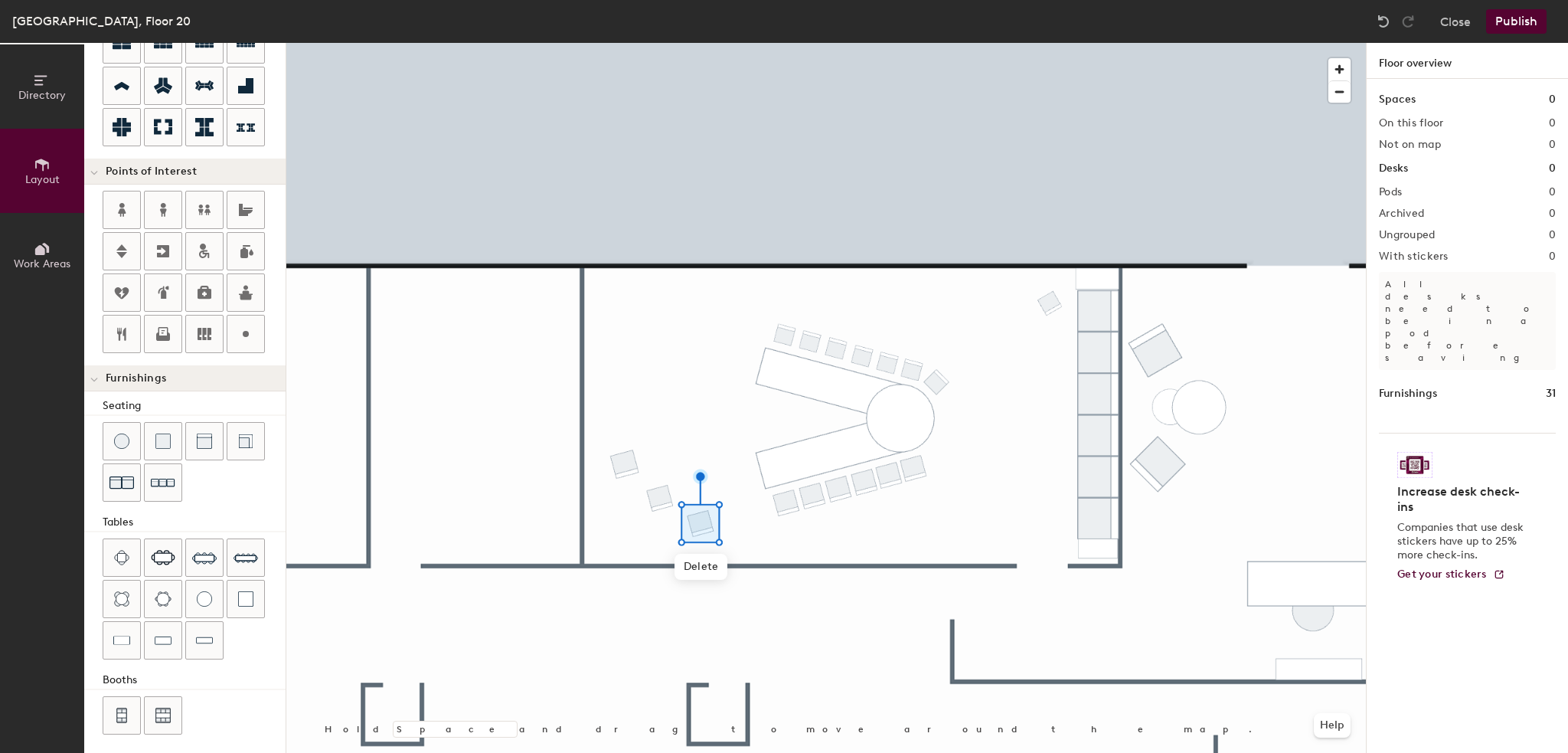
click at [917, 43] on div at bounding box center [826, 43] width 1080 height 0
click at [916, 510] on span "Delete" at bounding box center [914, 511] width 54 height 26
click at [928, 43] on div at bounding box center [826, 43] width 1080 height 0
click at [940, 423] on span "Delete" at bounding box center [938, 424] width 54 height 26
type input "20"
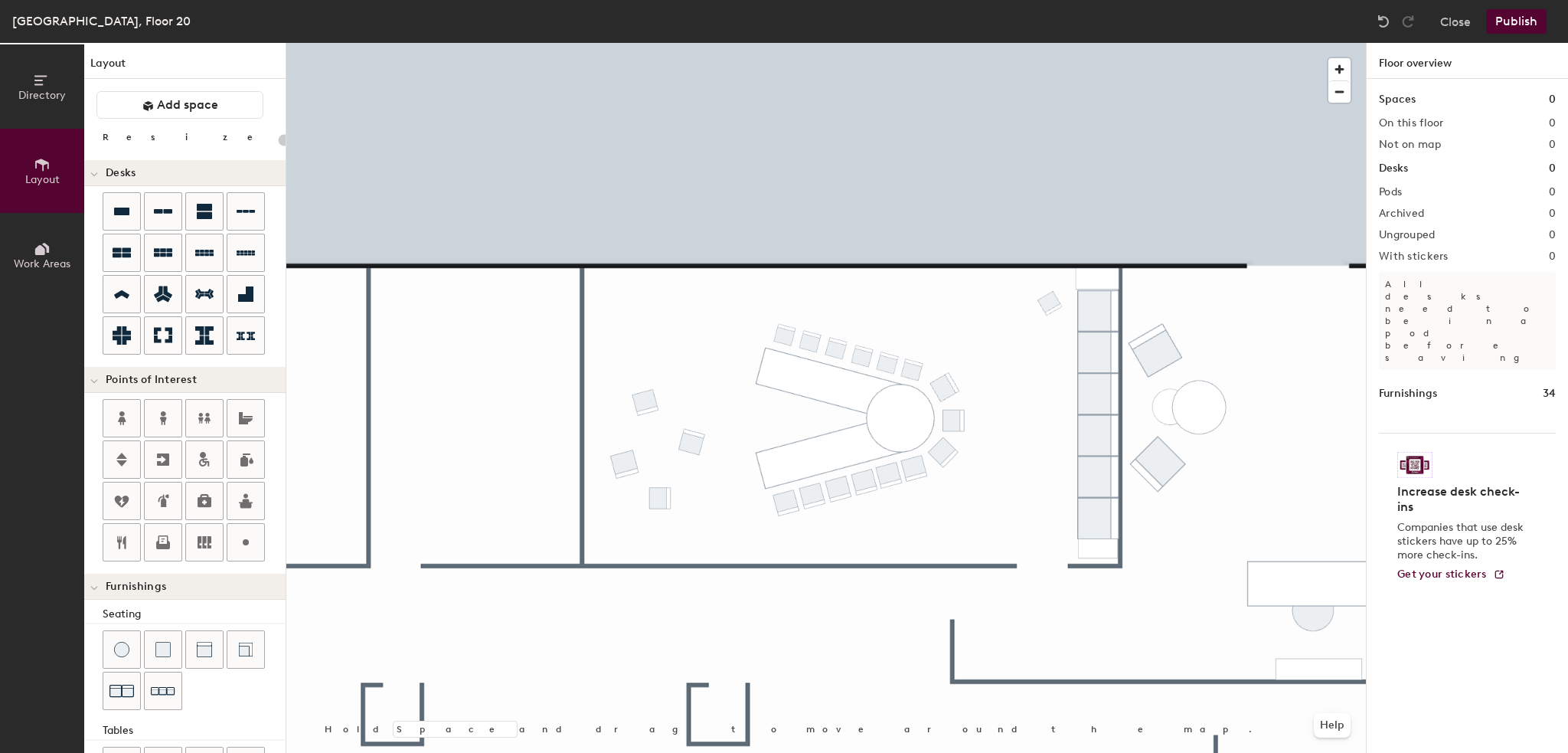
scroll to position [208, 0]
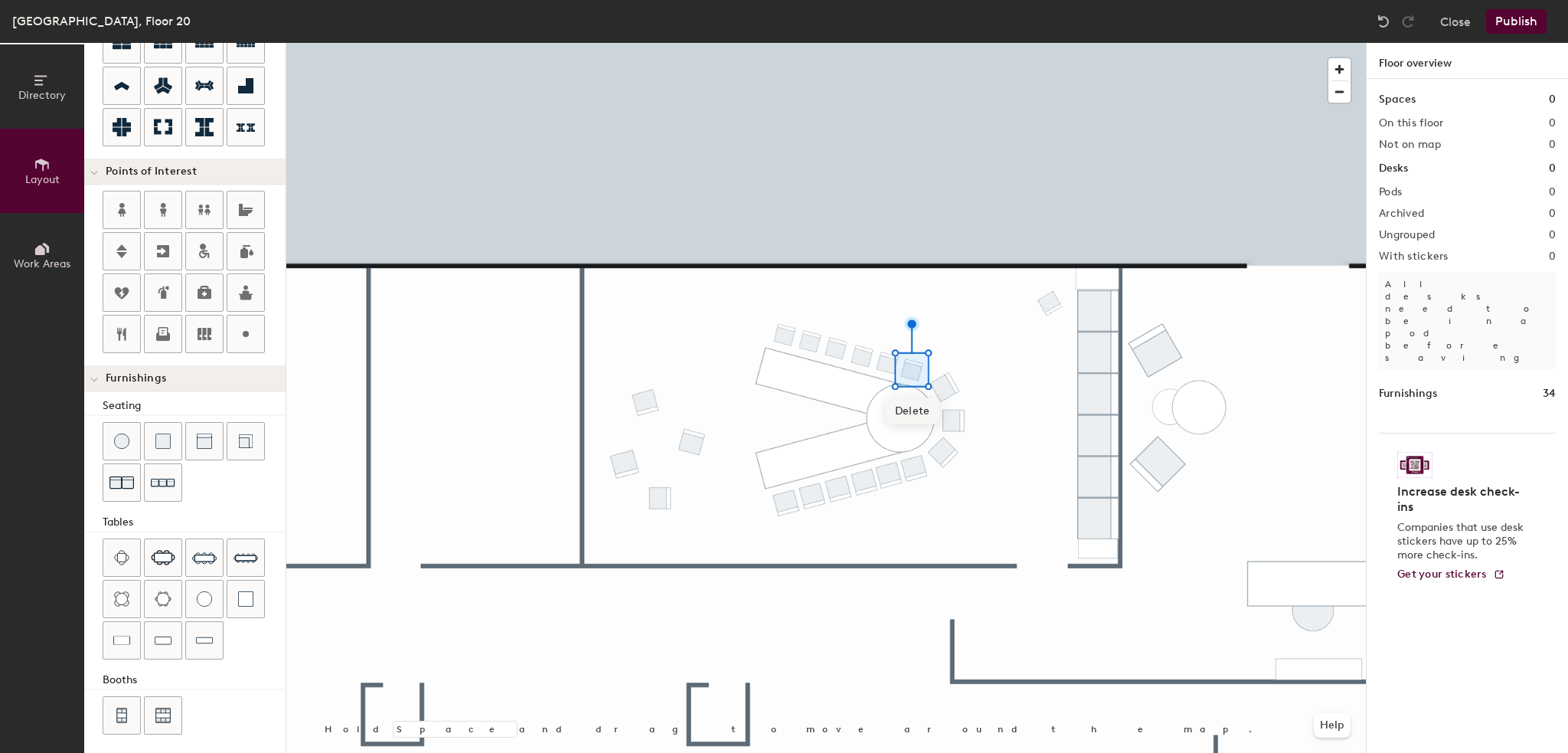
click at [918, 416] on span "Delete" at bounding box center [913, 411] width 54 height 26
click at [887, 404] on span "Delete" at bounding box center [888, 404] width 54 height 26
click at [870, 400] on span "Delete" at bounding box center [863, 397] width 54 height 26
click at [885, 396] on span "Delete" at bounding box center [892, 403] width 54 height 26
click at [834, 395] on span "Delete" at bounding box center [837, 389] width 54 height 26
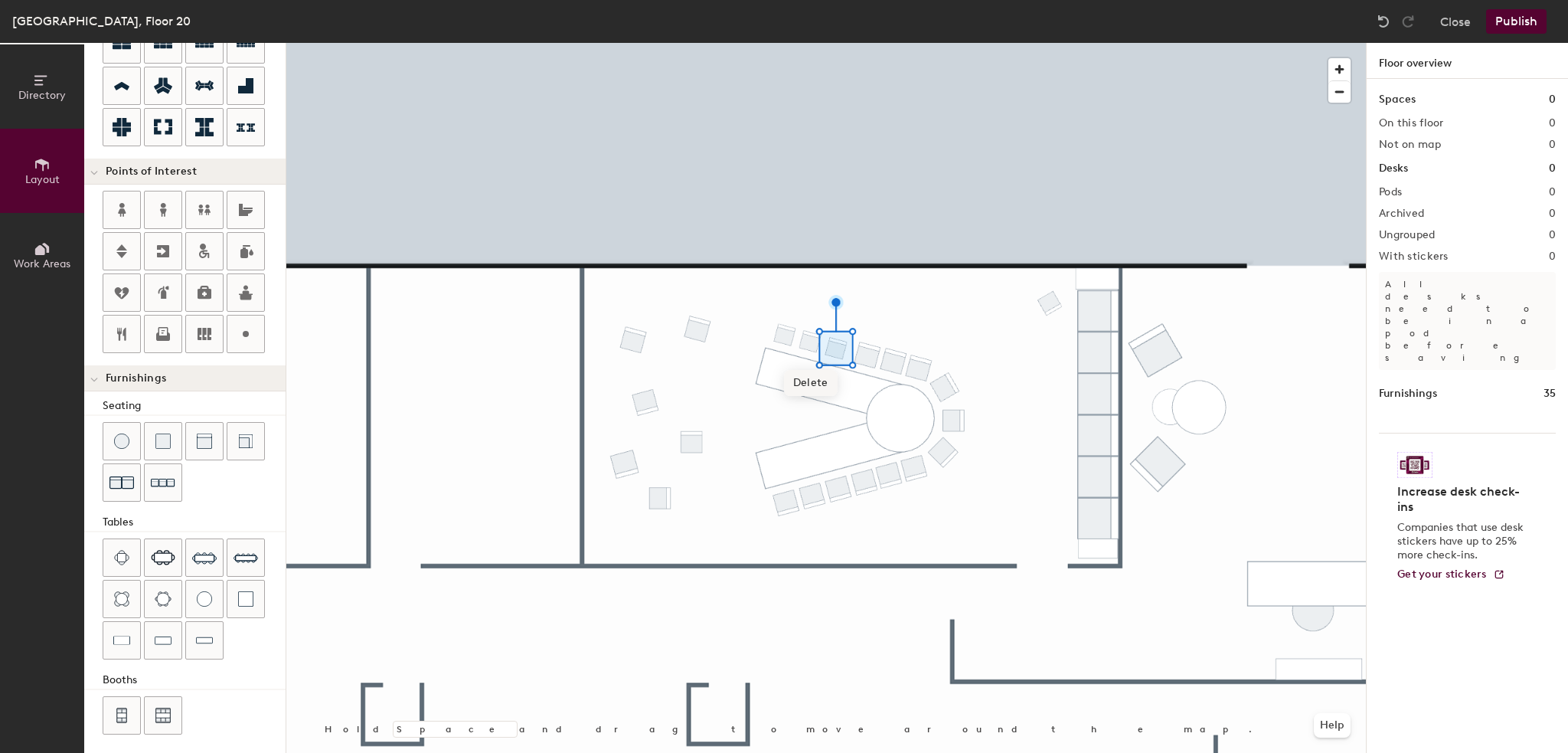
click at [803, 390] on span "Delete" at bounding box center [811, 382] width 54 height 26
click at [782, 43] on div at bounding box center [826, 43] width 1080 height 0
click at [790, 381] on span "Delete" at bounding box center [786, 376] width 54 height 26
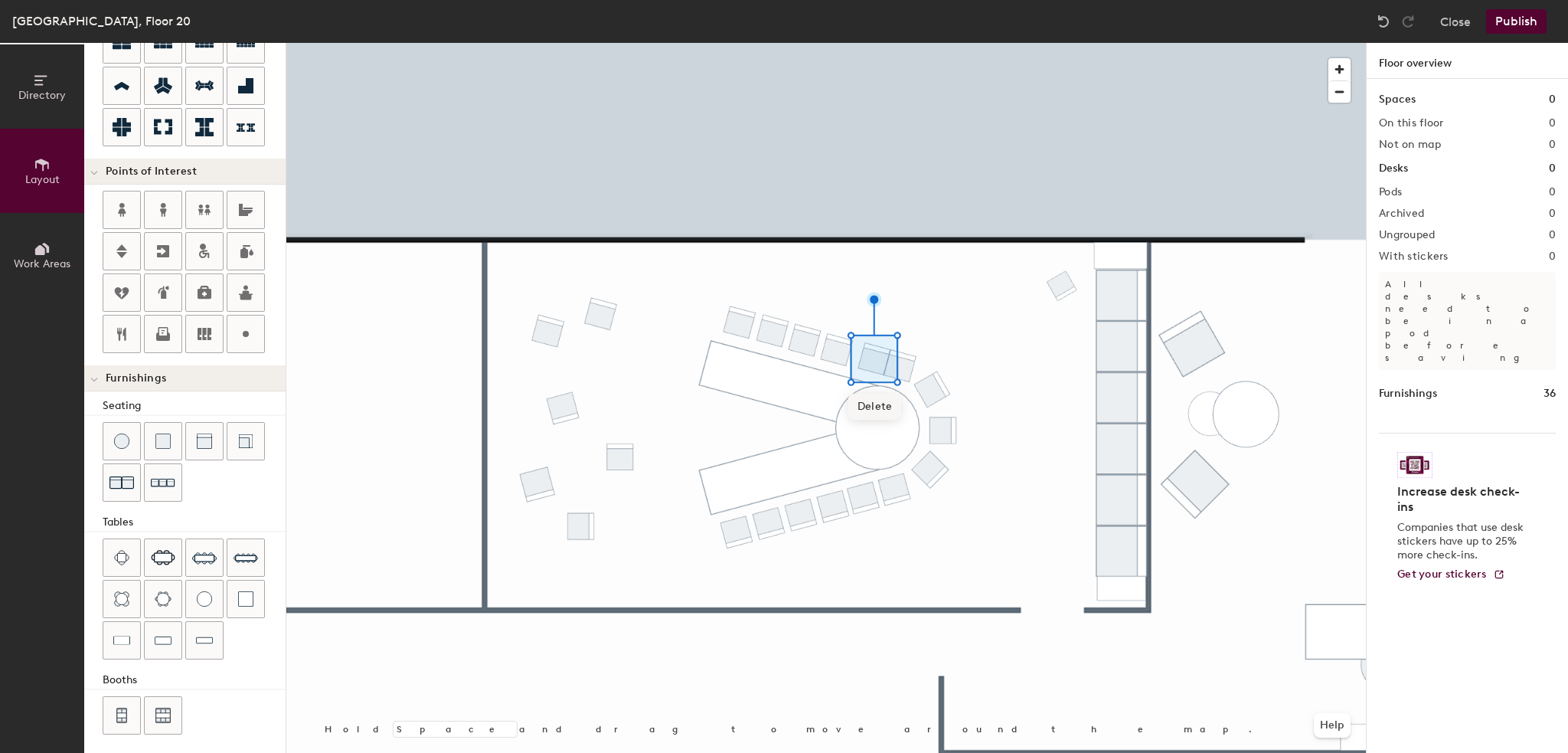
click at [870, 401] on span "Delete" at bounding box center [875, 406] width 54 height 26
click at [928, 43] on div at bounding box center [826, 43] width 1080 height 0
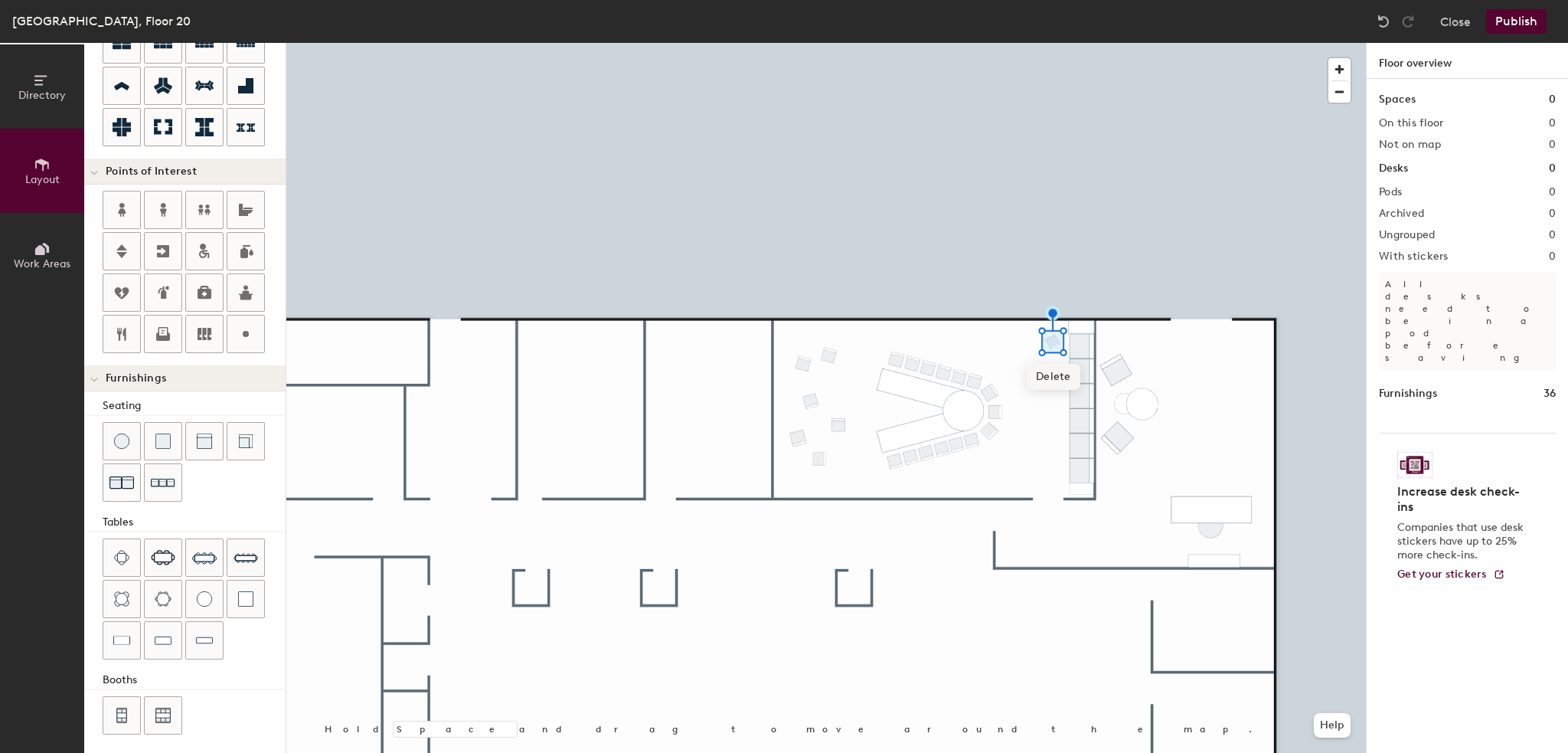
click at [1053, 372] on span "Delete" at bounding box center [1054, 376] width 54 height 26
click at [812, 443] on span "Delete" at bounding box center [812, 437] width 54 height 26
click at [827, 493] on span "Delete" at bounding box center [820, 492] width 54 height 26
click at [810, 481] on span "Delete" at bounding box center [798, 474] width 54 height 26
click at [842, 462] on span "Delete" at bounding box center [839, 458] width 54 height 26
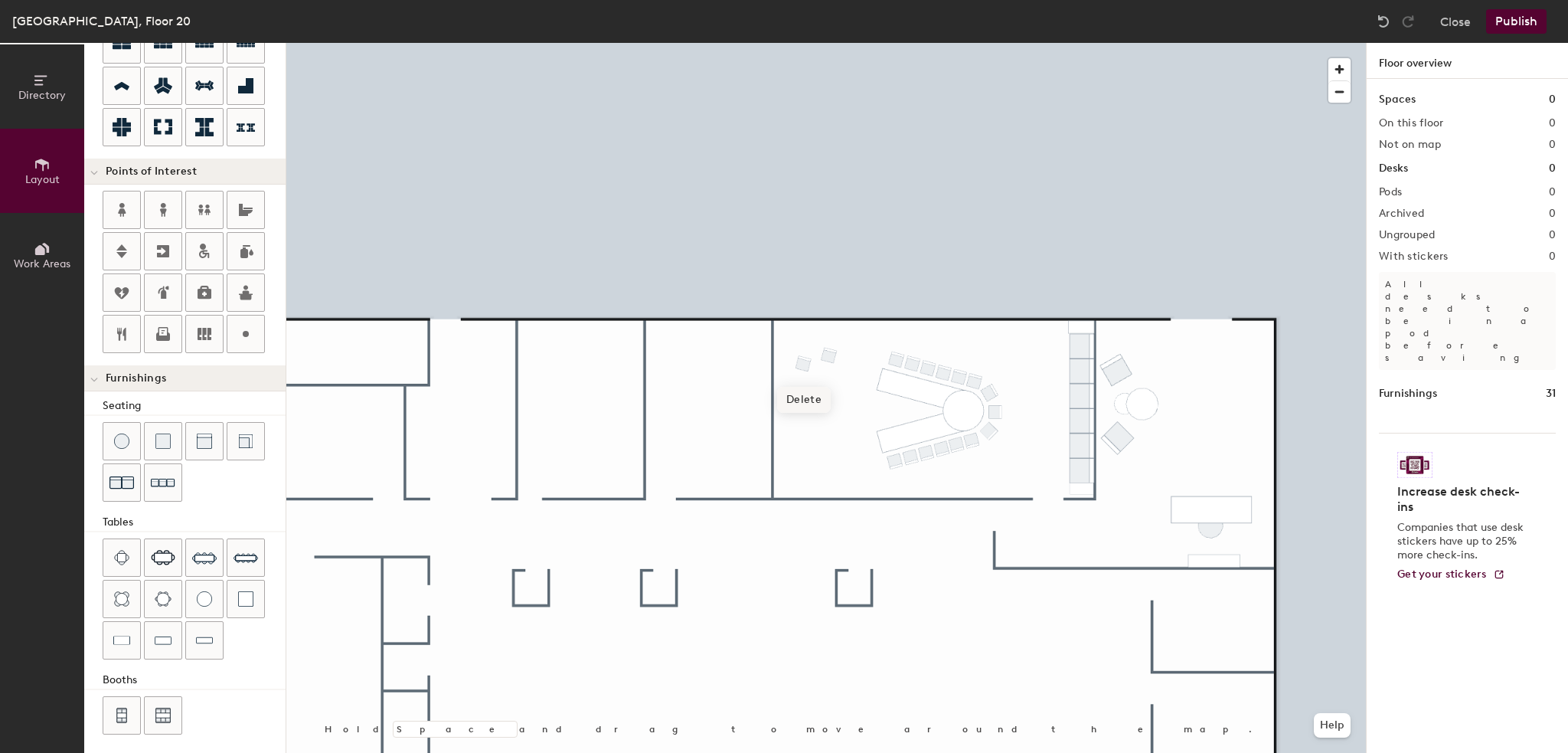
click at [815, 407] on span "Delete" at bounding box center [804, 399] width 54 height 26
click at [841, 393] on span "Delete" at bounding box center [830, 391] width 54 height 26
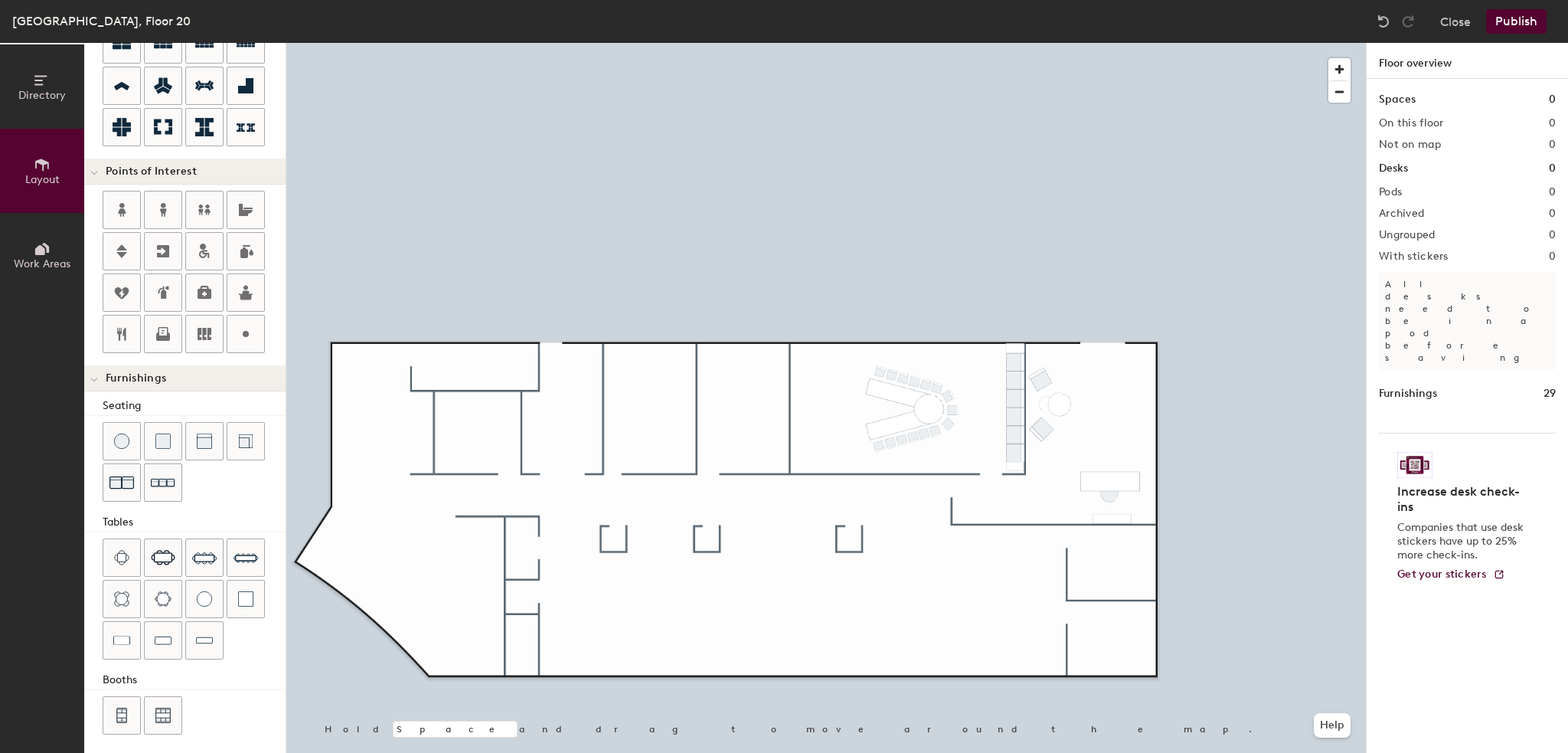
click at [1522, 24] on button "Publish" at bounding box center [1517, 21] width 61 height 24
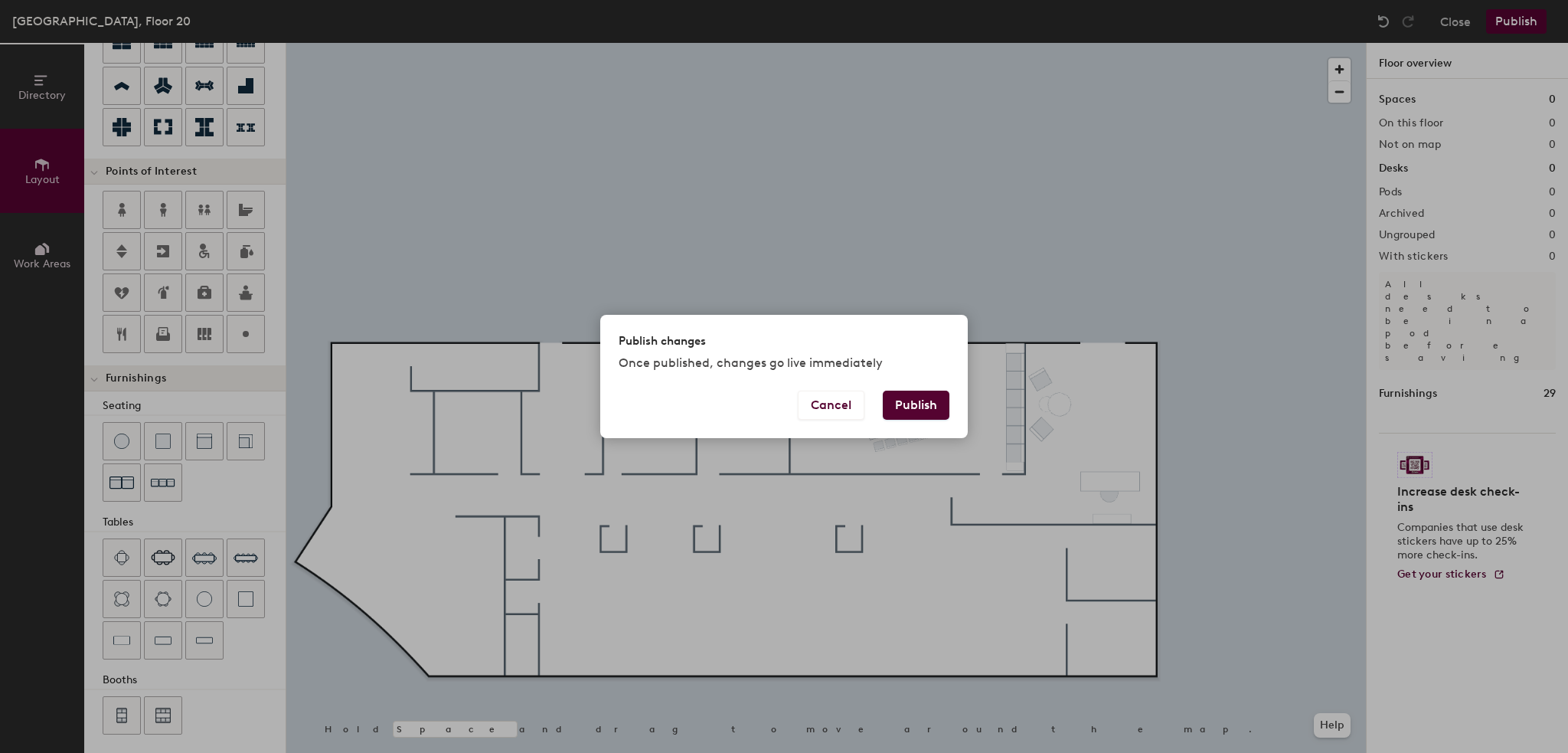
click at [906, 407] on button "Publish" at bounding box center [916, 405] width 67 height 29
type input "20"
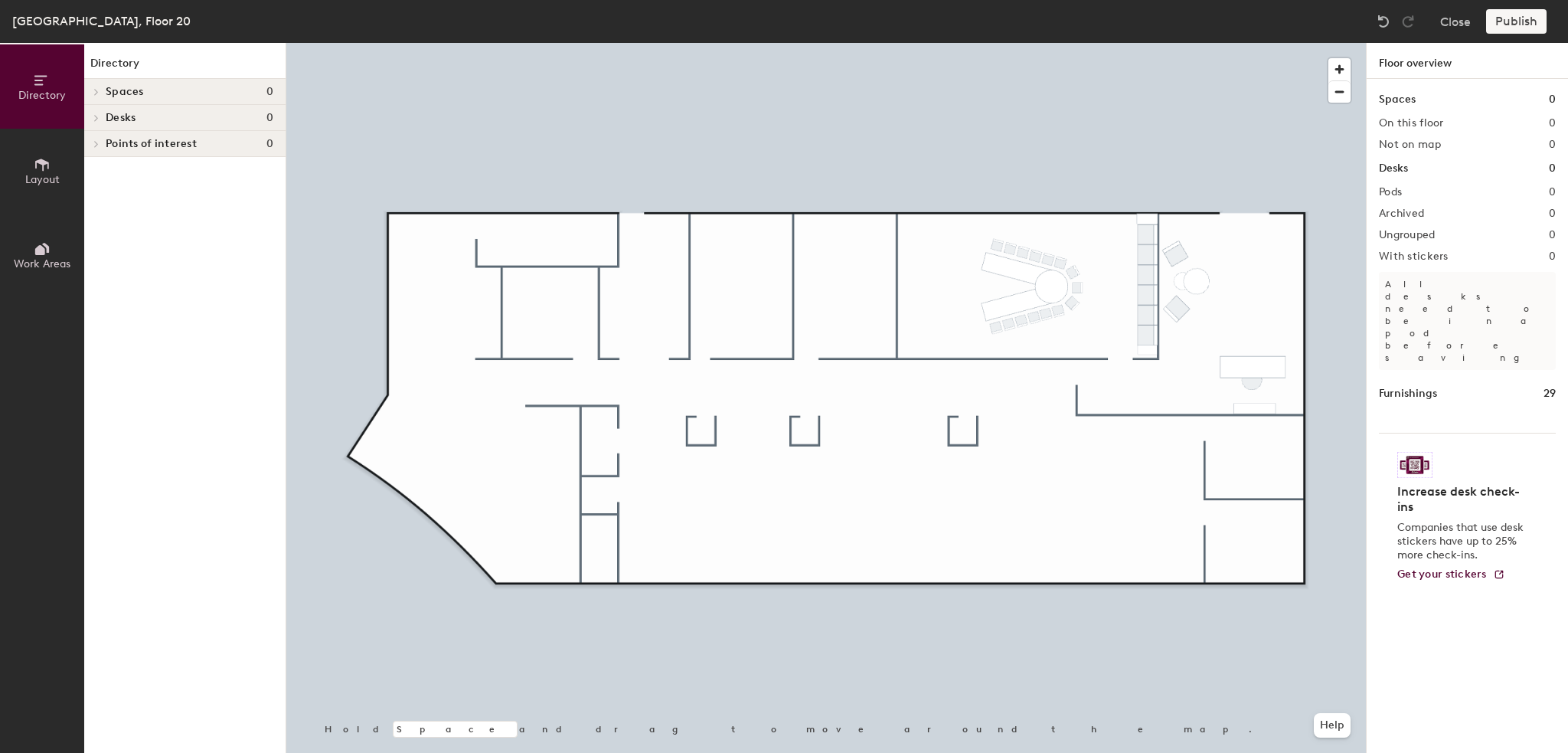
click at [30, 165] on button "Layout" at bounding box center [42, 171] width 84 height 84
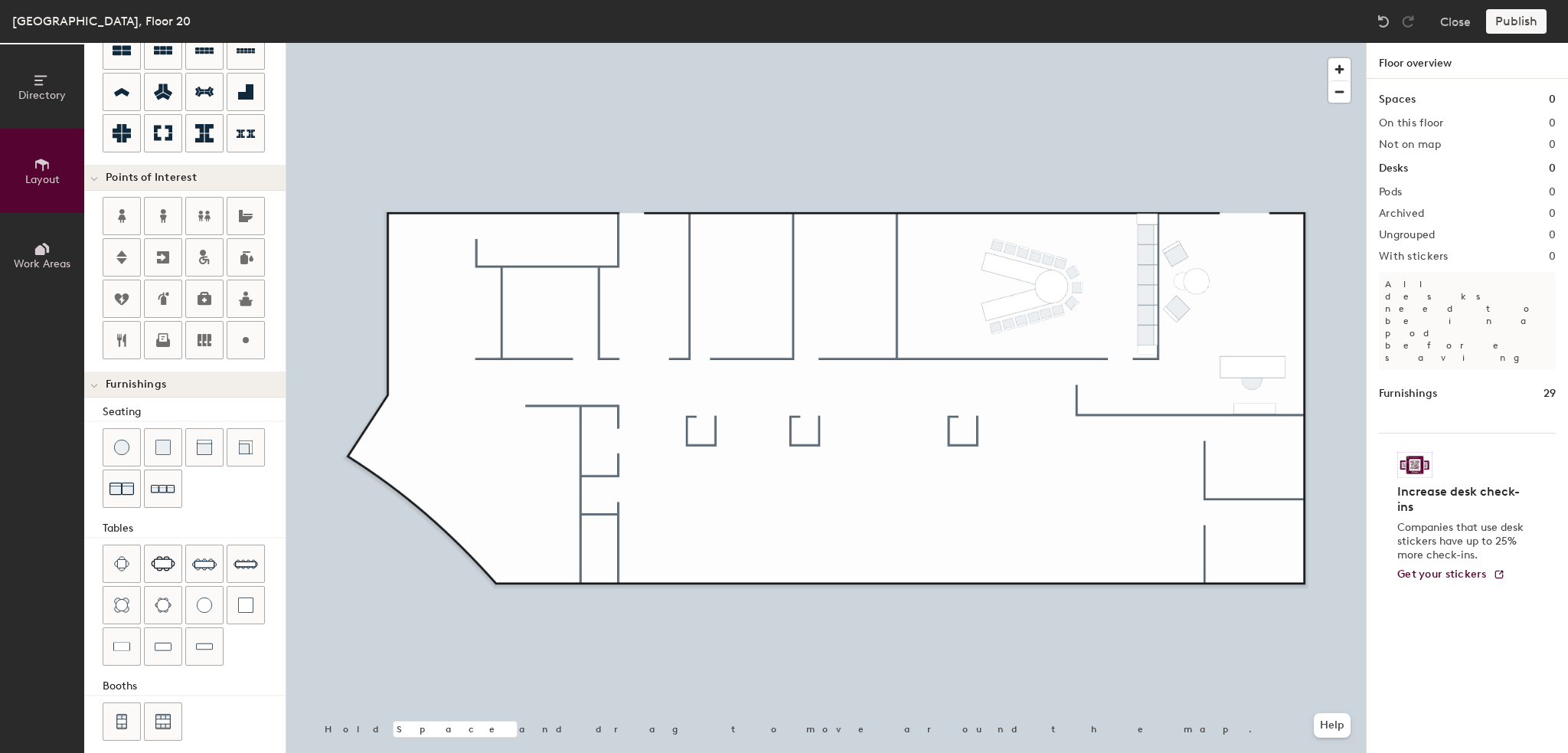
scroll to position [208, 0]
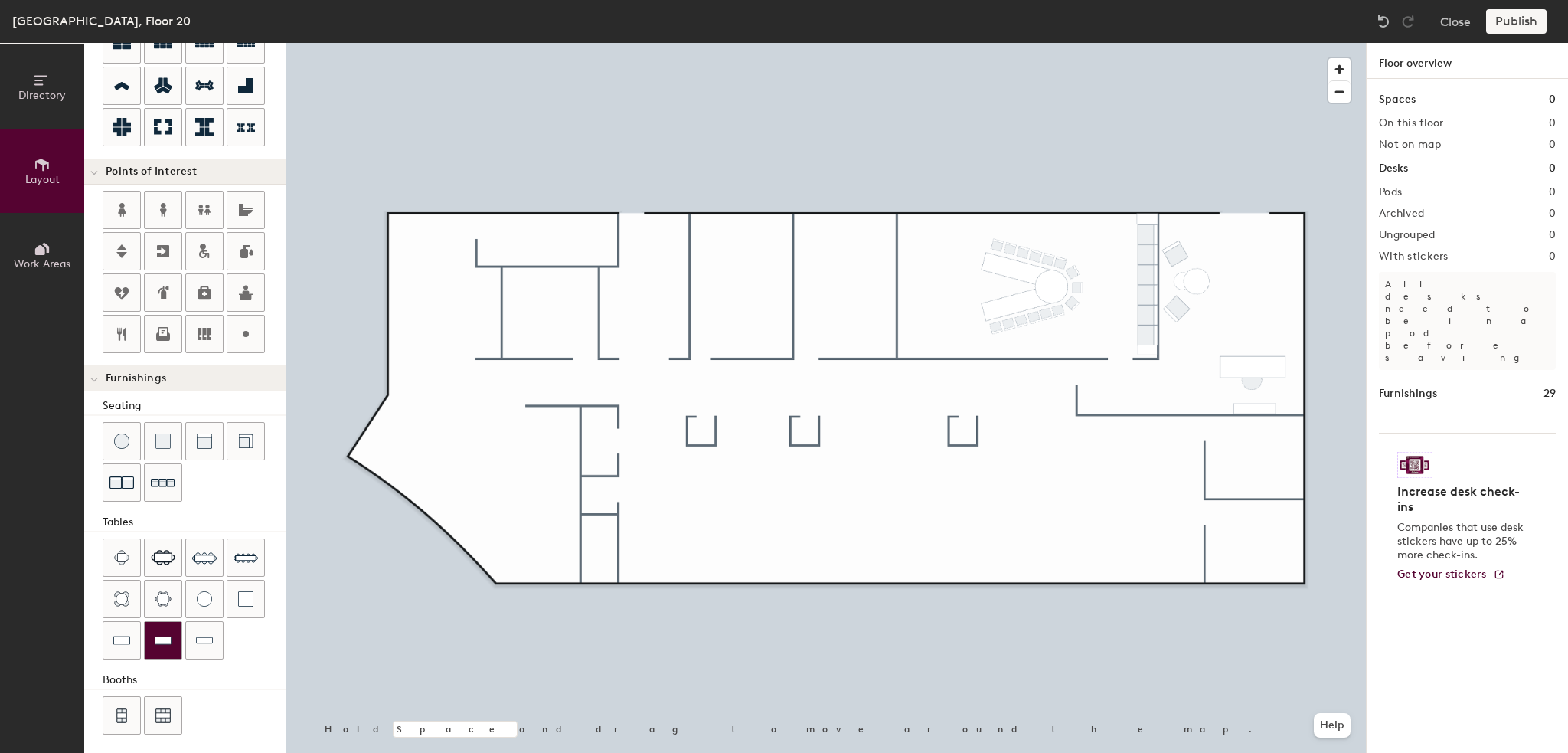
click at [158, 633] on img at bounding box center [163, 640] width 17 height 15
click at [910, 347] on span "Delete" at bounding box center [910, 349] width 54 height 26
click at [208, 632] on img at bounding box center [204, 640] width 17 height 15
click at [1516, 26] on button "Publish" at bounding box center [1517, 21] width 61 height 24
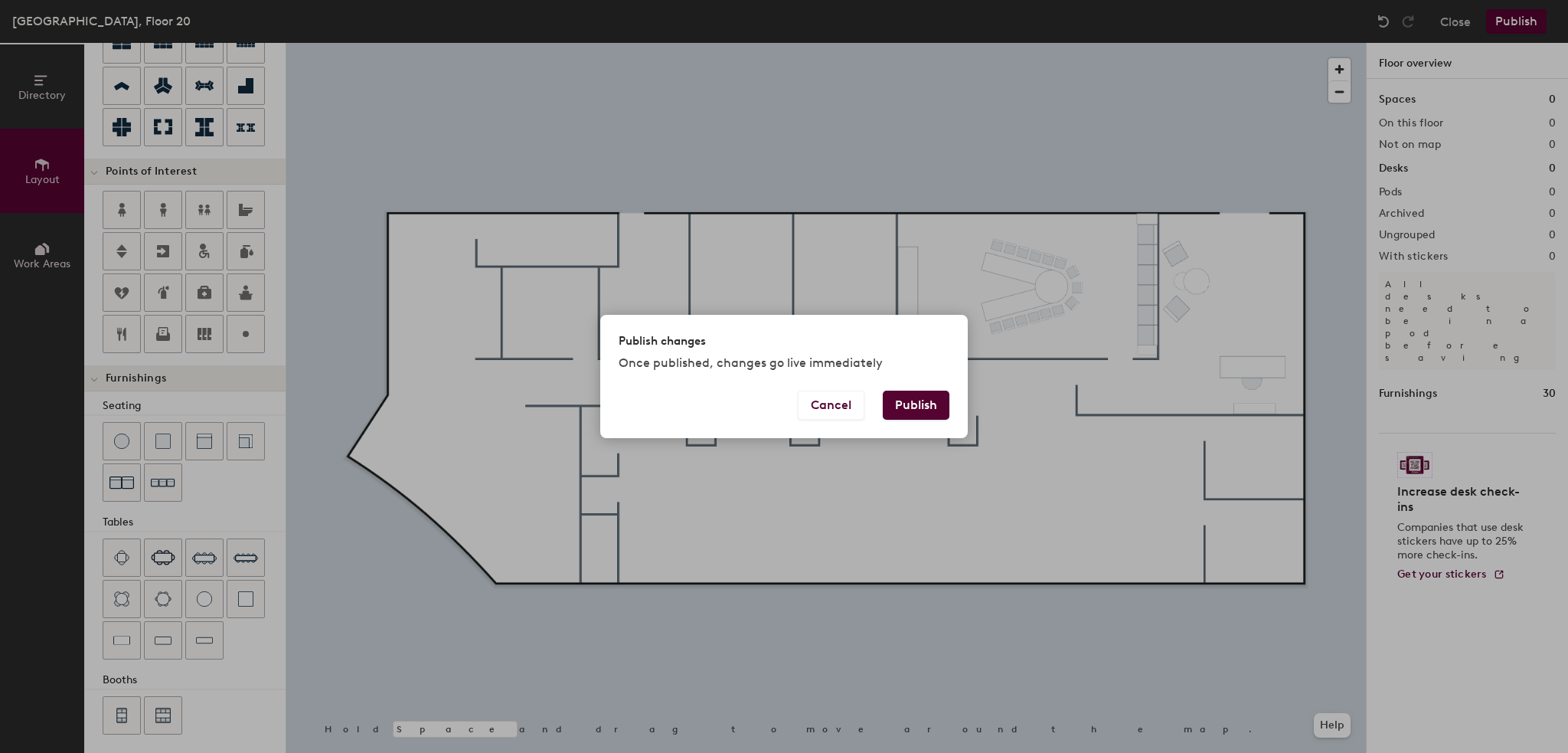
click at [925, 409] on button "Publish" at bounding box center [916, 405] width 67 height 29
type input "20"
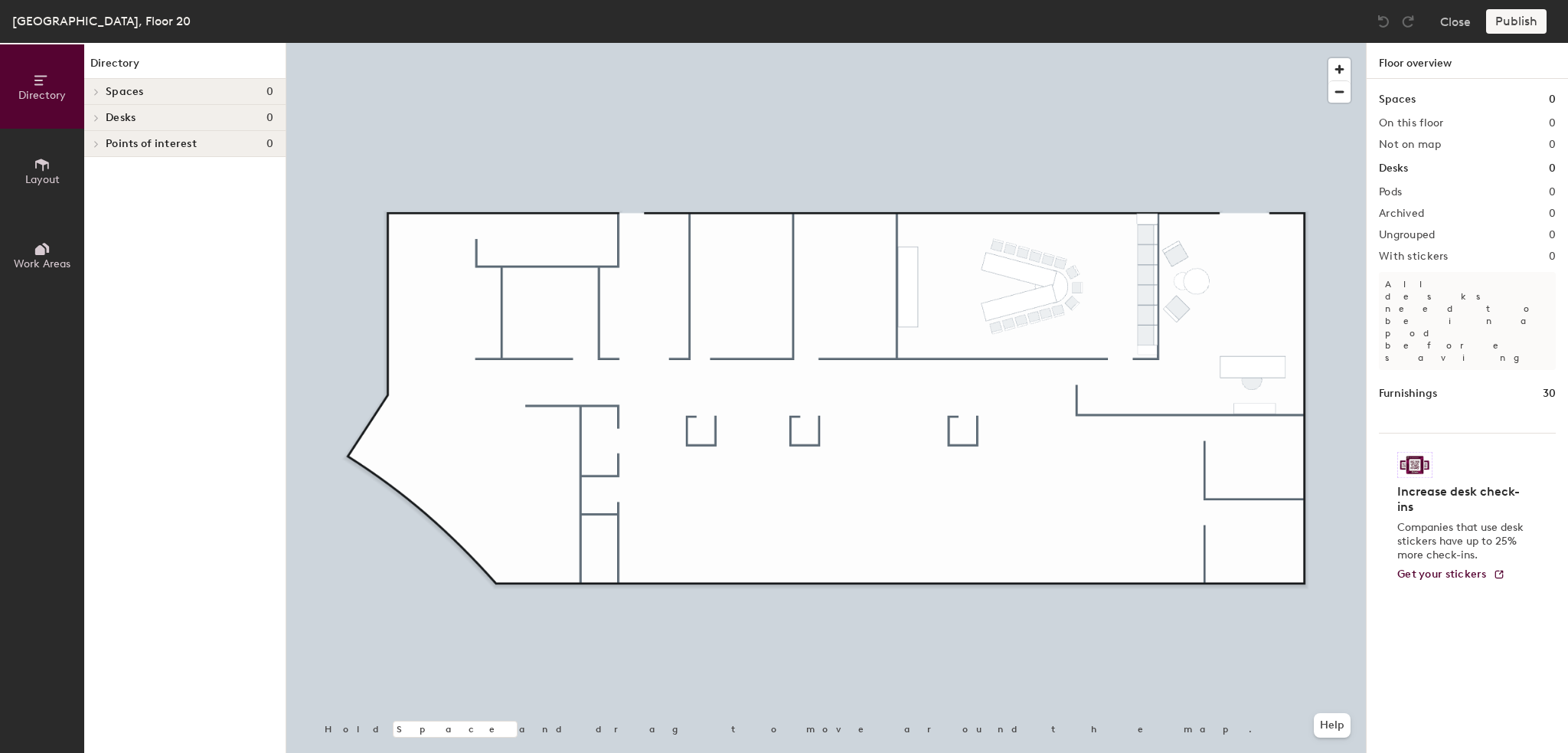
click at [1522, 19] on div "Publish" at bounding box center [1522, 21] width 70 height 24
click at [1452, 26] on button "Close" at bounding box center [1455, 21] width 30 height 24
